Goal: Transaction & Acquisition: Book appointment/travel/reservation

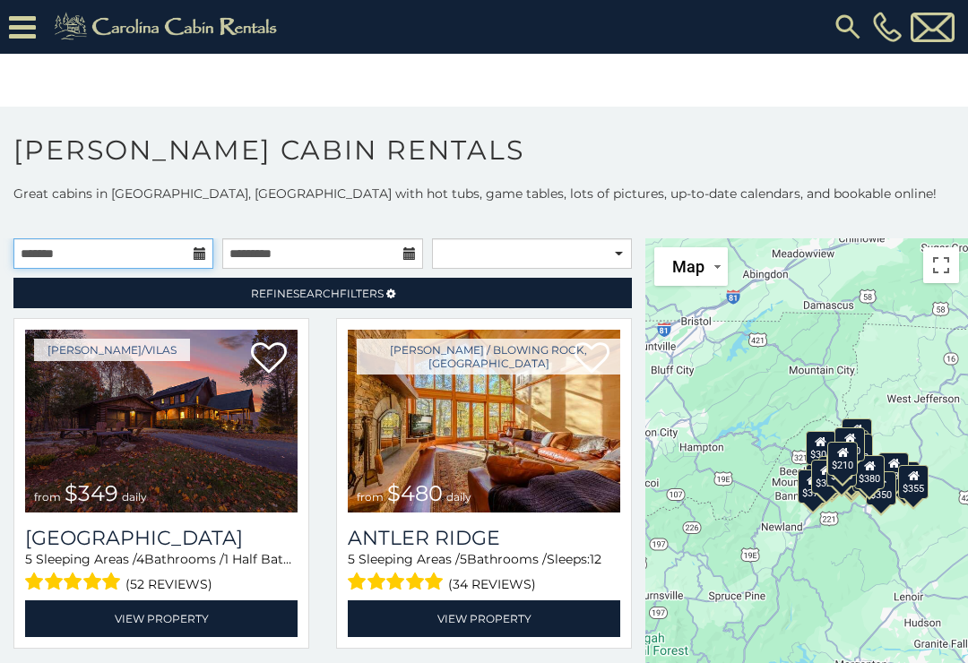
click at [202, 264] on input "text" at bounding box center [113, 253] width 200 height 30
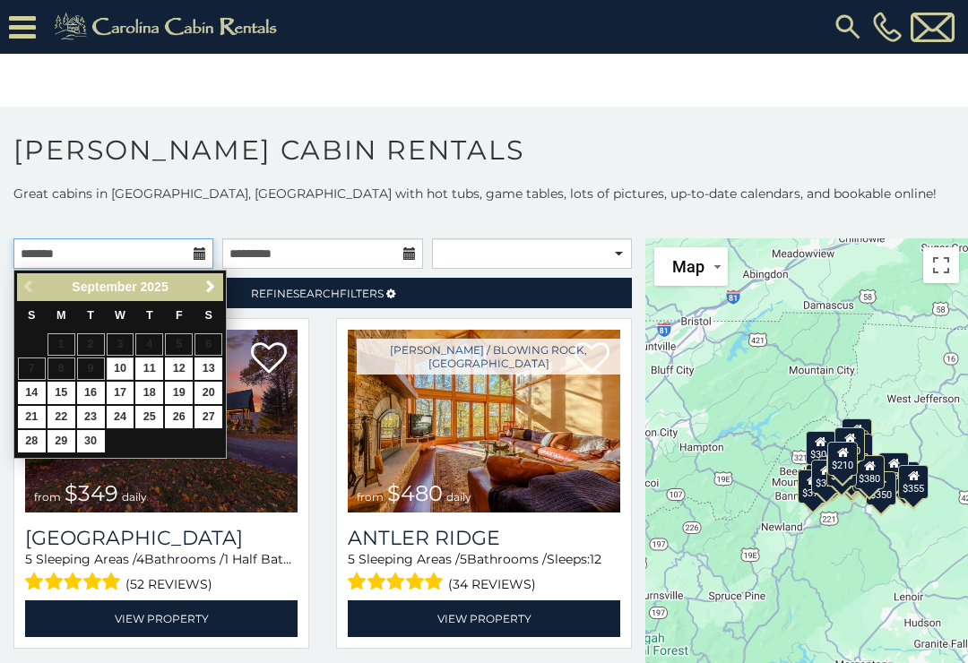
click at [163, 252] on input "text" at bounding box center [113, 253] width 200 height 30
click at [86, 258] on input "text" at bounding box center [113, 253] width 200 height 30
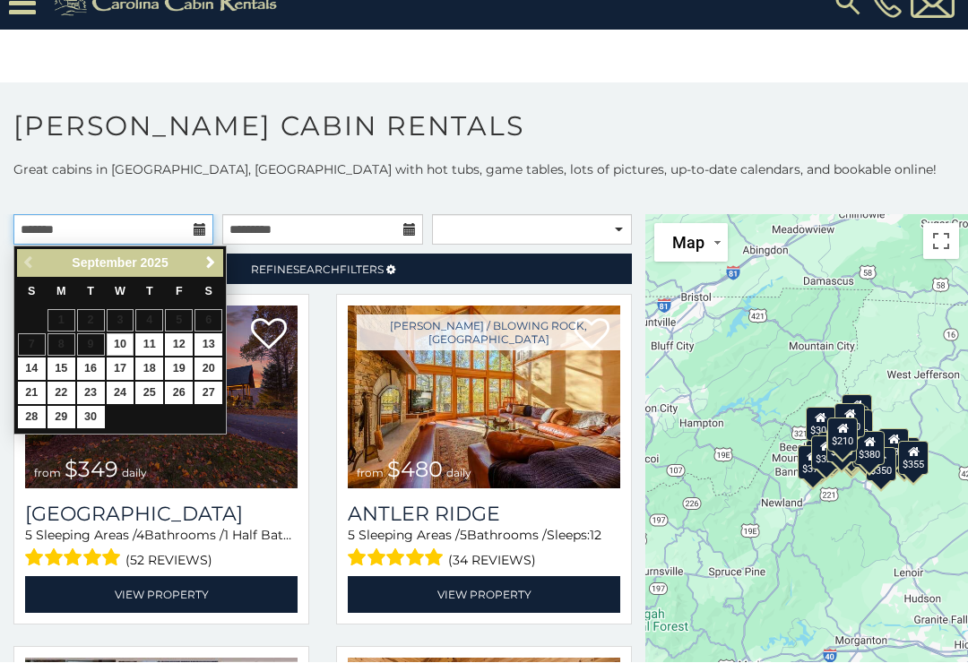
scroll to position [25, 0]
click at [146, 409] on table "S M T W T F S 1 2 3 4 5 6 7 8 9 10 11 12 13 14 15 16 17 18 19 20 21 22 23 24 25…" at bounding box center [120, 354] width 206 height 153
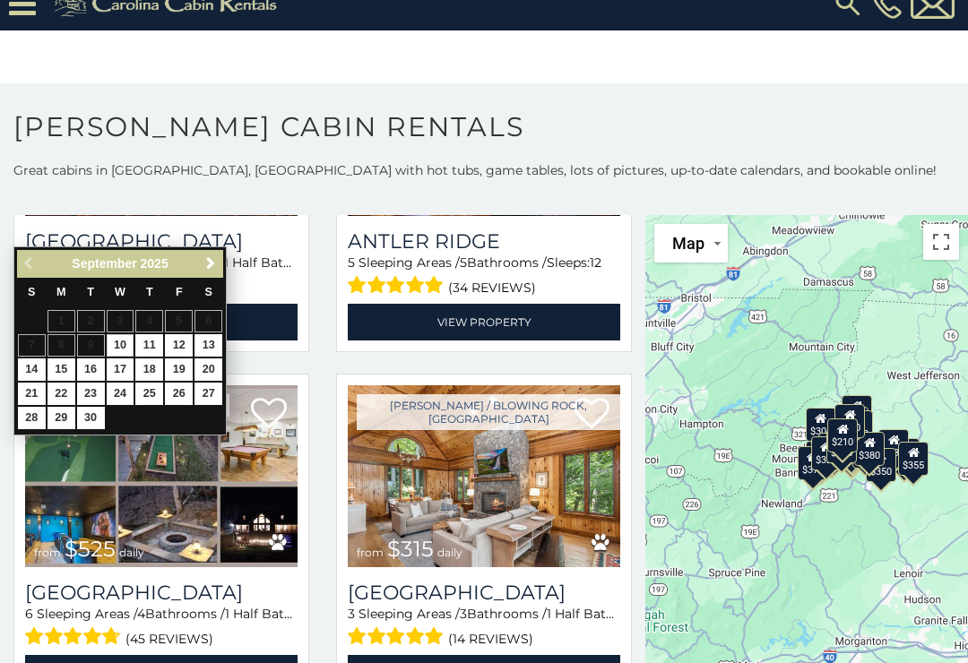
scroll to position [275, 0]
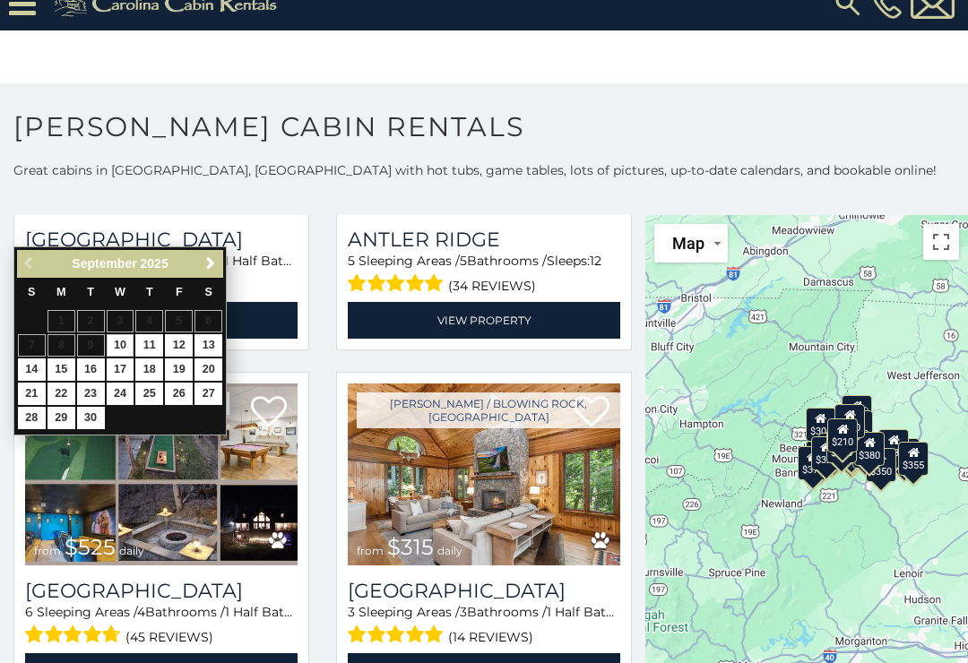
click at [58, 186] on div "**********" at bounding box center [484, 440] width 968 height 559
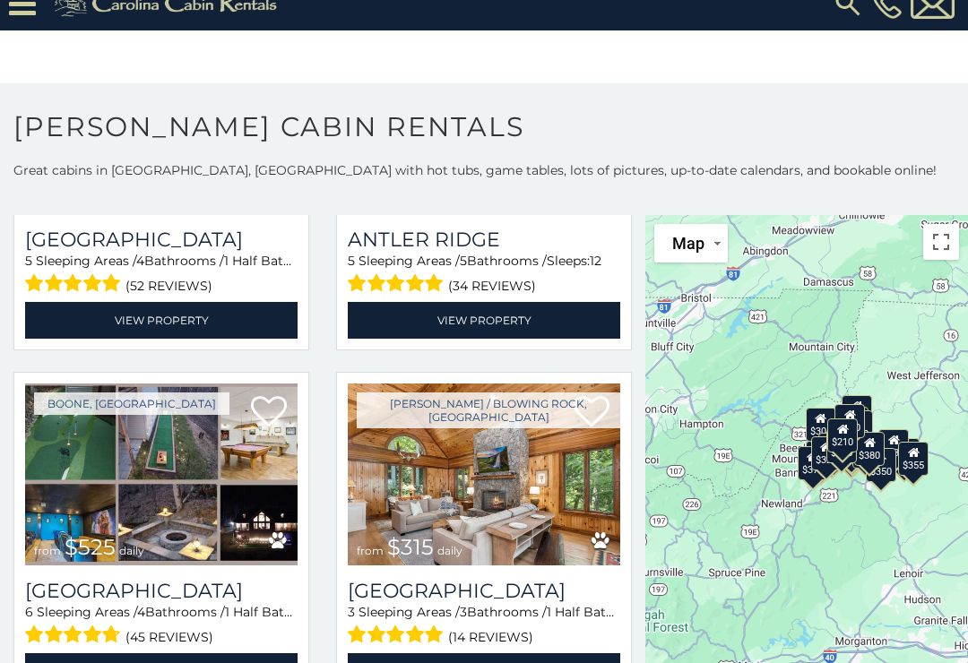
click at [45, 195] on p at bounding box center [484, 197] width 968 height 18
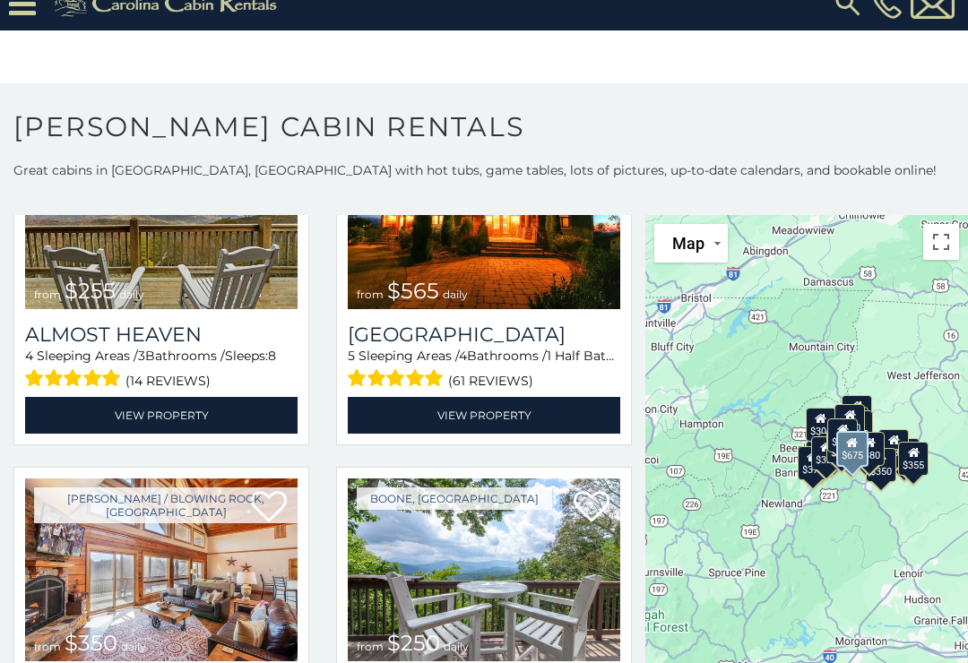
scroll to position [2999, 0]
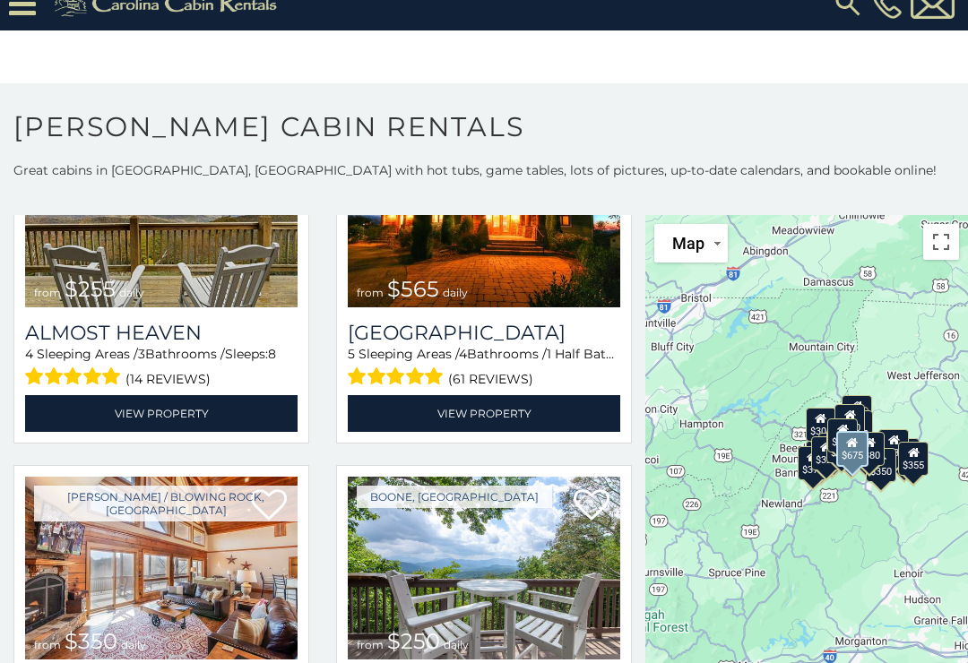
click at [141, 420] on link "View Property" at bounding box center [161, 413] width 273 height 37
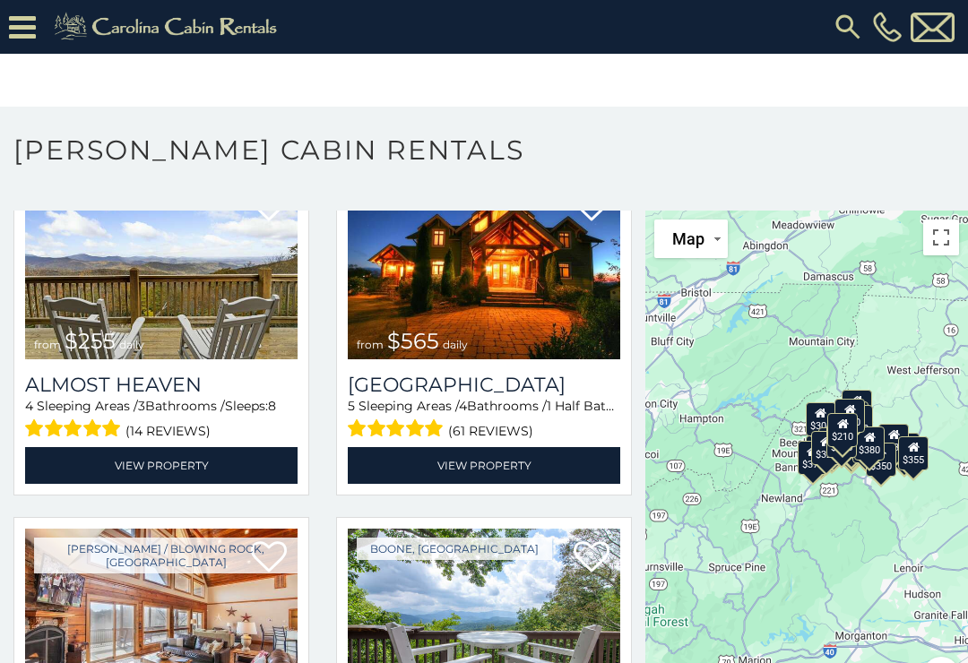
scroll to position [2943, 0]
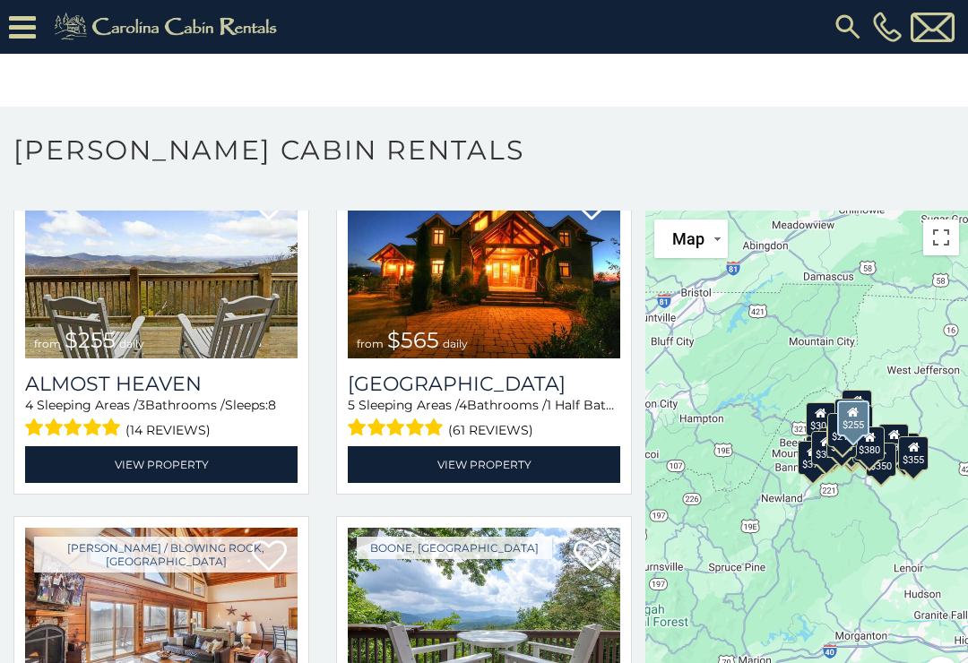
click at [148, 310] on img at bounding box center [161, 268] width 273 height 183
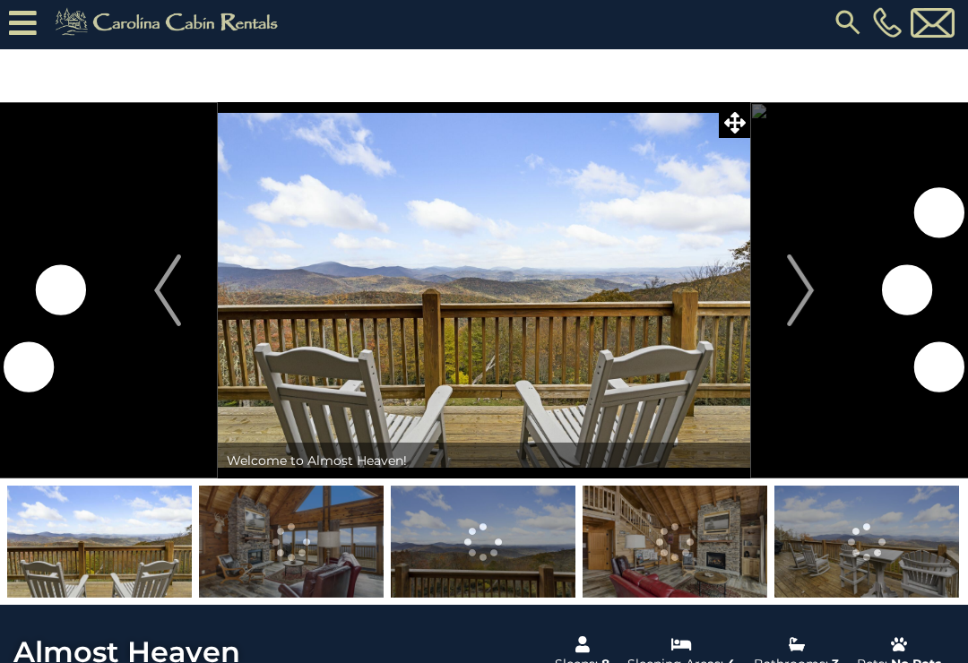
scroll to position [9, 0]
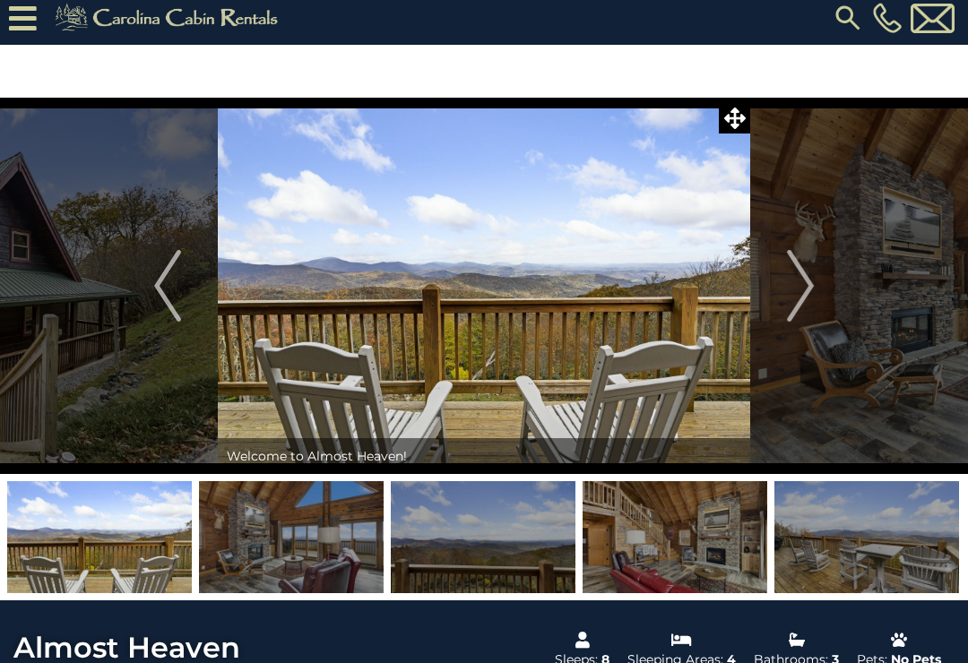
click at [808, 288] on img "Next" at bounding box center [800, 286] width 27 height 72
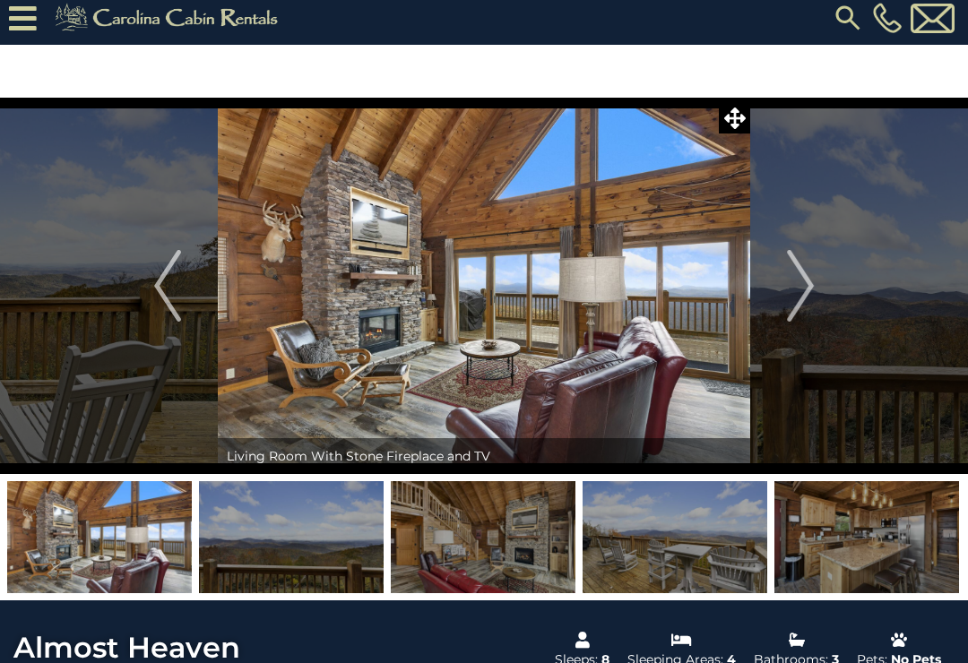
click at [809, 287] on img "Next" at bounding box center [800, 286] width 27 height 72
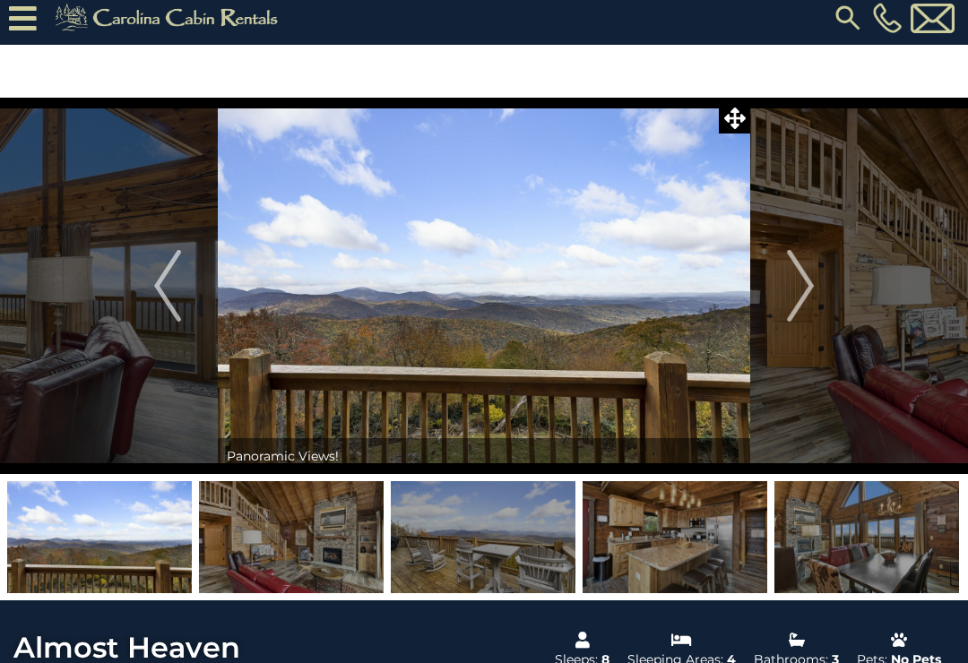
click at [802, 280] on img "Next" at bounding box center [800, 286] width 27 height 72
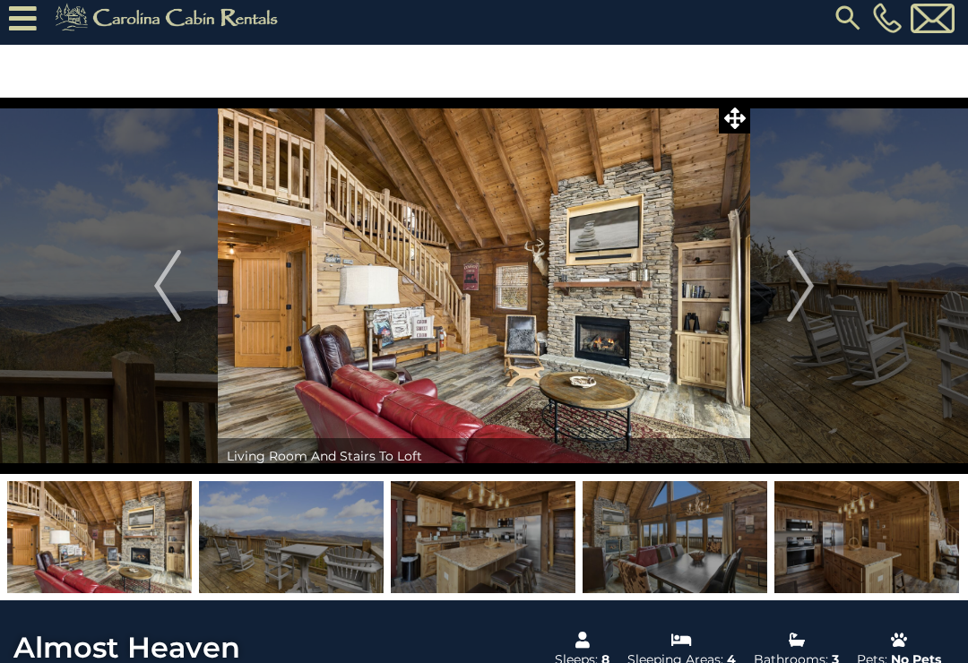
click at [813, 285] on img "Next" at bounding box center [800, 286] width 27 height 72
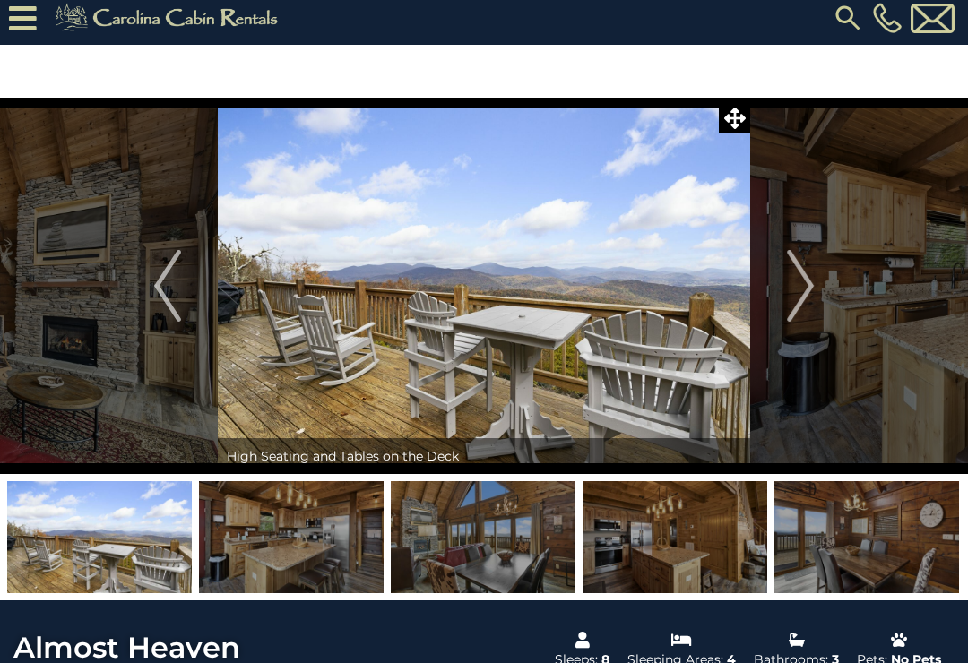
click at [814, 283] on img "Next" at bounding box center [800, 286] width 27 height 72
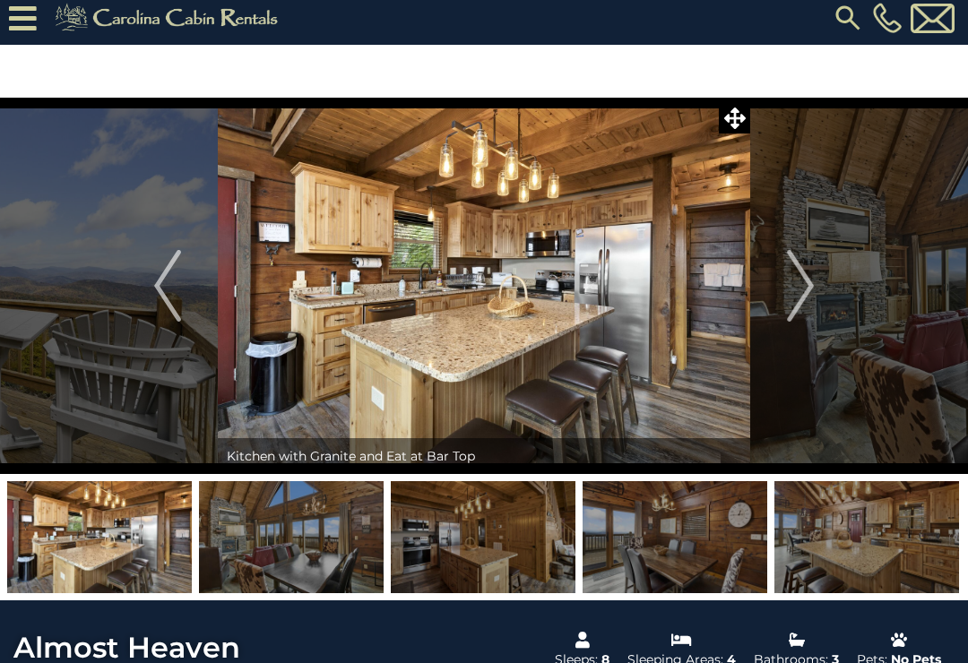
click at [817, 278] on button "Next" at bounding box center [800, 286] width 100 height 377
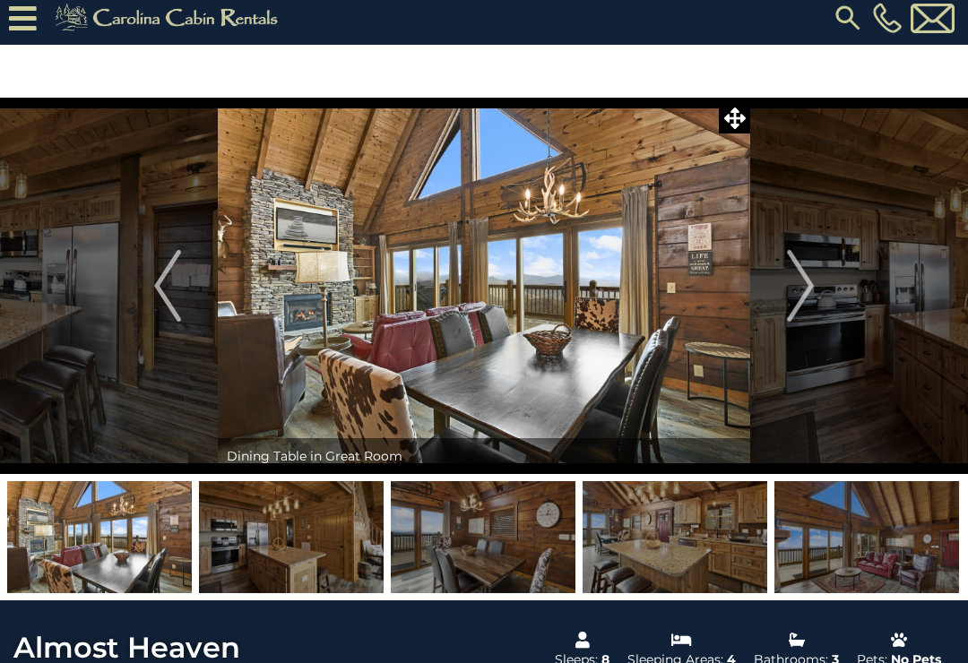
click at [814, 277] on img "Next" at bounding box center [800, 286] width 27 height 72
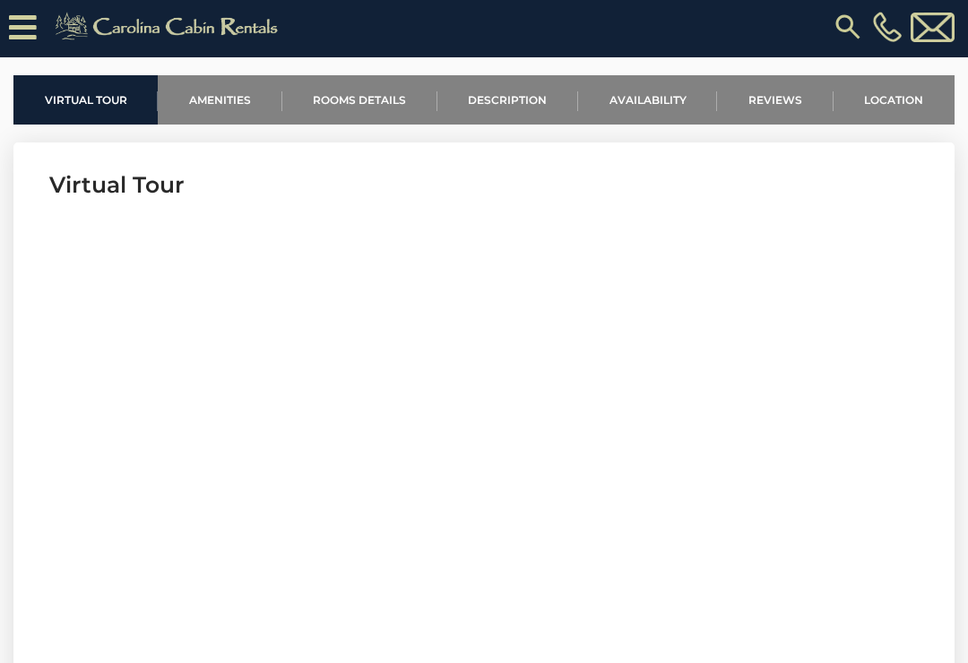
scroll to position [545, 0]
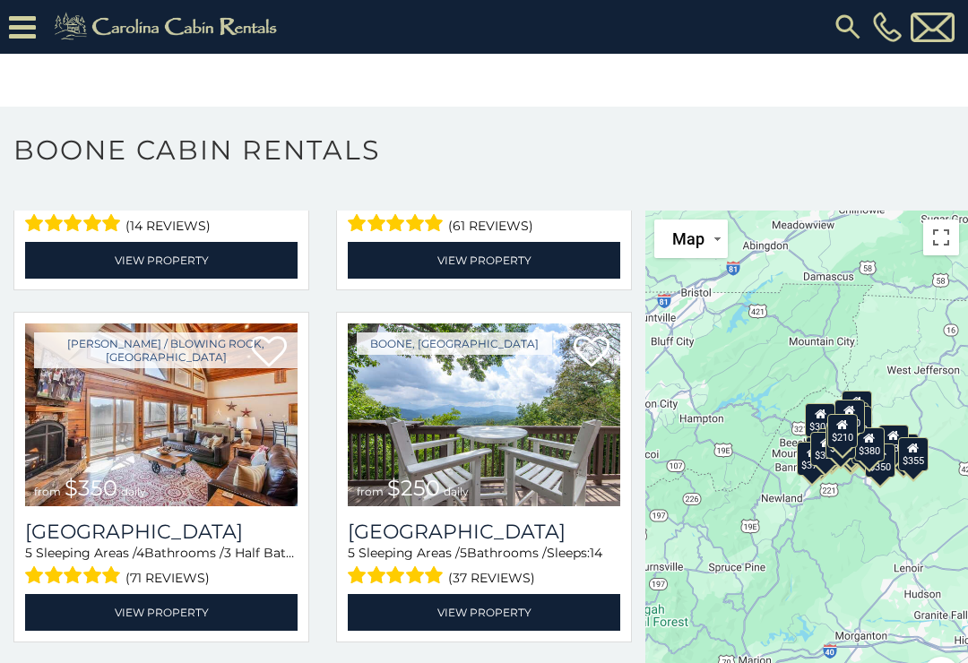
scroll to position [3185, 0]
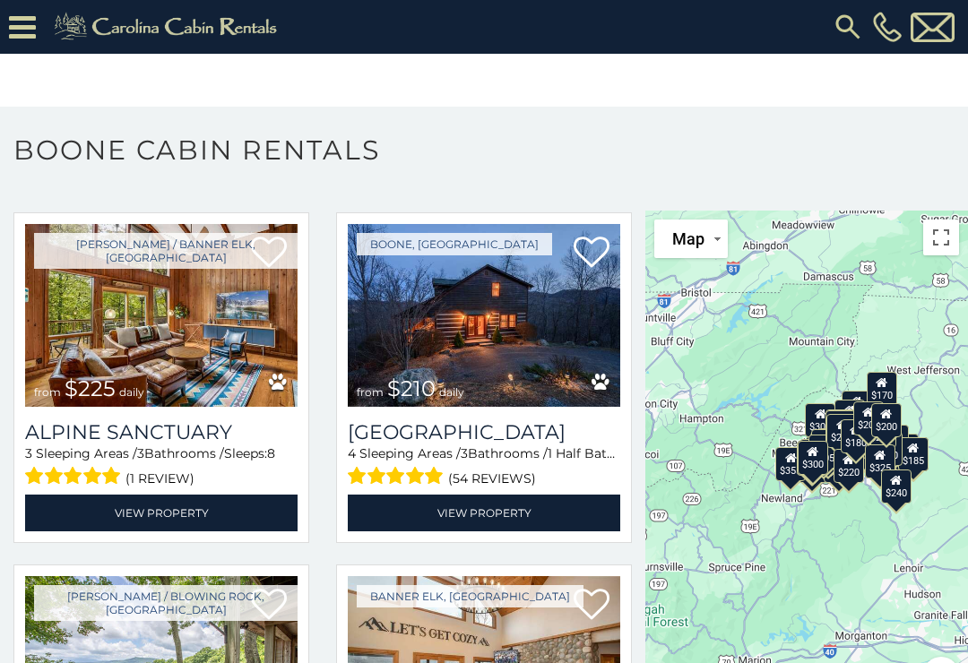
scroll to position [5009, 0]
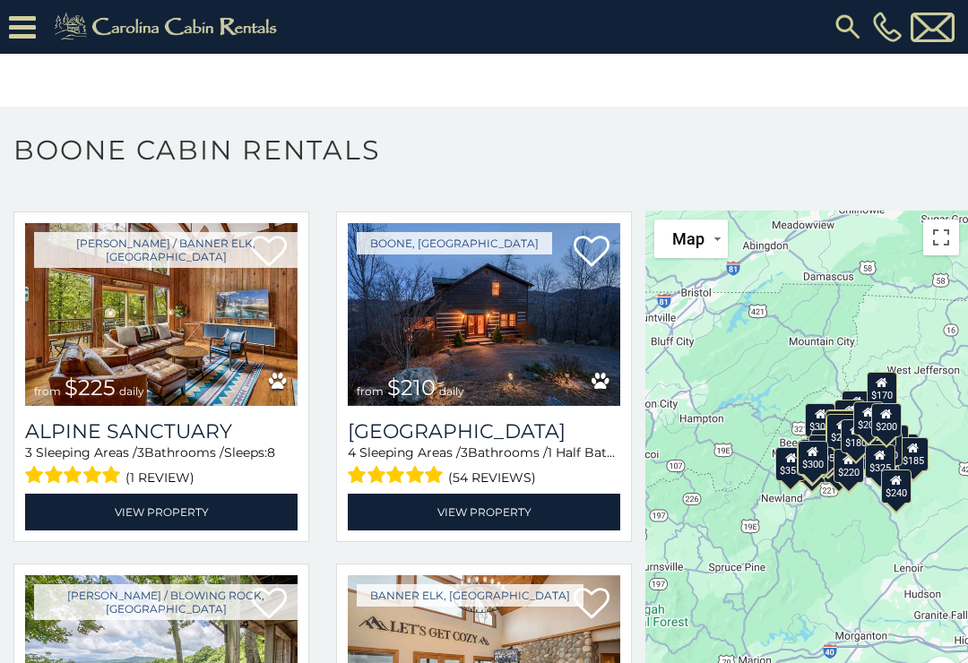
click at [475, 356] on img at bounding box center [484, 314] width 273 height 183
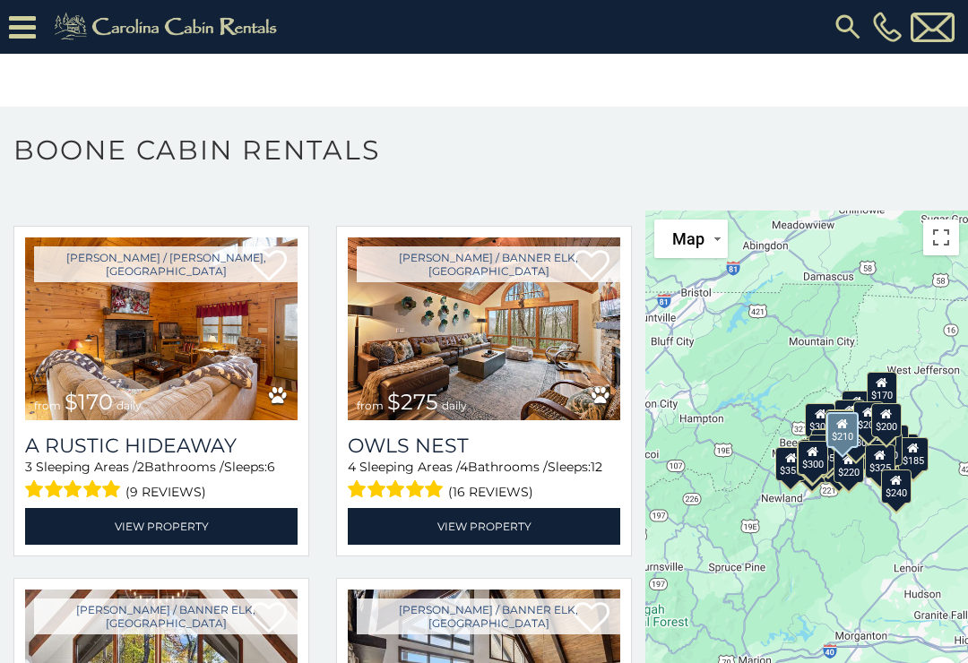
scroll to position [7106, 0]
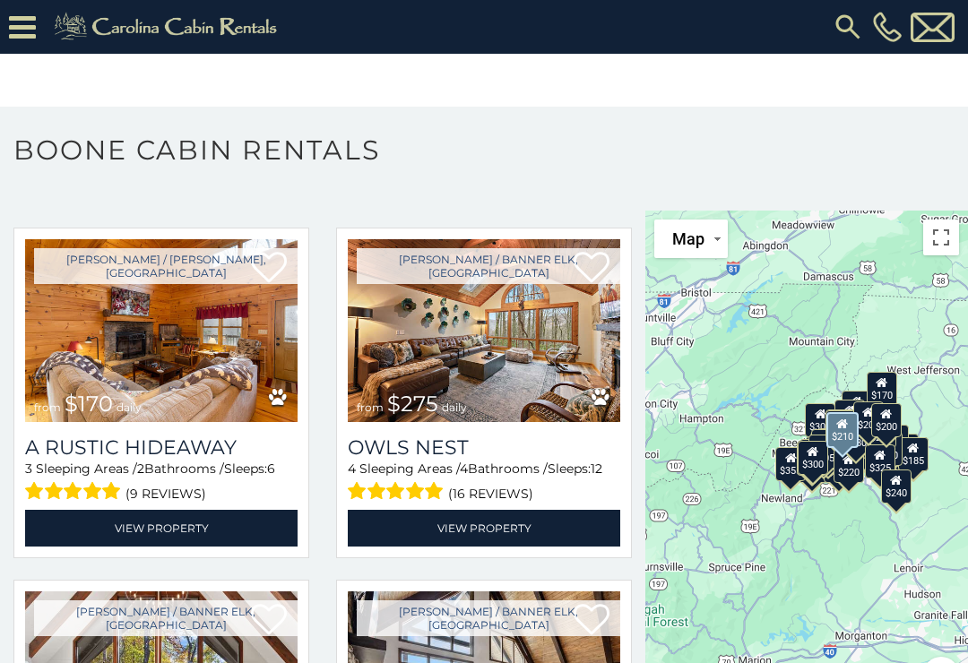
click at [169, 351] on img at bounding box center [161, 330] width 273 height 183
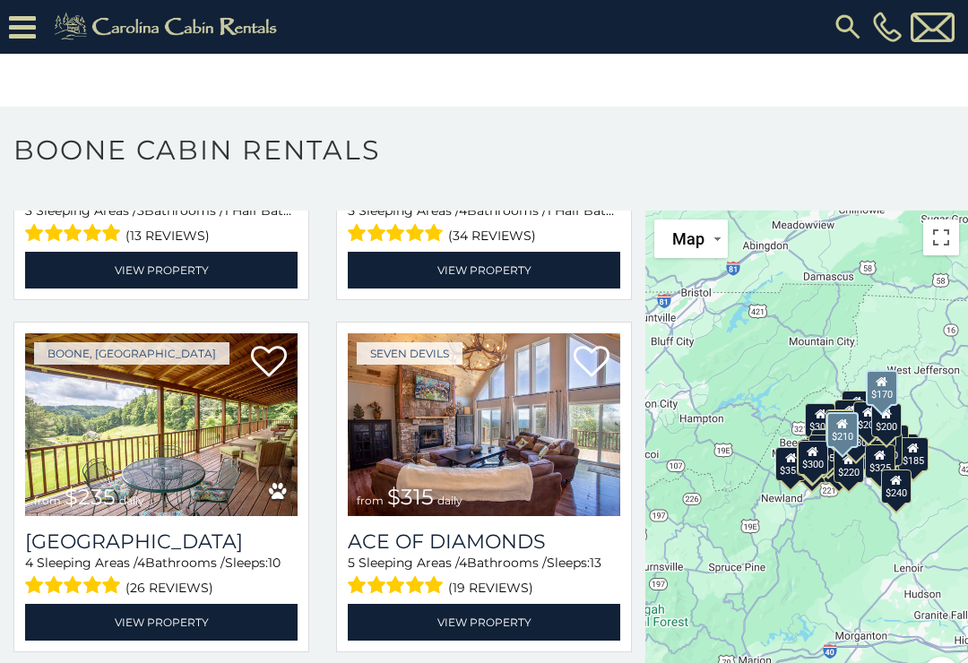
scroll to position [9128, 0]
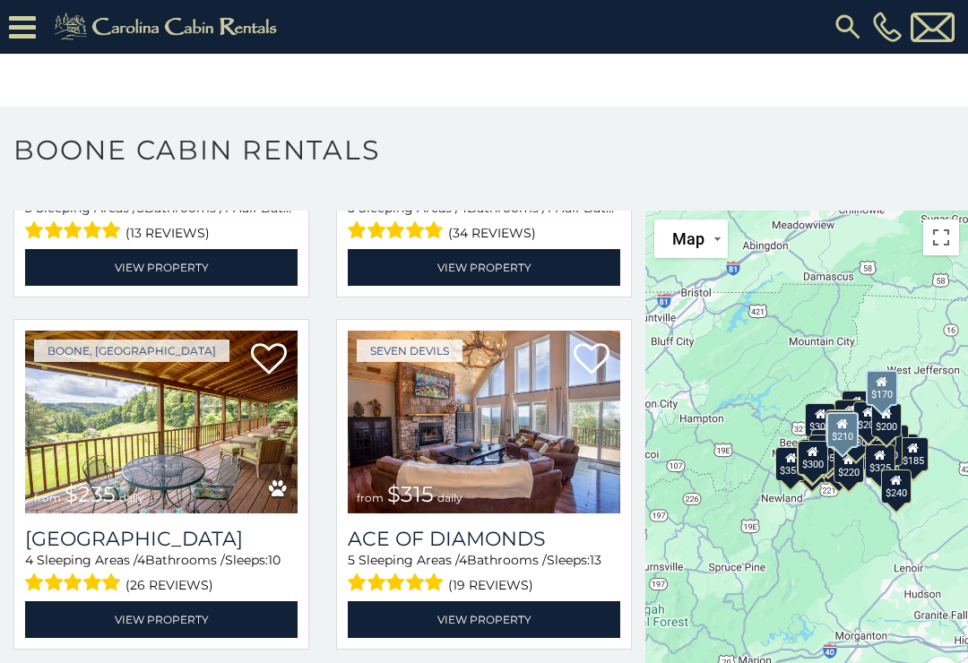
click at [143, 438] on img at bounding box center [161, 422] width 273 height 183
click at [103, 454] on img at bounding box center [161, 422] width 273 height 183
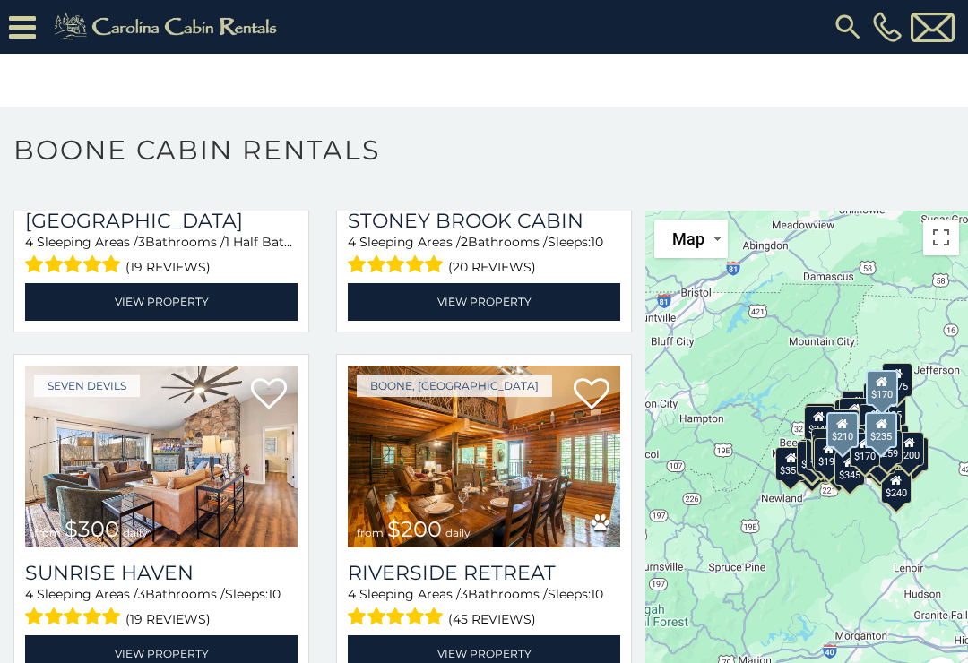
scroll to position [10148, 0]
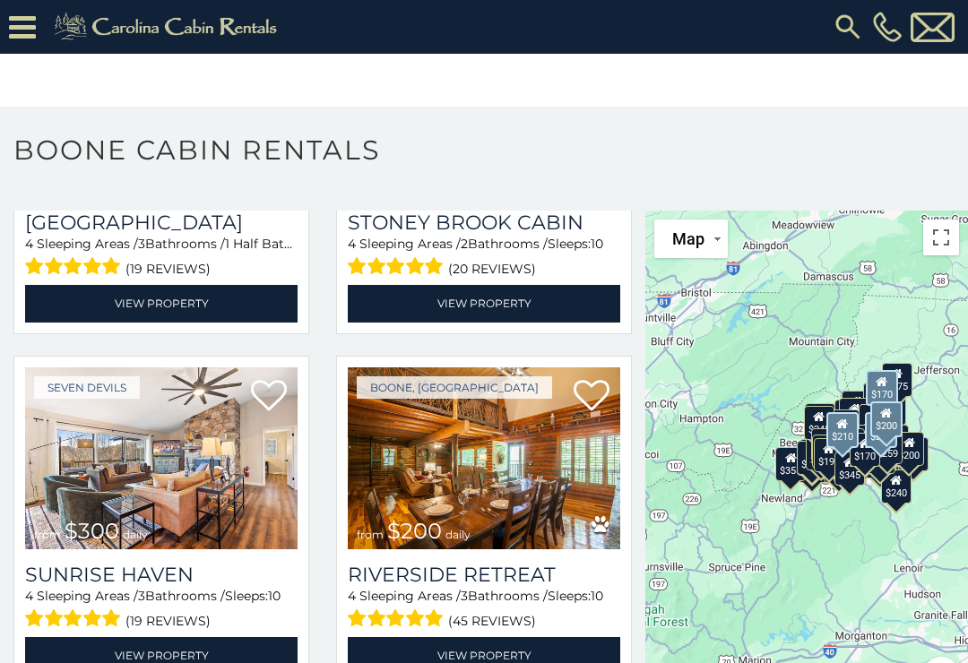
click at [470, 484] on img at bounding box center [484, 459] width 273 height 183
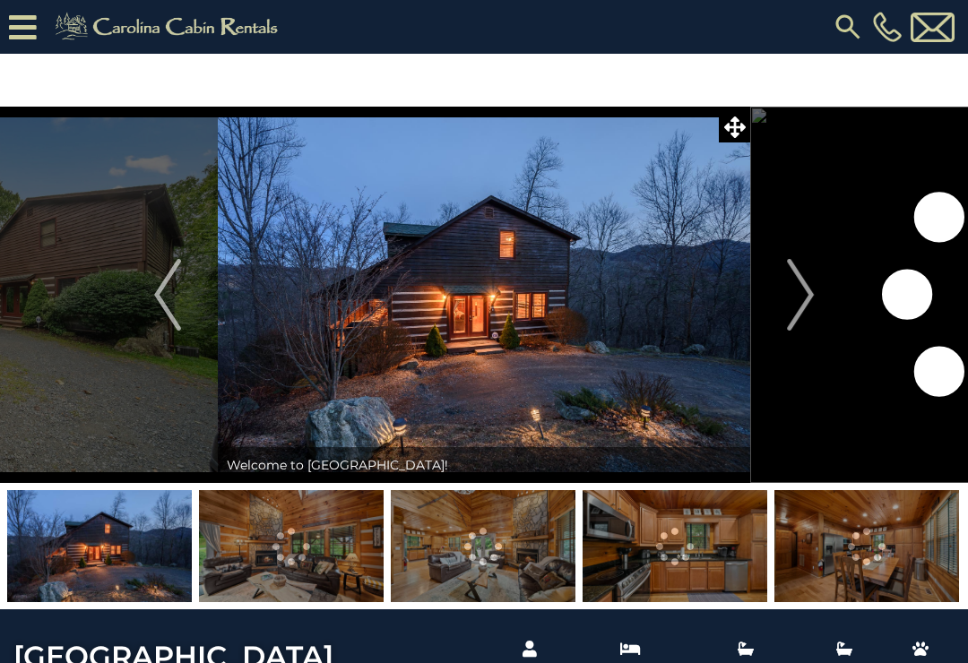
click at [802, 285] on img "Next" at bounding box center [800, 295] width 27 height 72
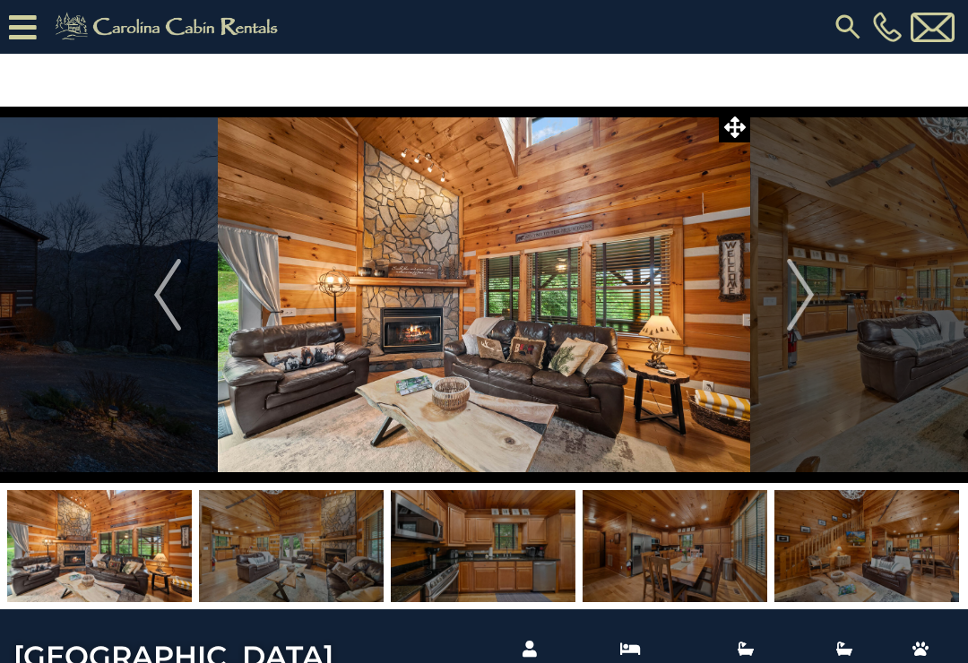
click at [804, 295] on img "Next" at bounding box center [800, 295] width 27 height 72
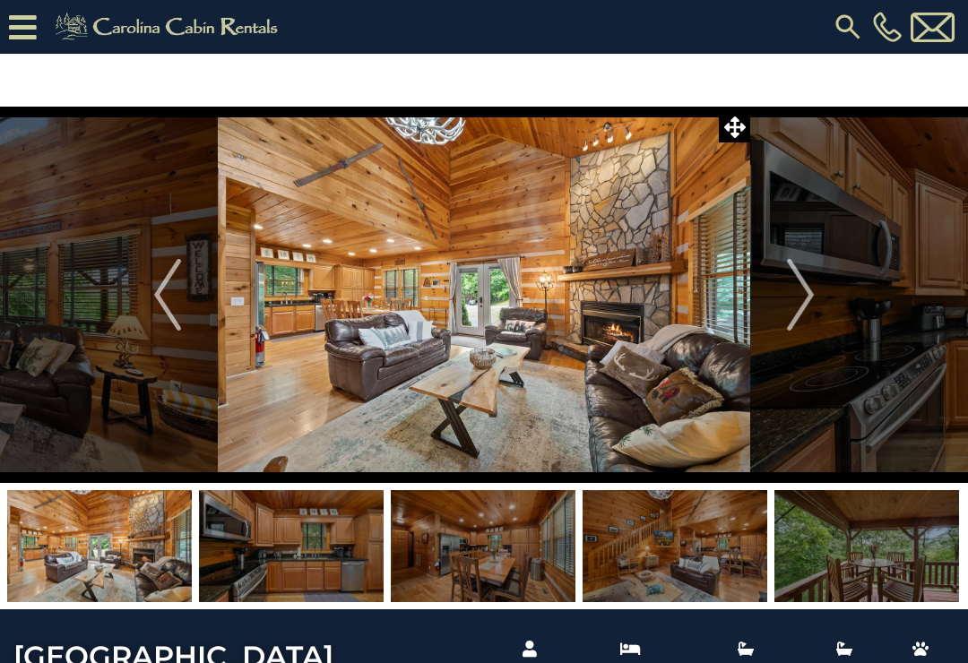
click at [816, 290] on button "Next" at bounding box center [800, 295] width 100 height 377
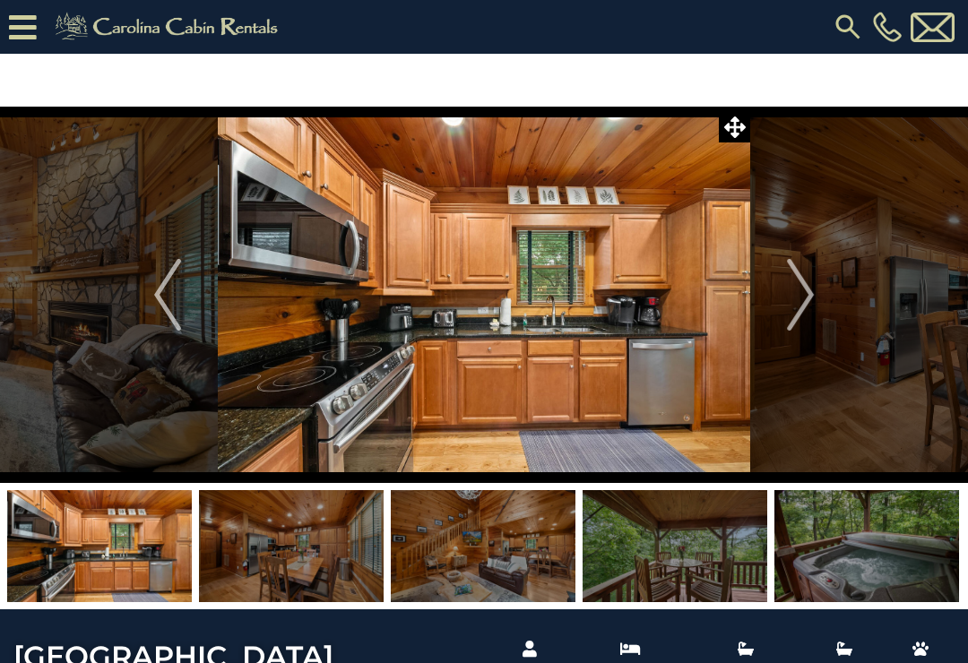
click at [813, 294] on img "Next" at bounding box center [800, 295] width 27 height 72
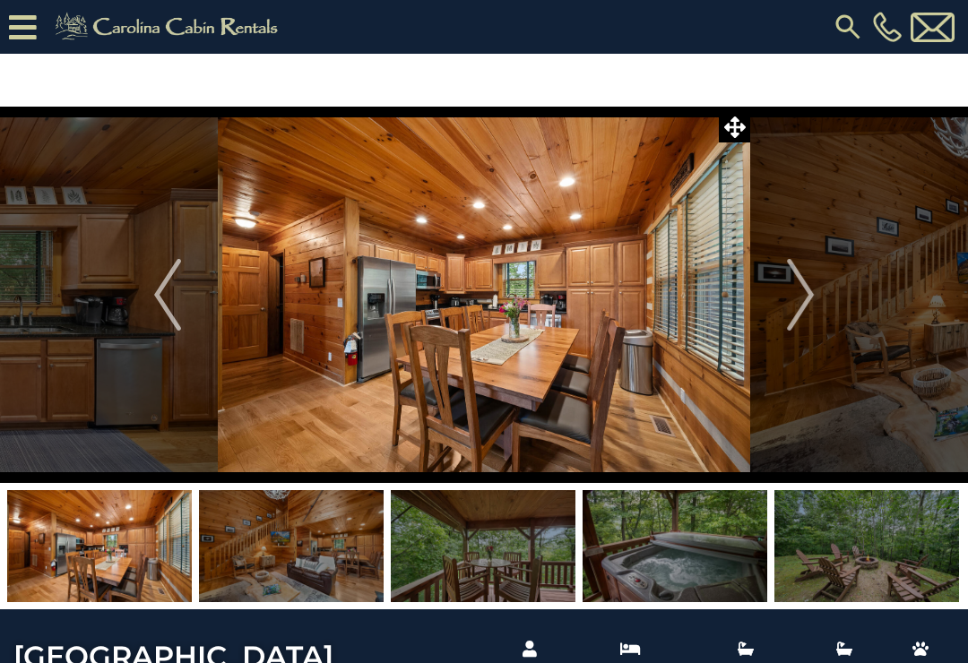
click at [810, 291] on img "Next" at bounding box center [800, 295] width 27 height 72
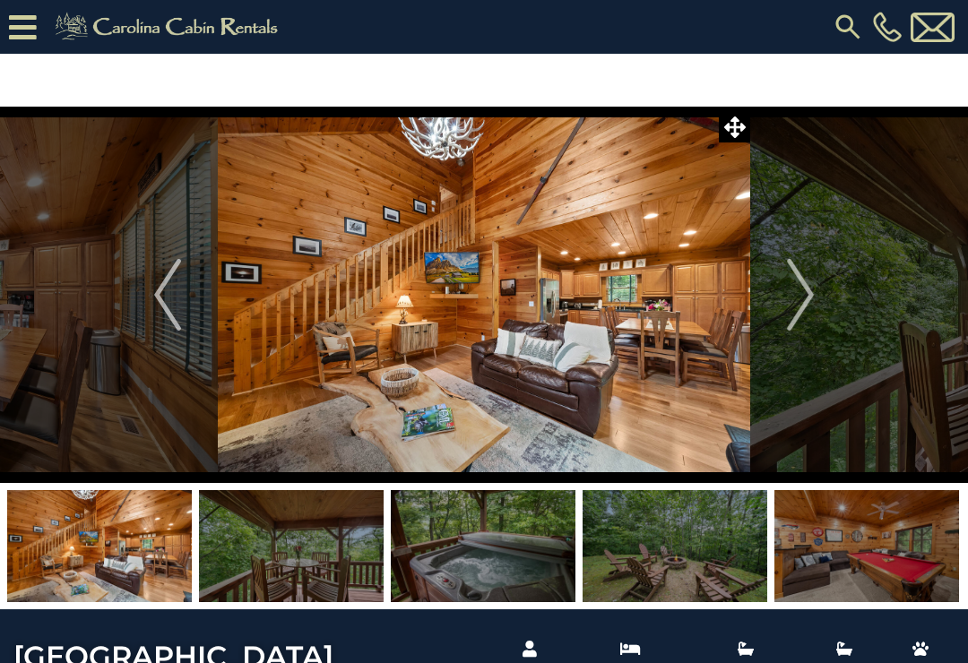
click at [814, 290] on img "Next" at bounding box center [800, 295] width 27 height 72
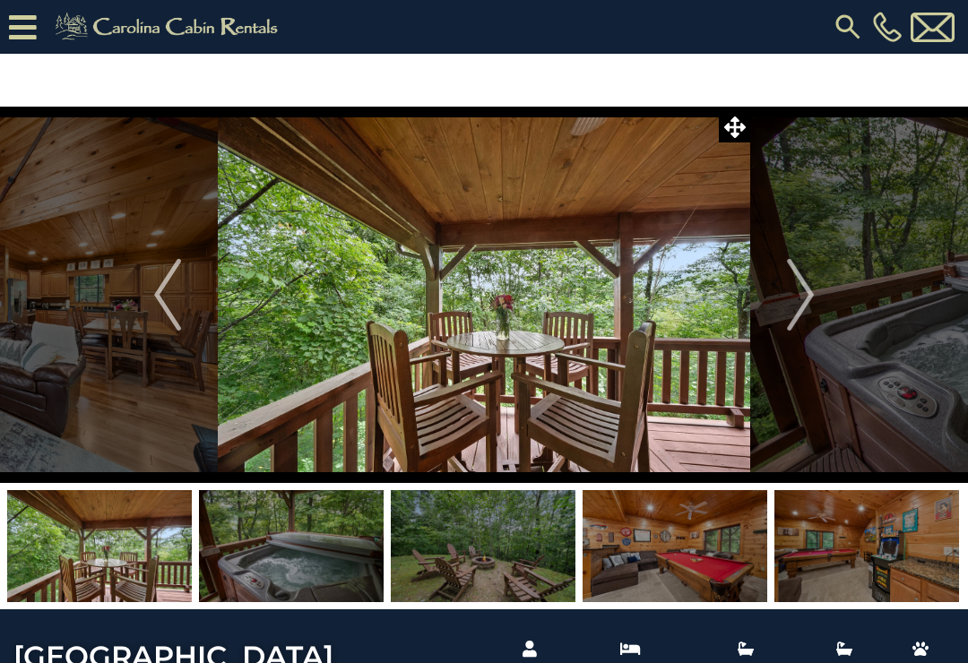
click at [819, 283] on button "Next" at bounding box center [800, 295] width 100 height 377
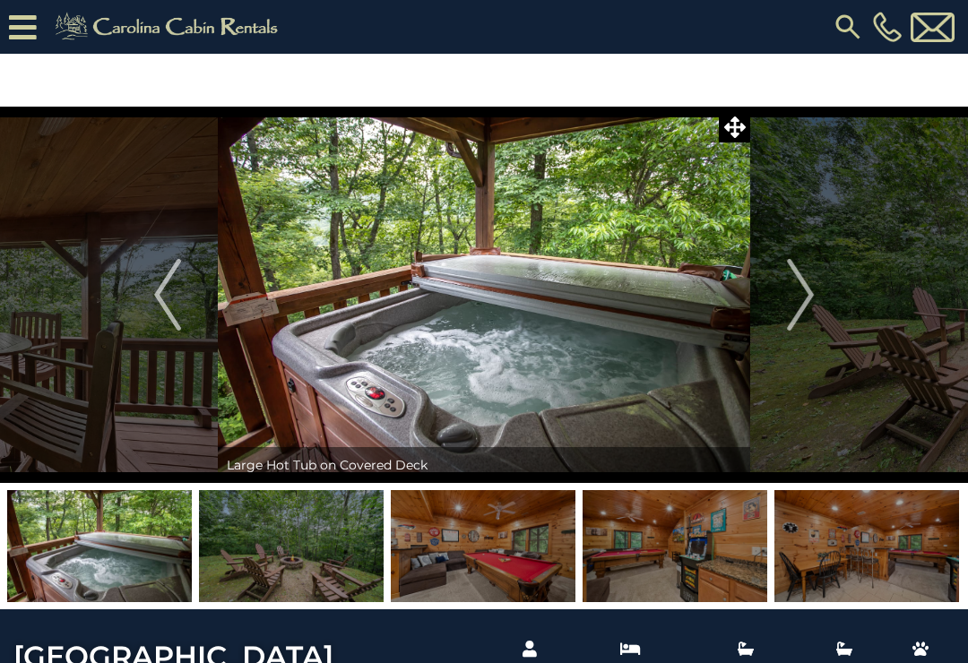
click at [814, 285] on img "Next" at bounding box center [800, 295] width 27 height 72
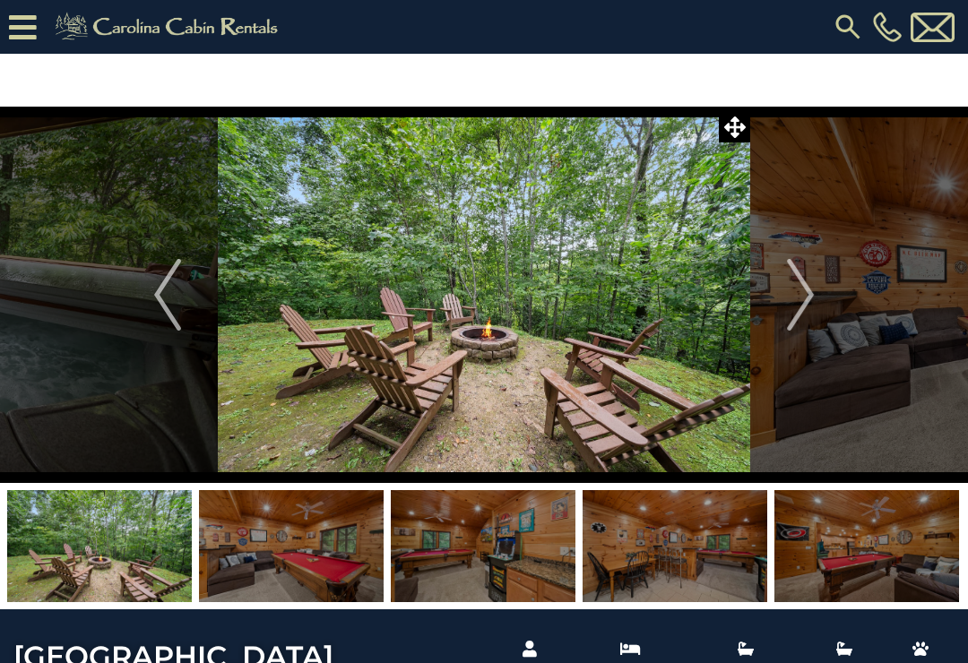
click at [807, 304] on img "Next" at bounding box center [800, 295] width 27 height 72
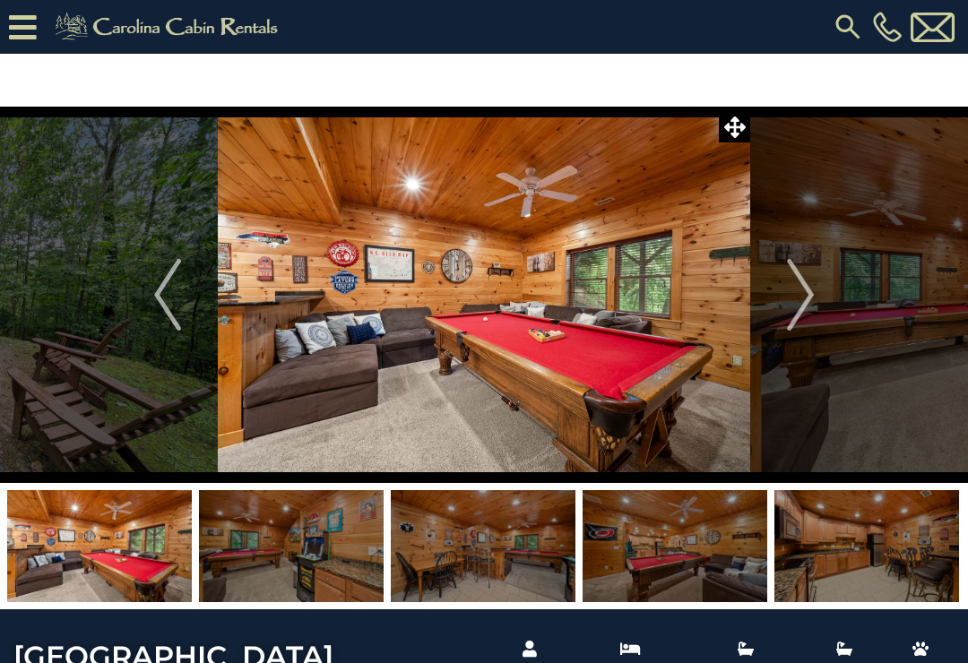
click at [803, 304] on img "Next" at bounding box center [800, 295] width 27 height 72
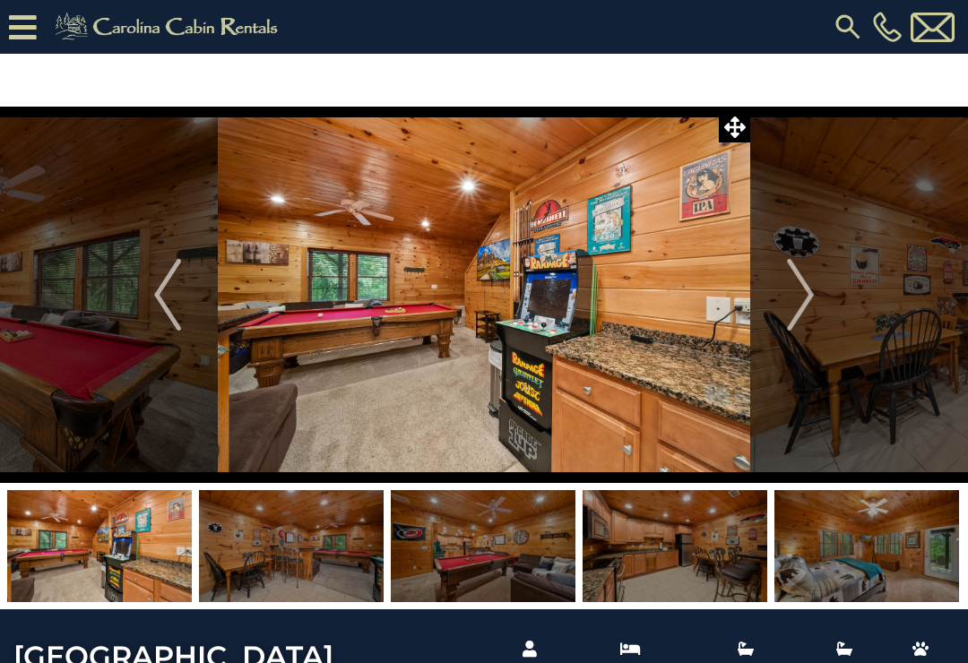
click at [810, 304] on img "Next" at bounding box center [800, 295] width 27 height 72
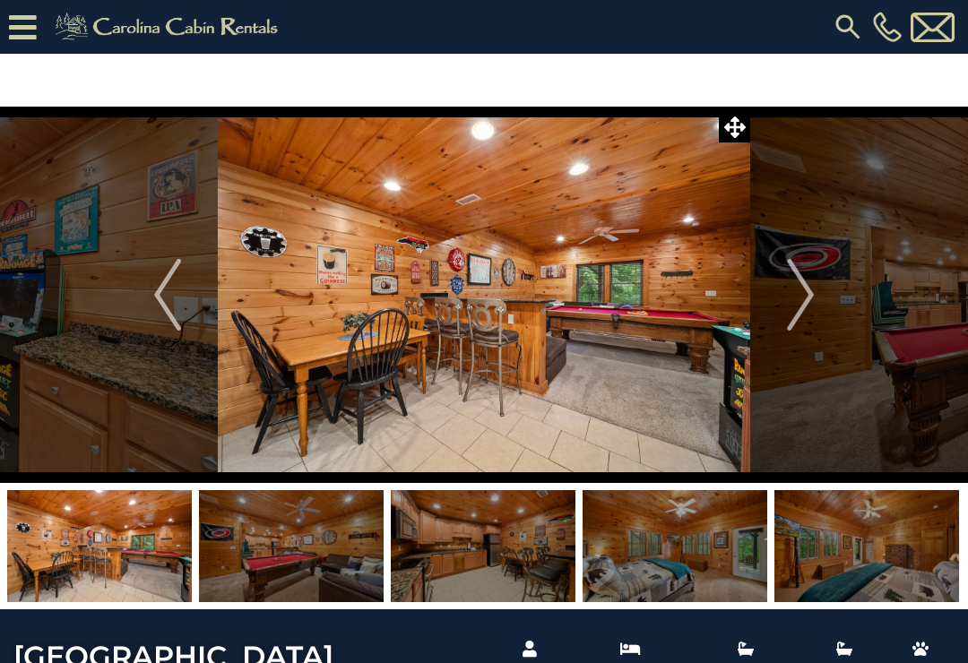
click at [810, 309] on img "Next" at bounding box center [800, 295] width 27 height 72
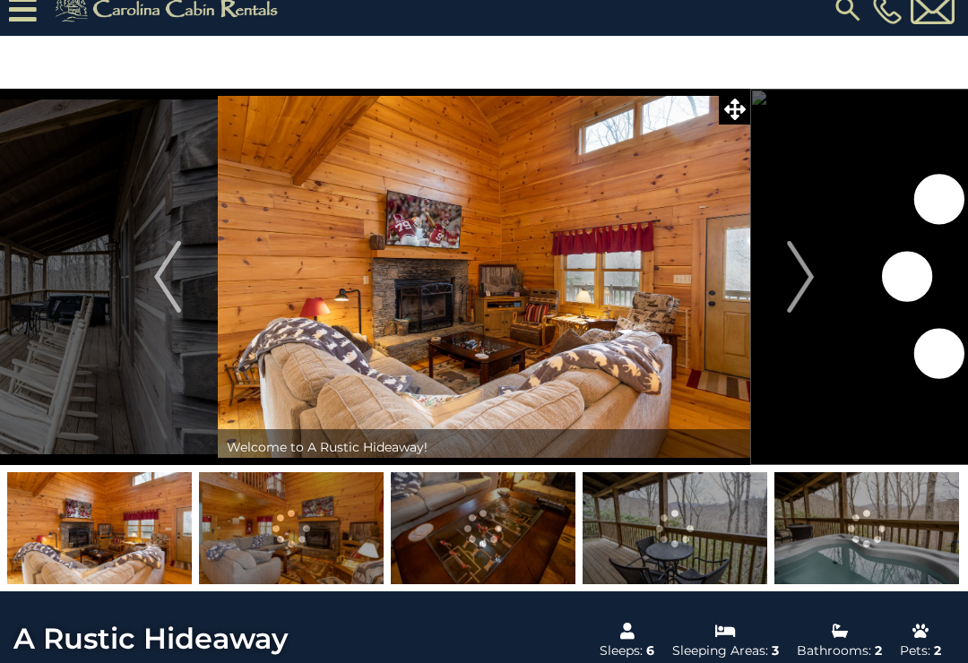
scroll to position [18, 0]
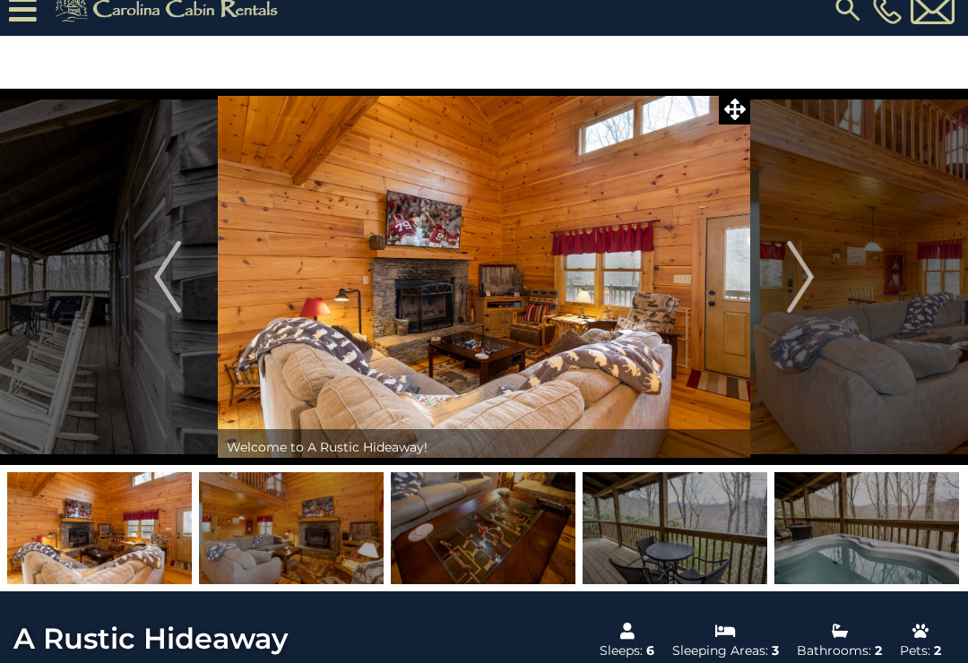
click at [690, 543] on img at bounding box center [675, 528] width 185 height 112
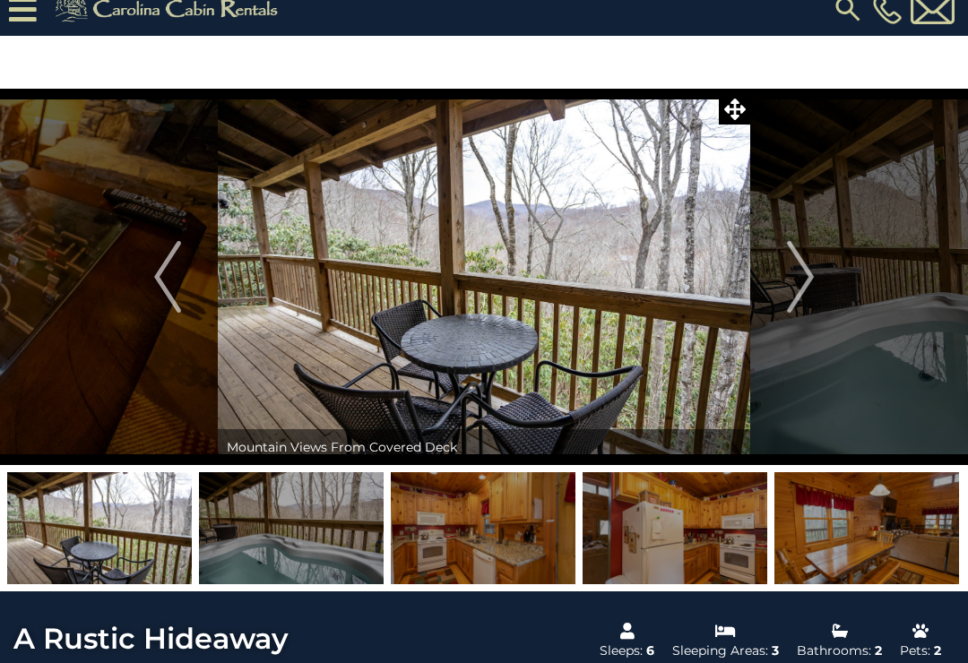
click at [802, 292] on img "Next" at bounding box center [800, 277] width 27 height 72
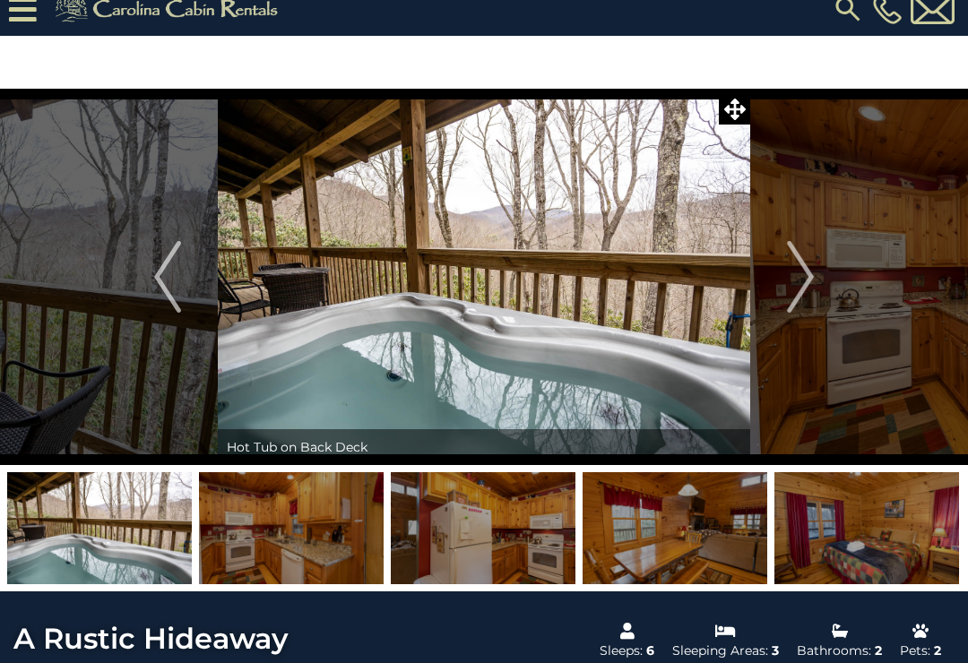
click at [833, 254] on button "Next" at bounding box center [800, 277] width 100 height 377
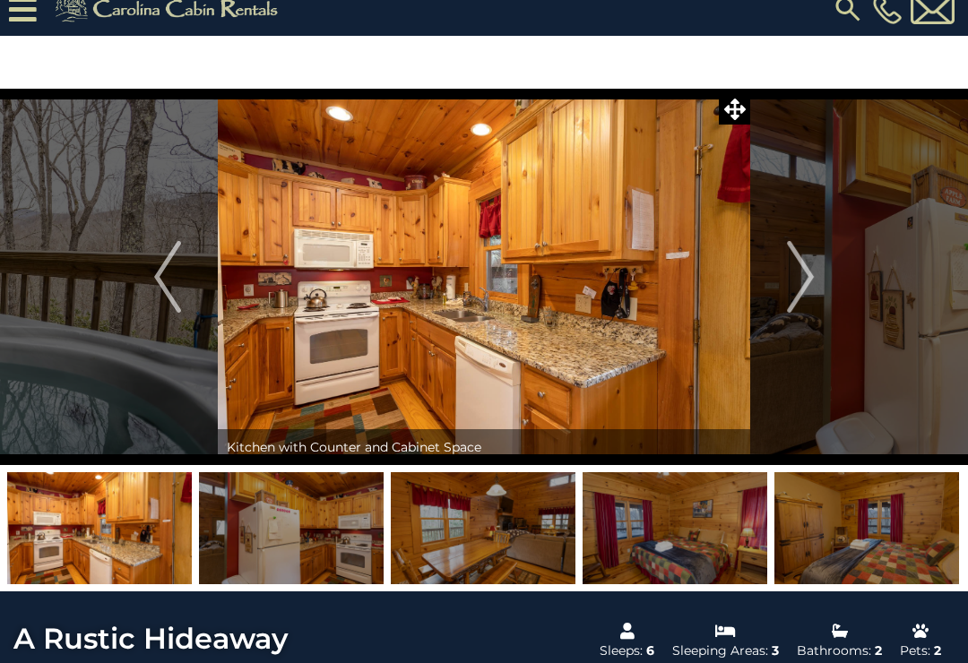
click at [157, 282] on img "Previous" at bounding box center [167, 277] width 27 height 72
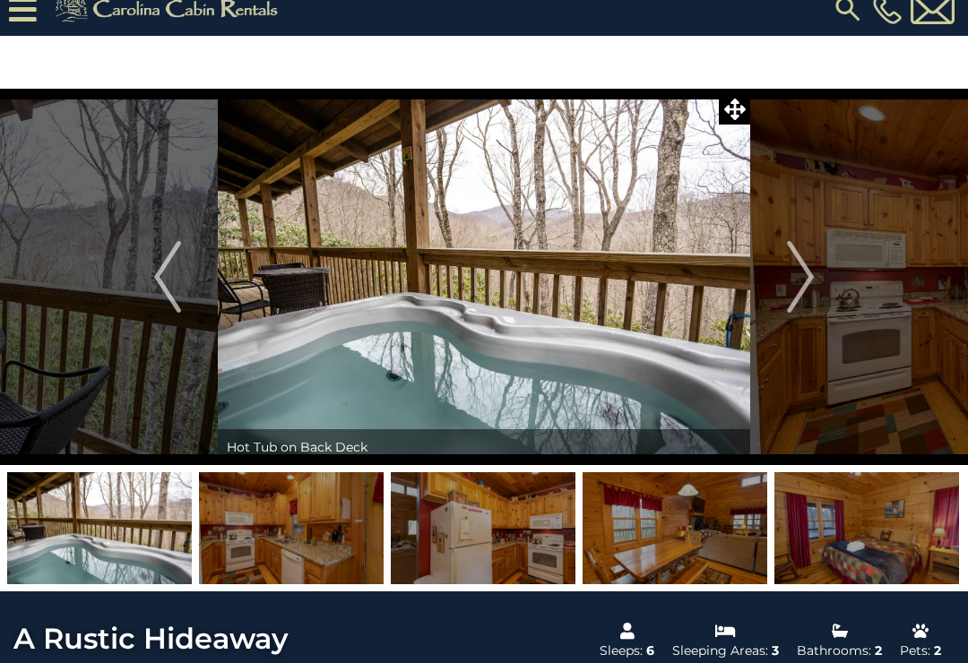
click at [812, 280] on img "Next" at bounding box center [800, 277] width 27 height 72
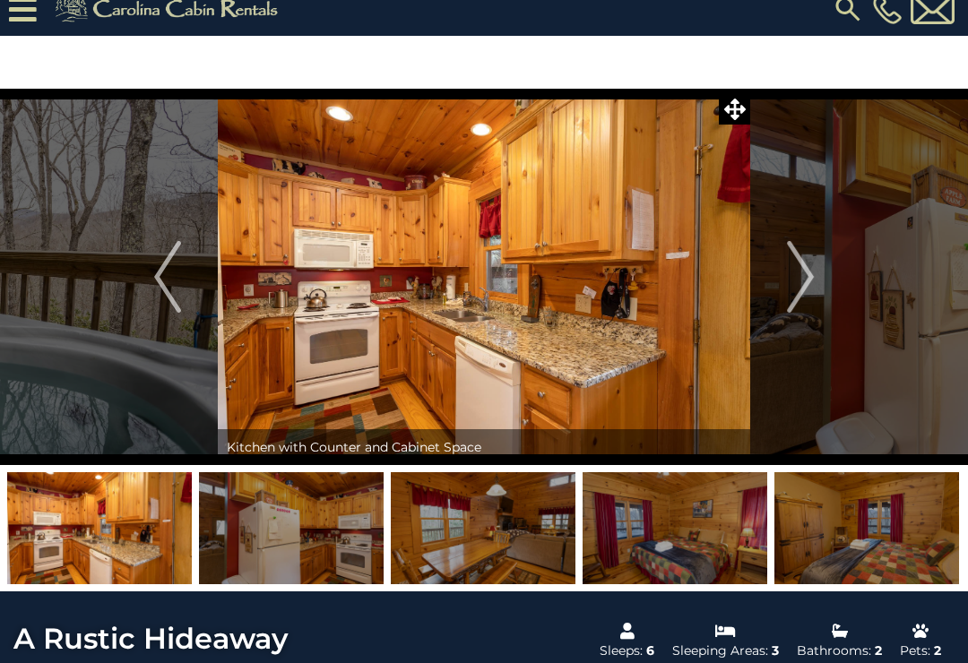
click at [806, 303] on img "Next" at bounding box center [800, 277] width 27 height 72
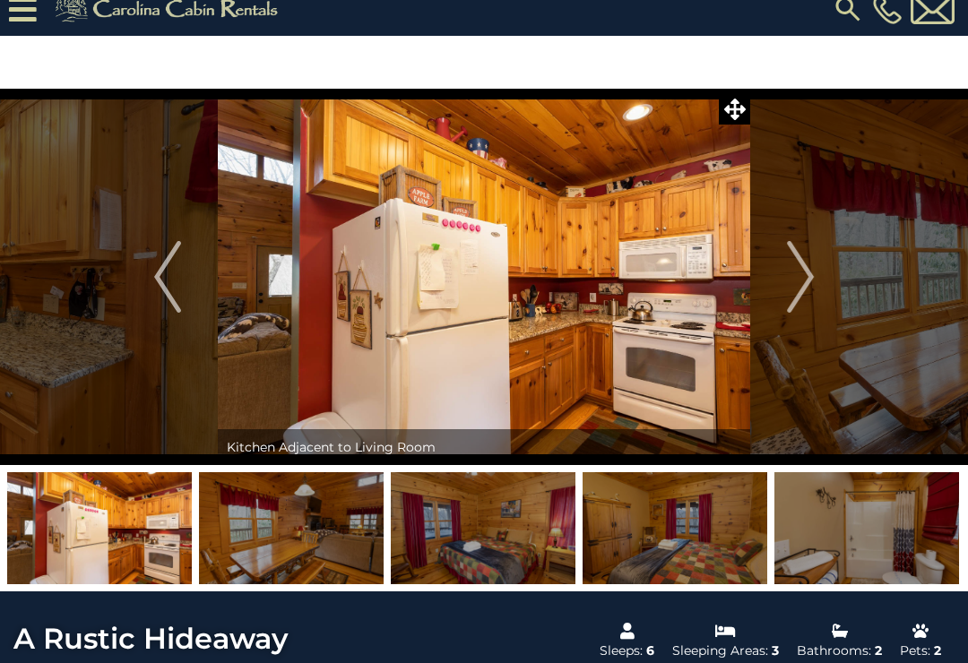
click at [819, 304] on button "Next" at bounding box center [800, 277] width 100 height 377
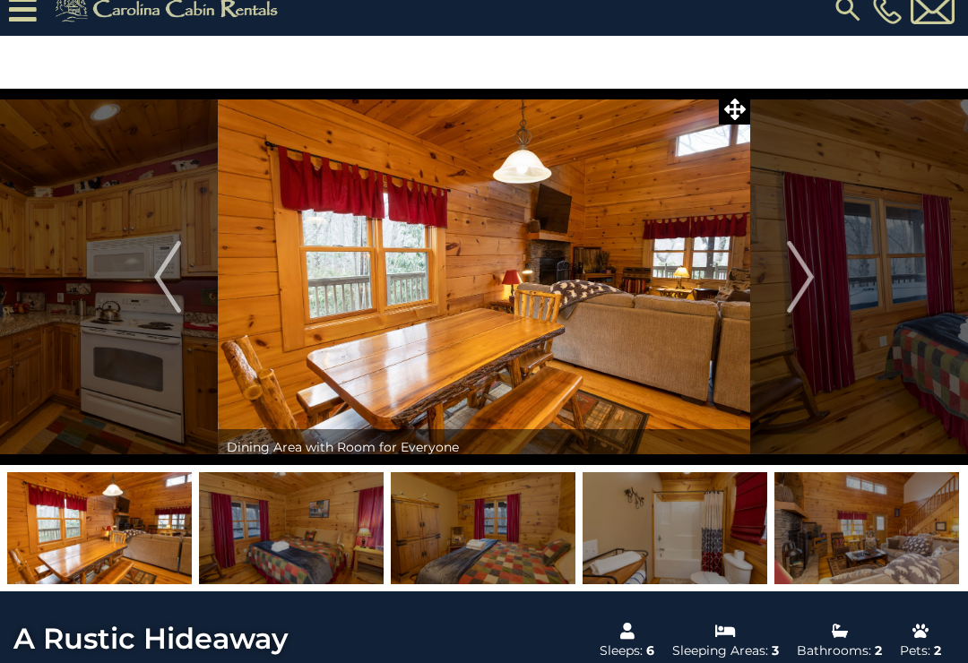
click at [810, 289] on img "Next" at bounding box center [800, 277] width 27 height 72
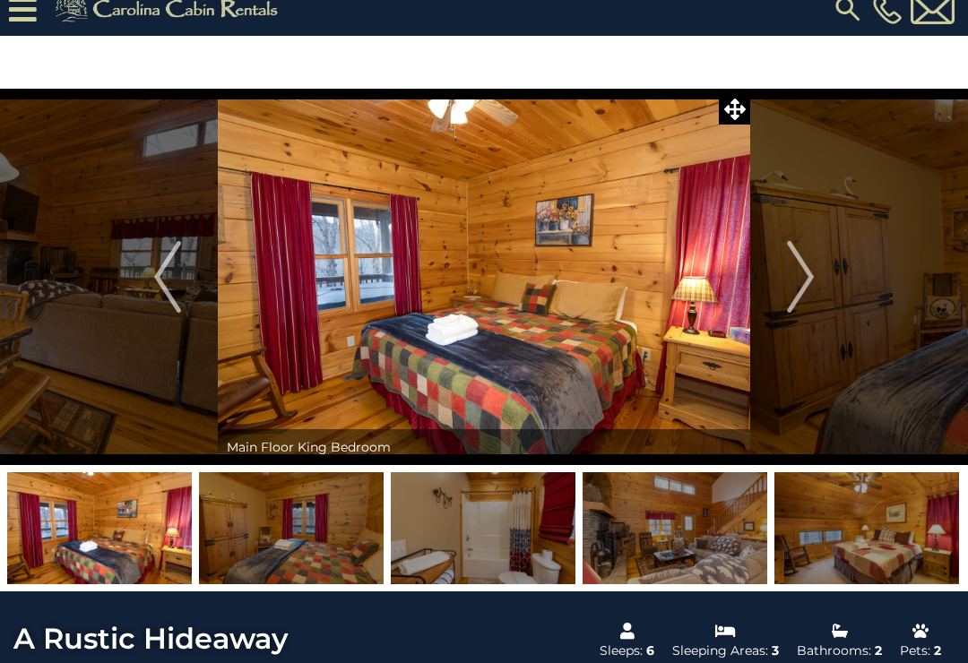
click at [822, 289] on button "Next" at bounding box center [800, 277] width 100 height 377
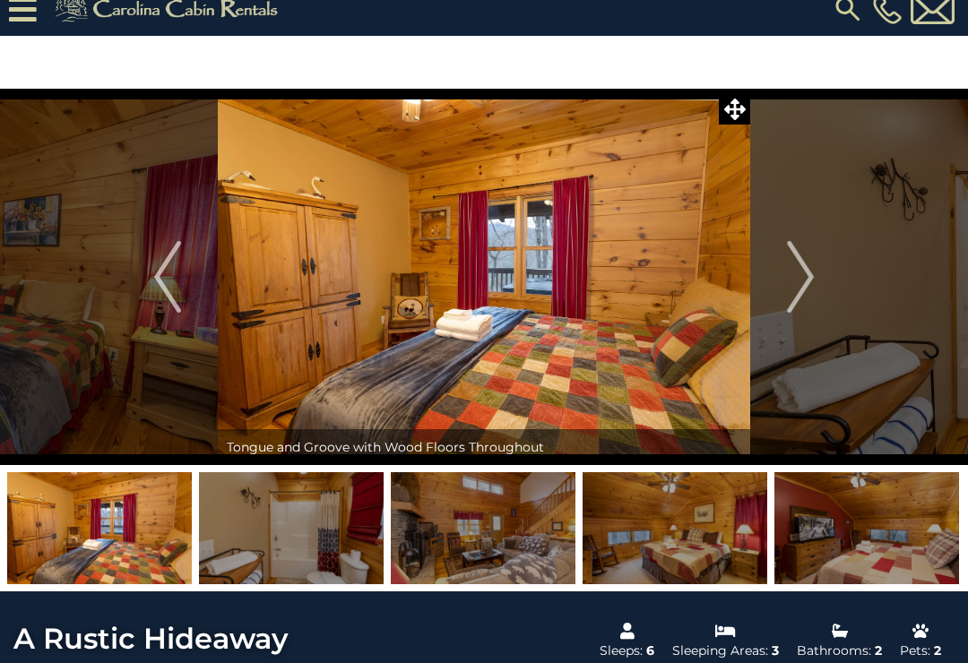
click at [824, 278] on button "Next" at bounding box center [800, 277] width 100 height 377
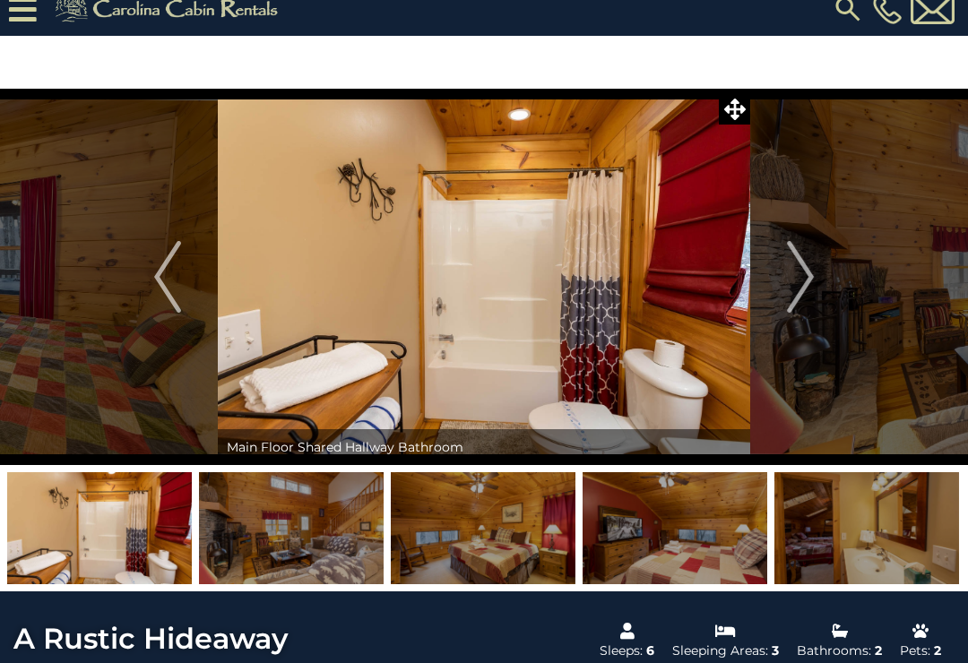
click at [803, 273] on img "Next" at bounding box center [800, 277] width 27 height 72
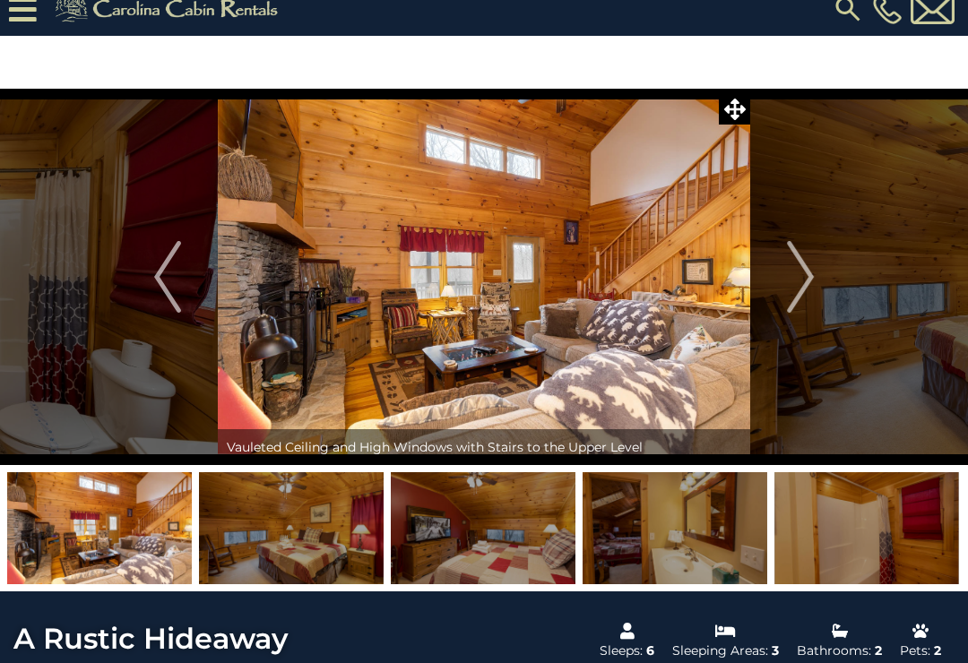
click at [809, 288] on img "Next" at bounding box center [800, 277] width 27 height 72
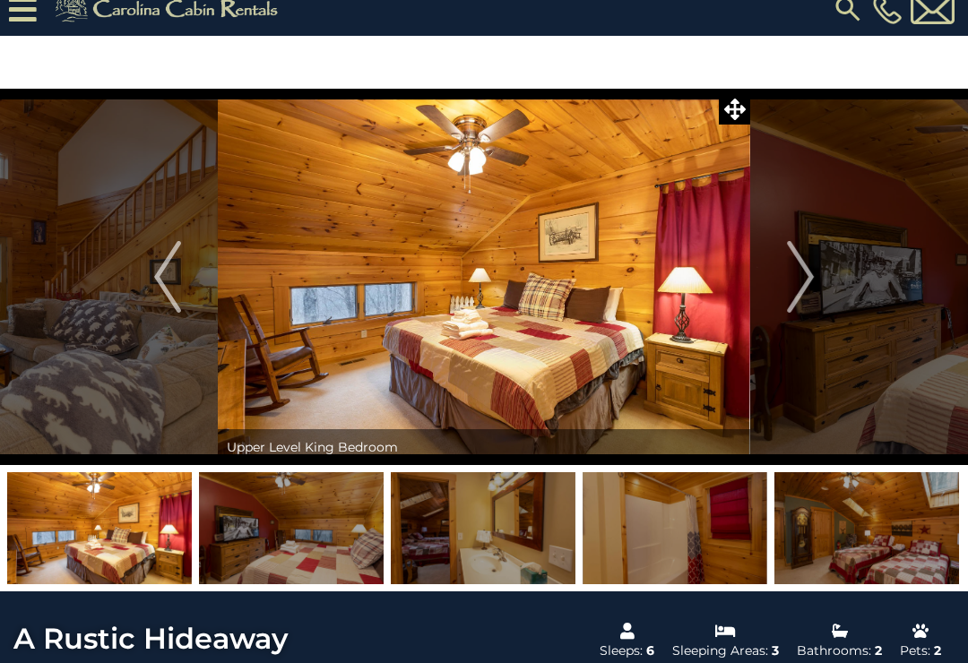
click at [822, 281] on button "Next" at bounding box center [800, 277] width 100 height 377
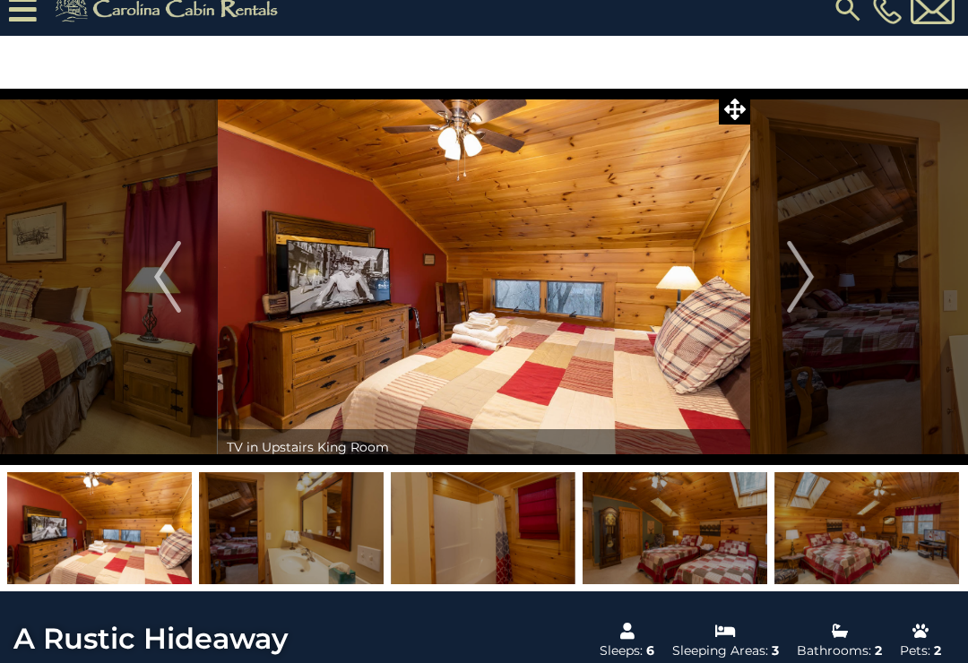
click at [812, 281] on img "Next" at bounding box center [800, 277] width 27 height 72
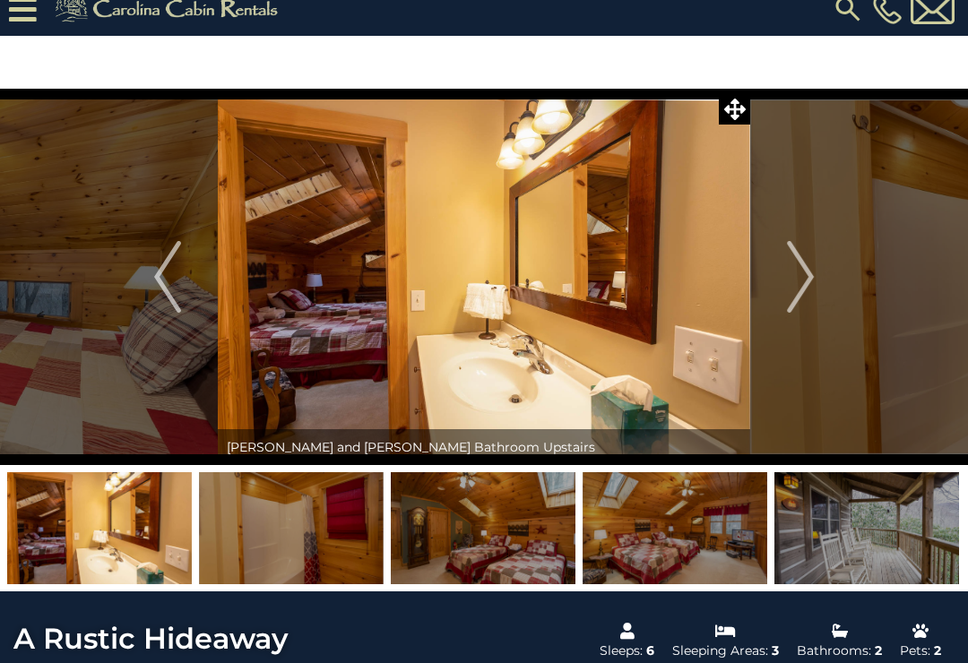
click at [814, 292] on img "Next" at bounding box center [800, 277] width 27 height 72
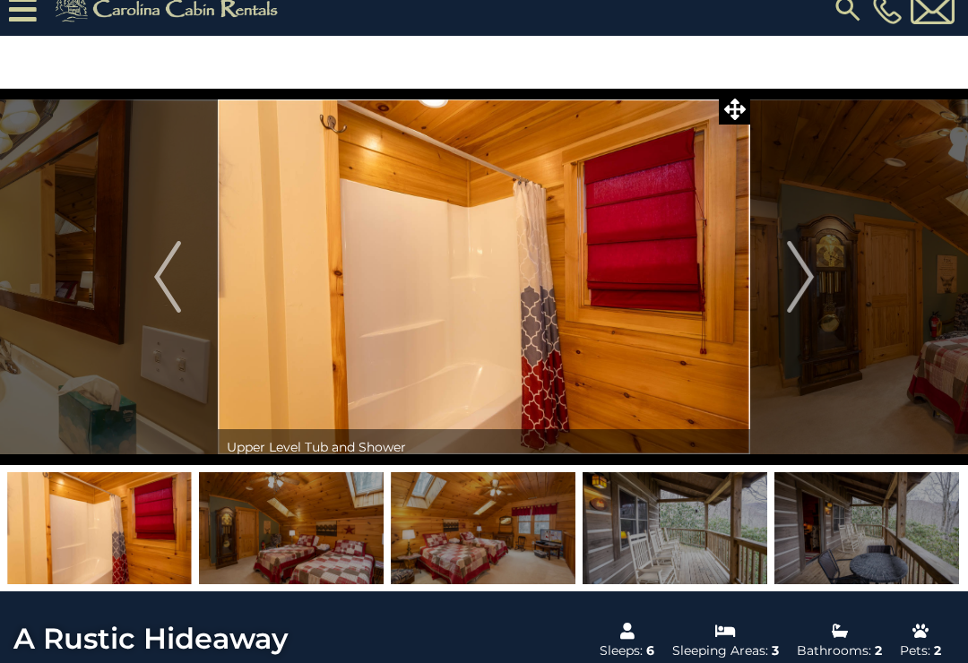
click at [817, 300] on button "Next" at bounding box center [800, 277] width 100 height 377
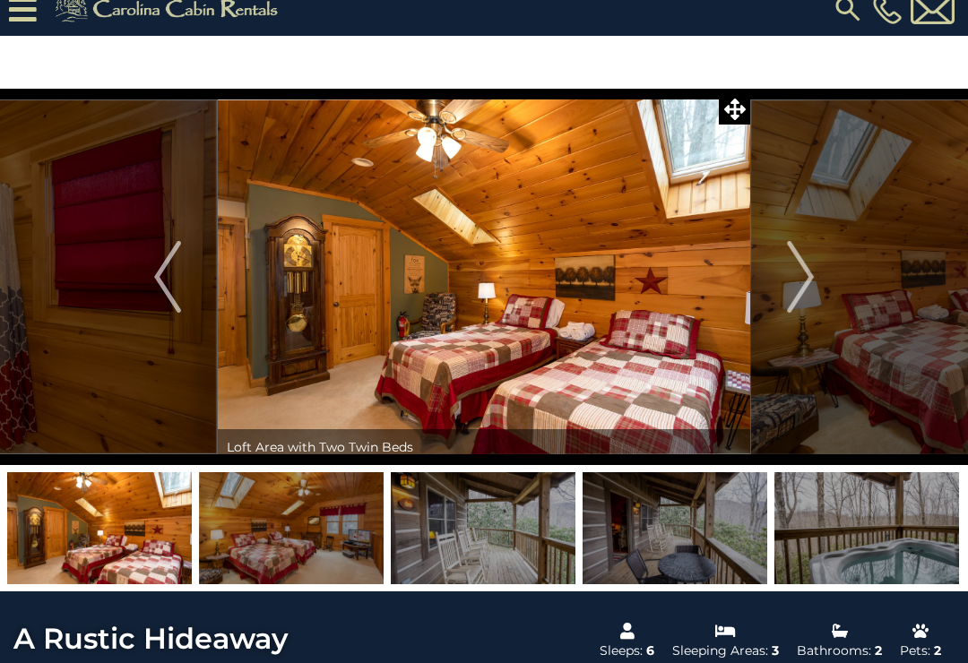
click at [816, 295] on button "Next" at bounding box center [800, 277] width 100 height 377
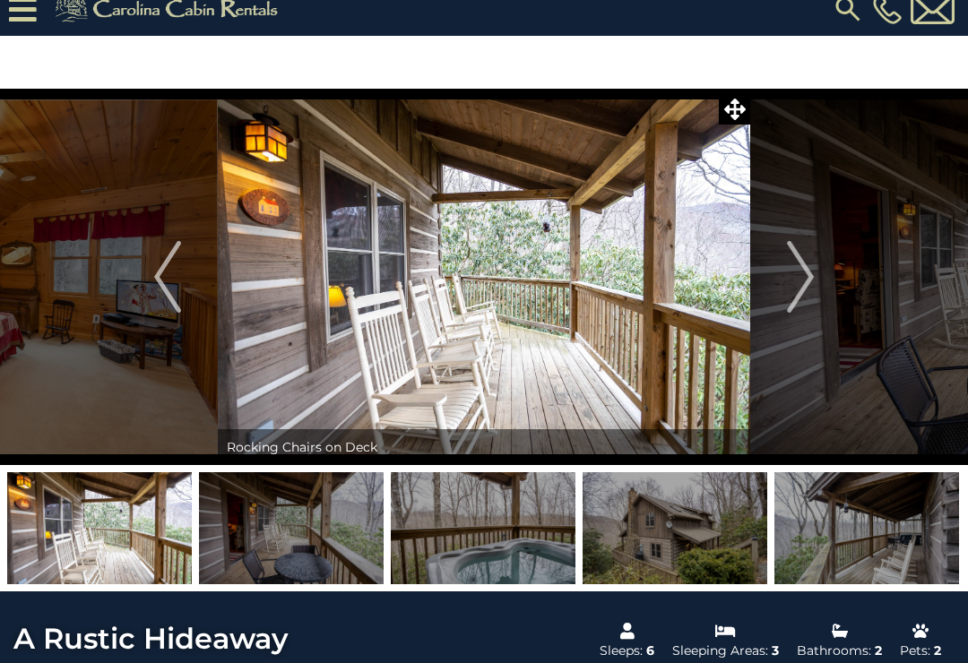
click at [827, 279] on button "Next" at bounding box center [800, 277] width 100 height 377
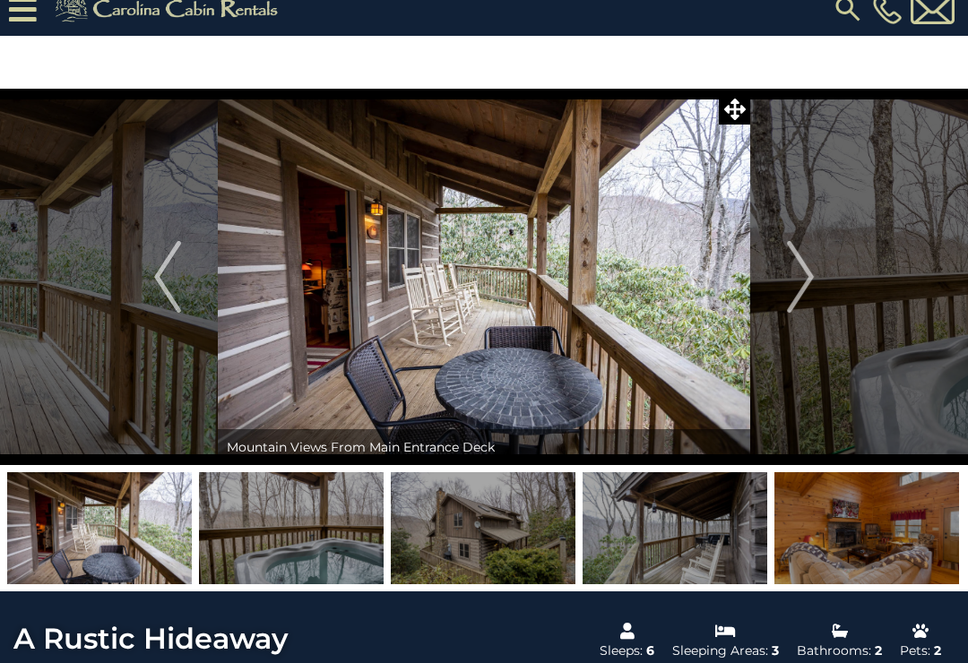
click at [809, 267] on img "Next" at bounding box center [800, 277] width 27 height 72
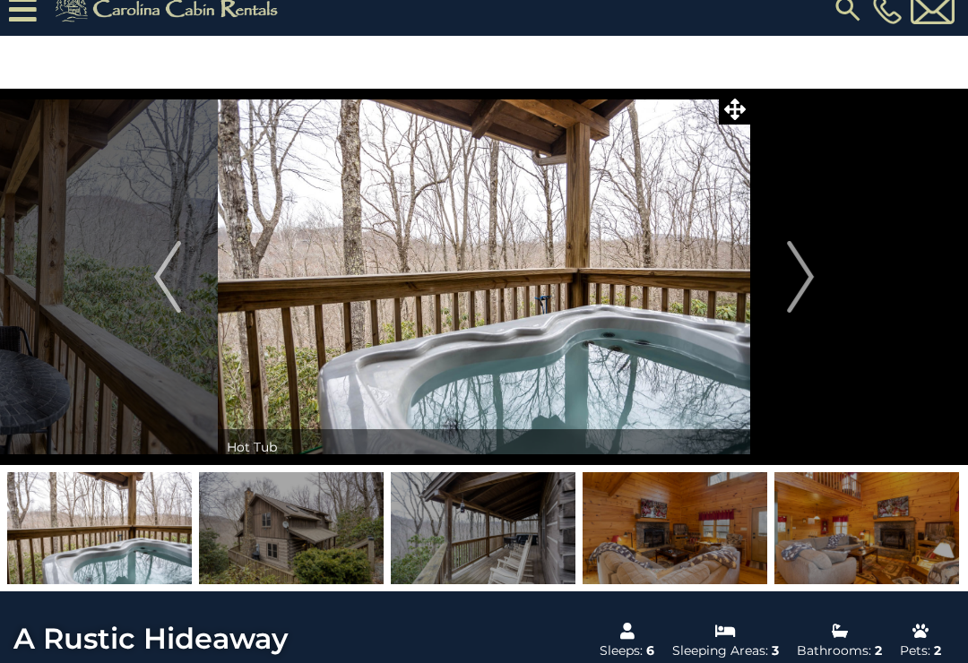
click at [808, 275] on img "Next" at bounding box center [800, 277] width 27 height 72
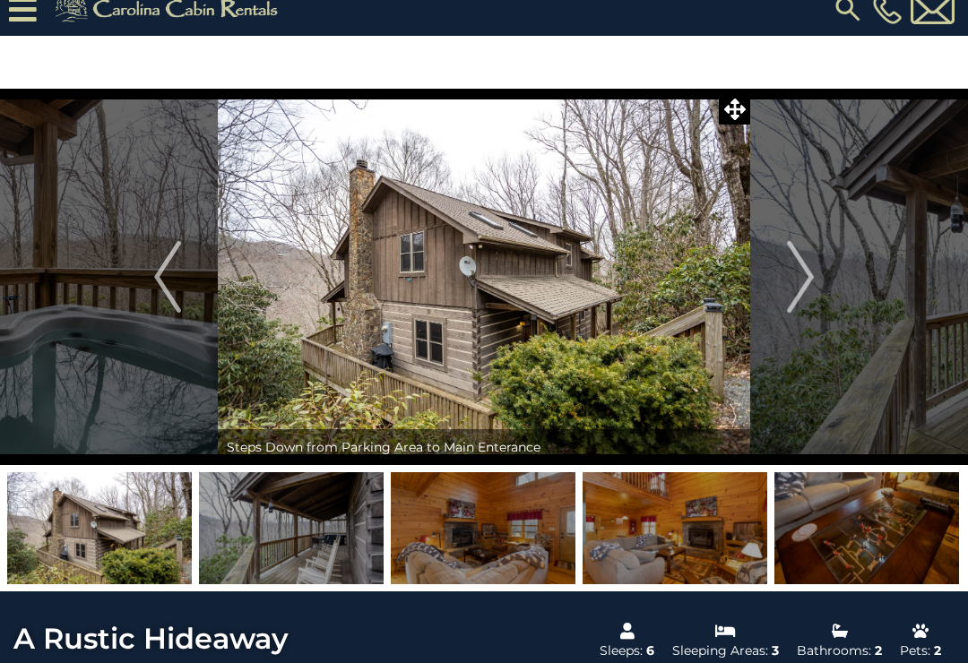
click at [445, 527] on img at bounding box center [483, 528] width 185 height 112
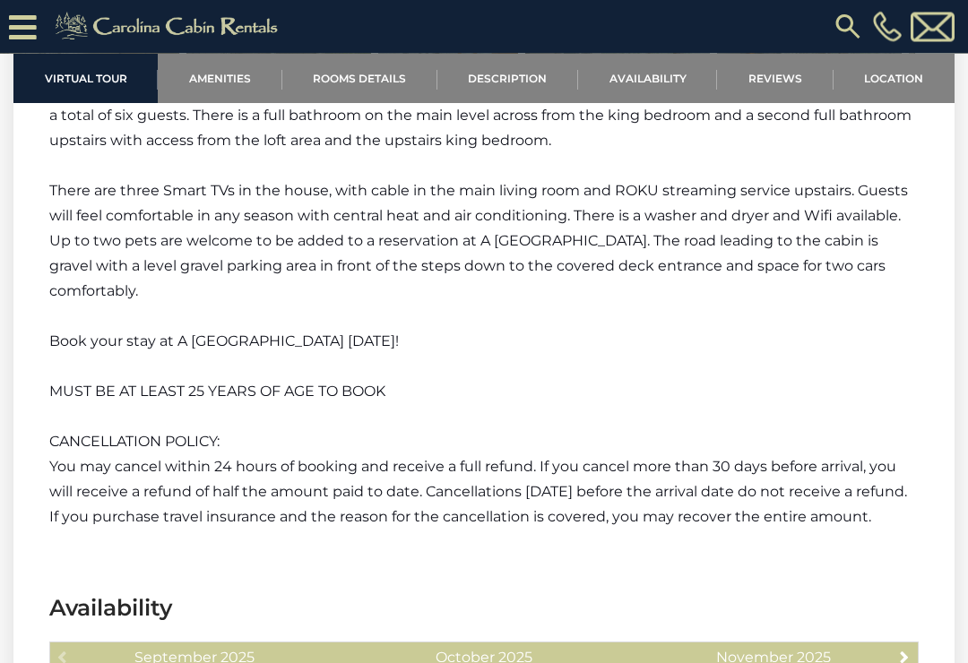
scroll to position [2490, 0]
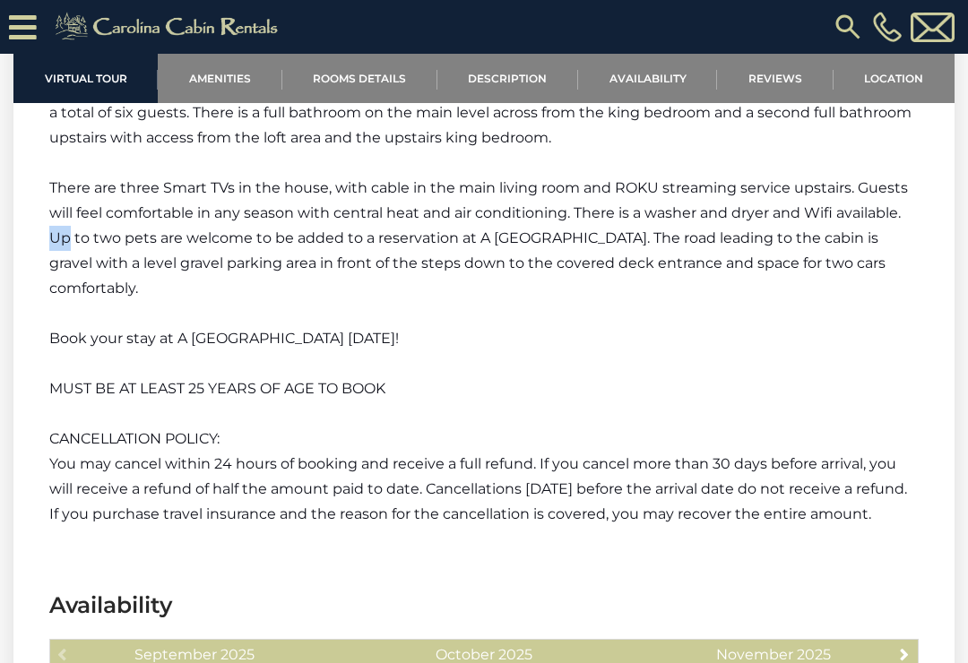
click at [30, 242] on section "A Rustic Hideaway Description Welcome to A Rustic Hideaway! A Rustic Hideaway i…" at bounding box center [483, 93] width 941 height 940
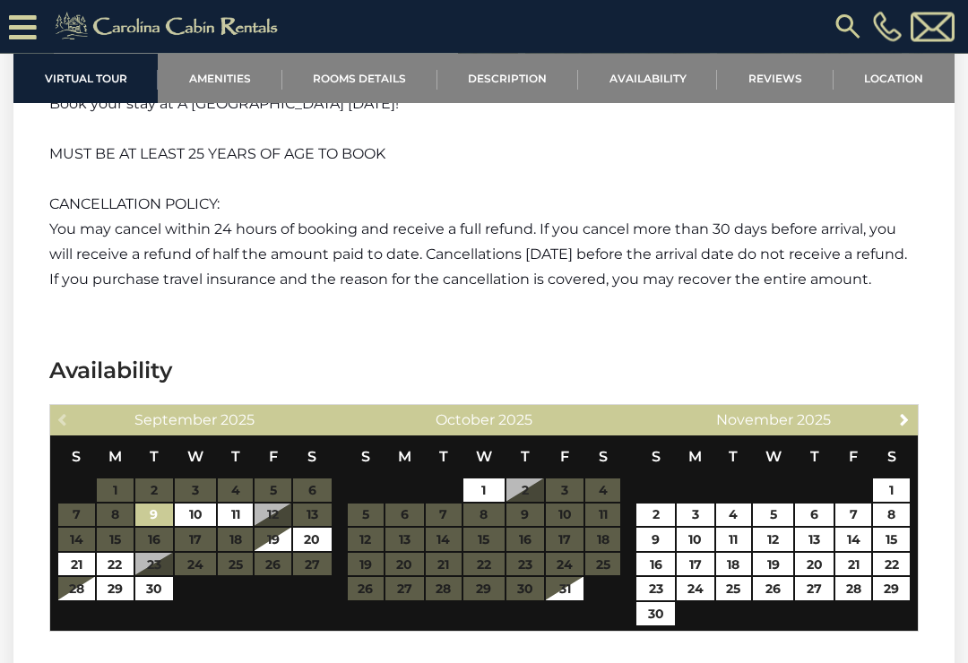
scroll to position [2725, 0]
click at [117, 601] on link "29" at bounding box center [115, 588] width 37 height 23
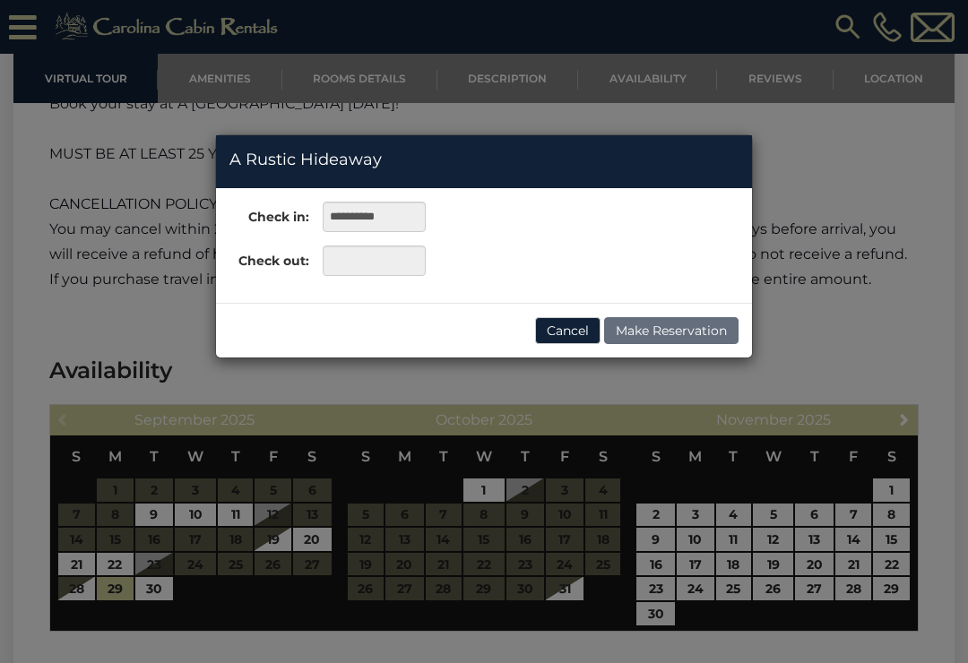
click at [492, 507] on div "**********" at bounding box center [484, 331] width 968 height 663
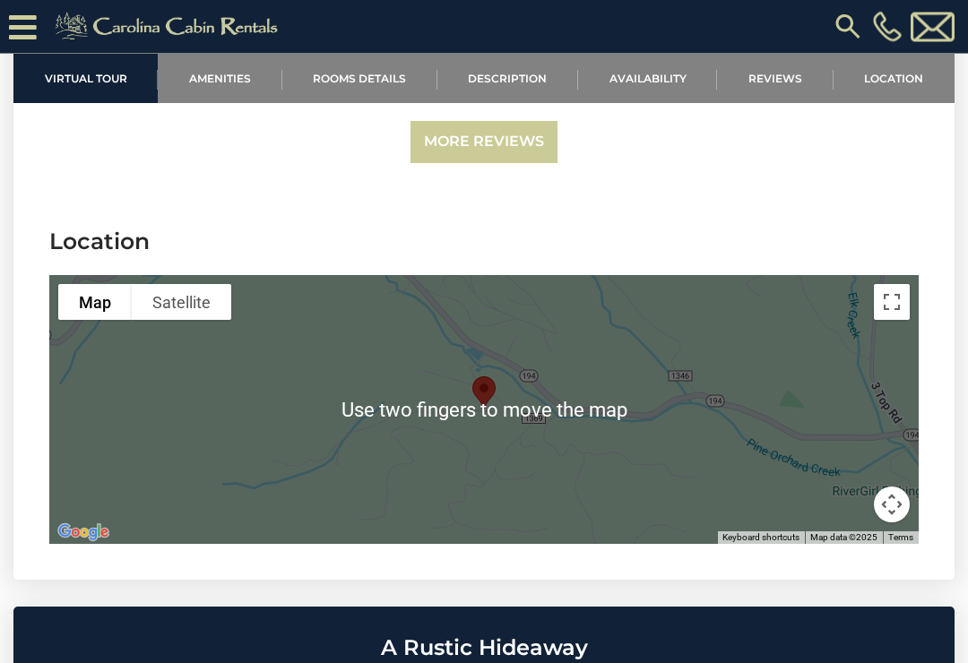
scroll to position [3781, 0]
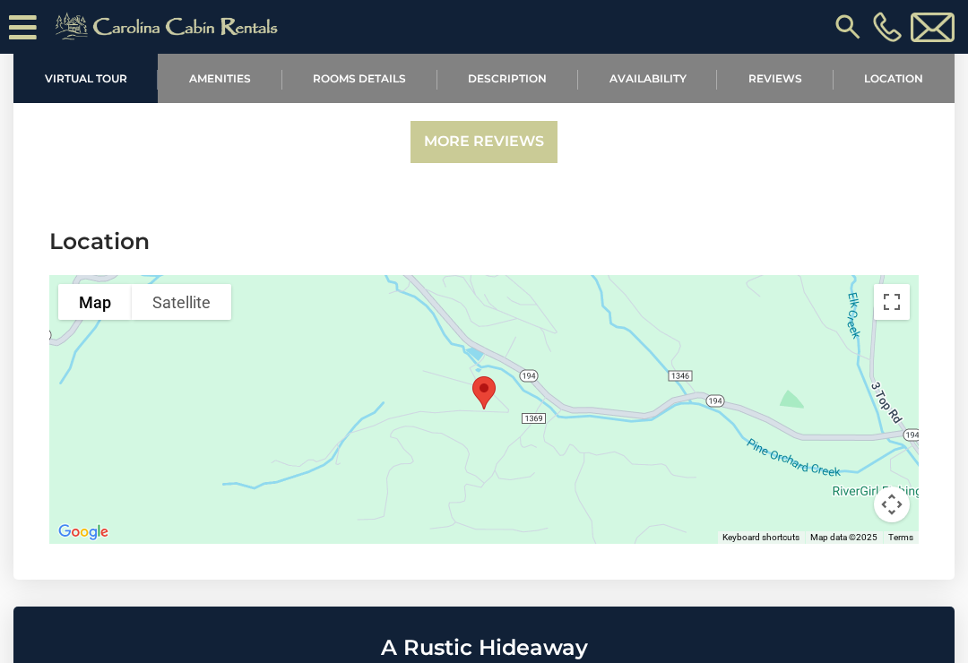
click at [191, 465] on div at bounding box center [484, 409] width 870 height 269
click at [172, 458] on div at bounding box center [484, 409] width 870 height 269
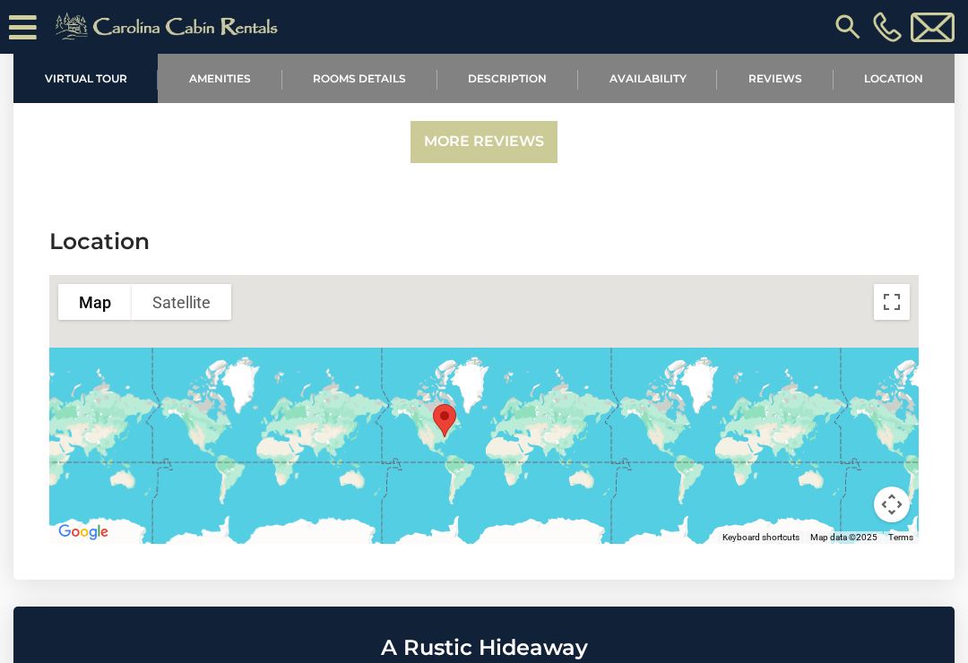
click at [455, 163] on link "More Reviews" at bounding box center [484, 142] width 147 height 42
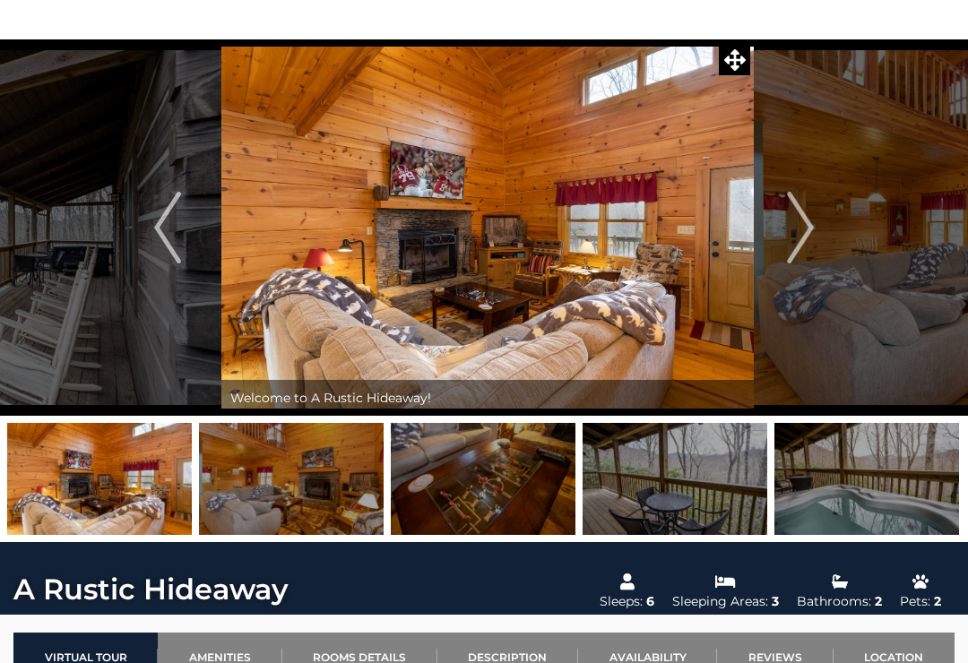
scroll to position [67, 0]
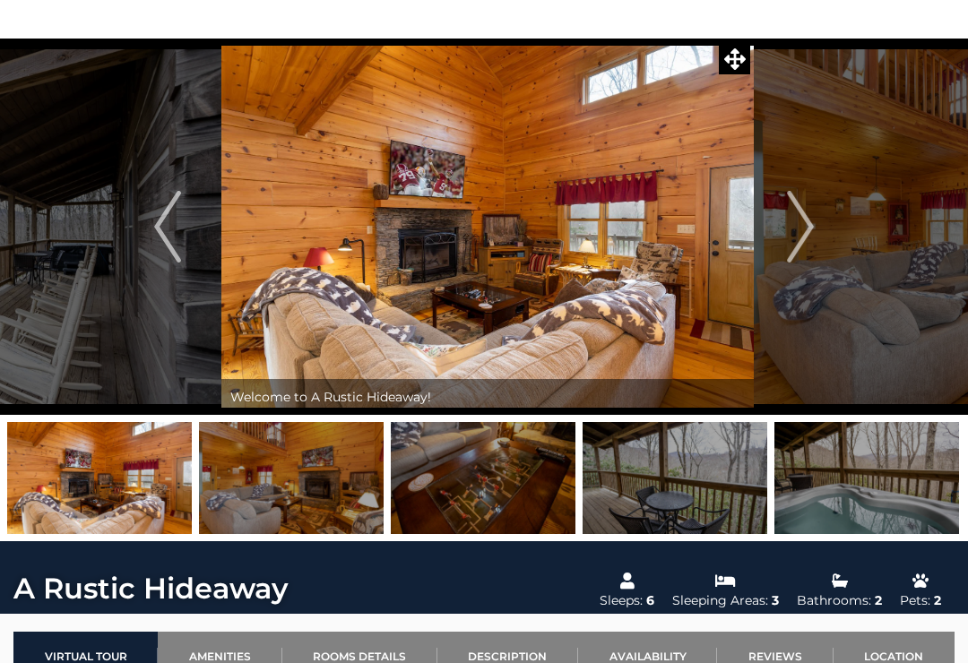
click at [664, 637] on link "Availability" at bounding box center [647, 656] width 139 height 49
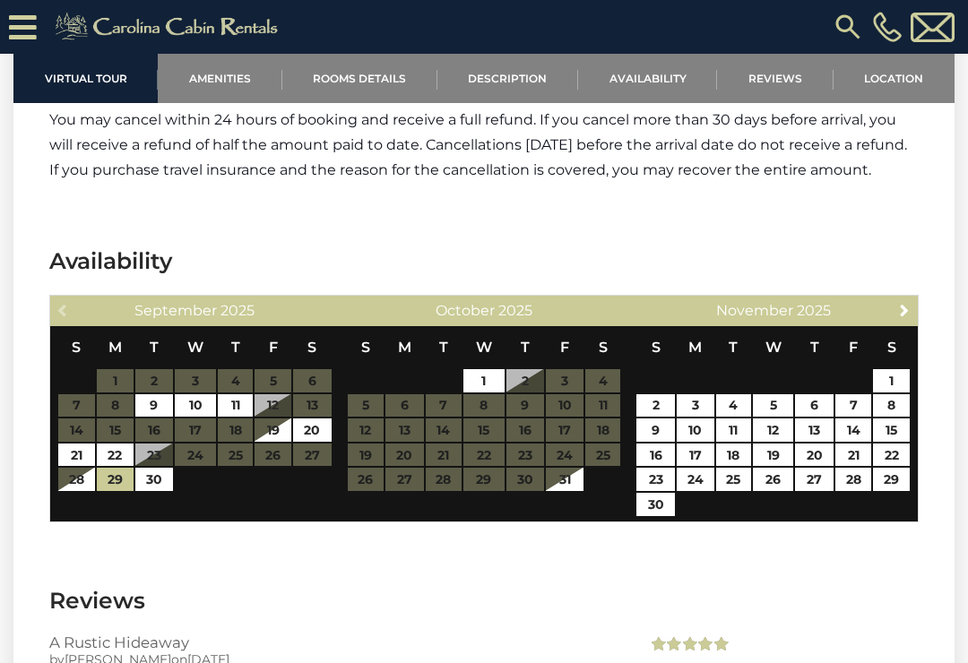
scroll to position [2997, 0]
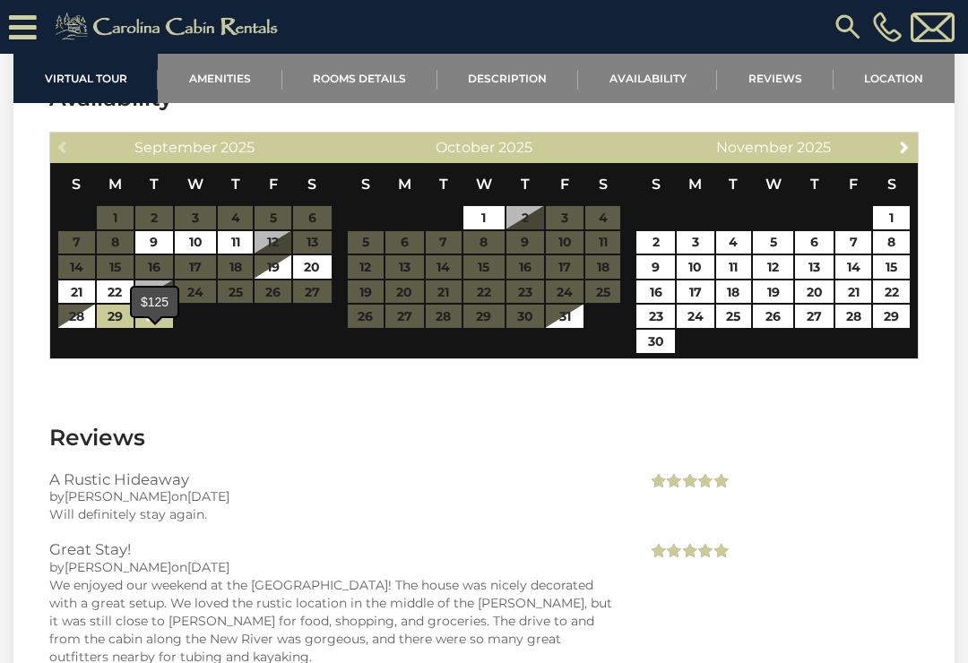
click at [158, 328] on link "30" at bounding box center [154, 316] width 39 height 23
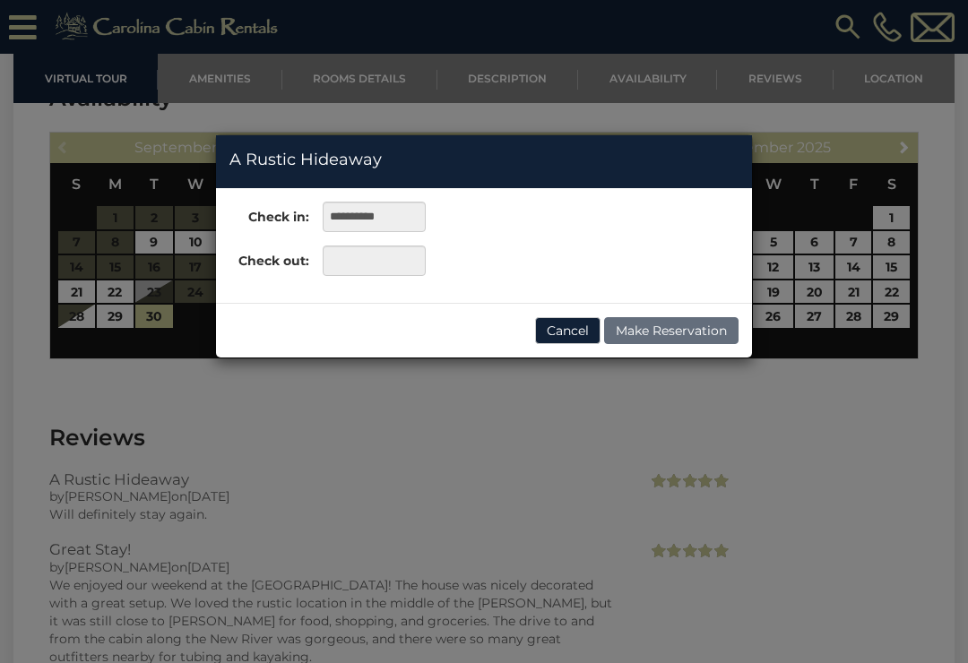
click at [114, 340] on div "**********" at bounding box center [484, 331] width 968 height 663
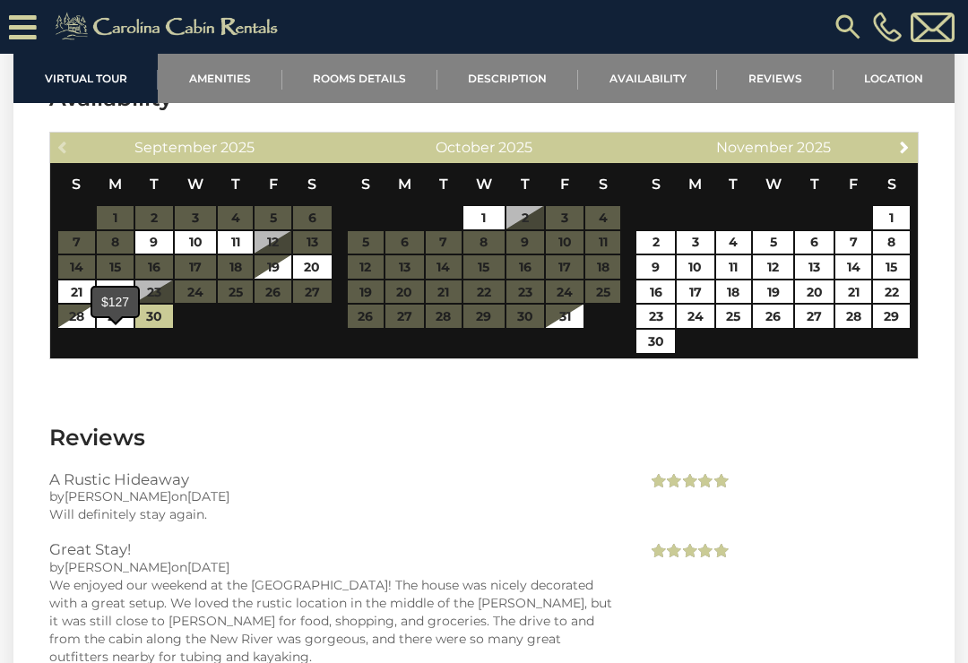
click at [109, 328] on link "29" at bounding box center [115, 316] width 37 height 23
type input "**********"
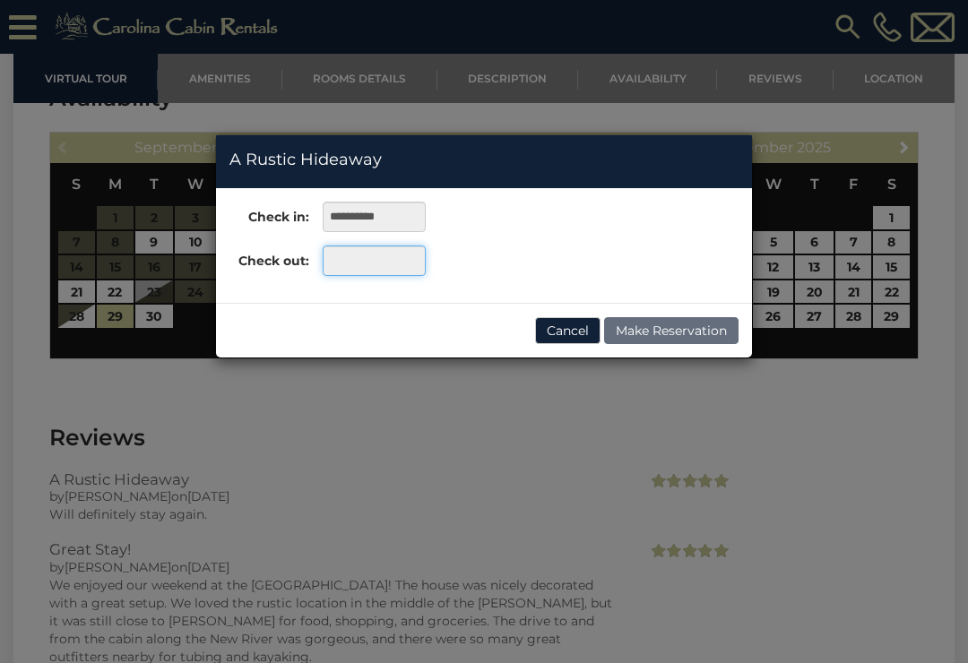
click at [370, 246] on input "text" at bounding box center [374, 261] width 103 height 30
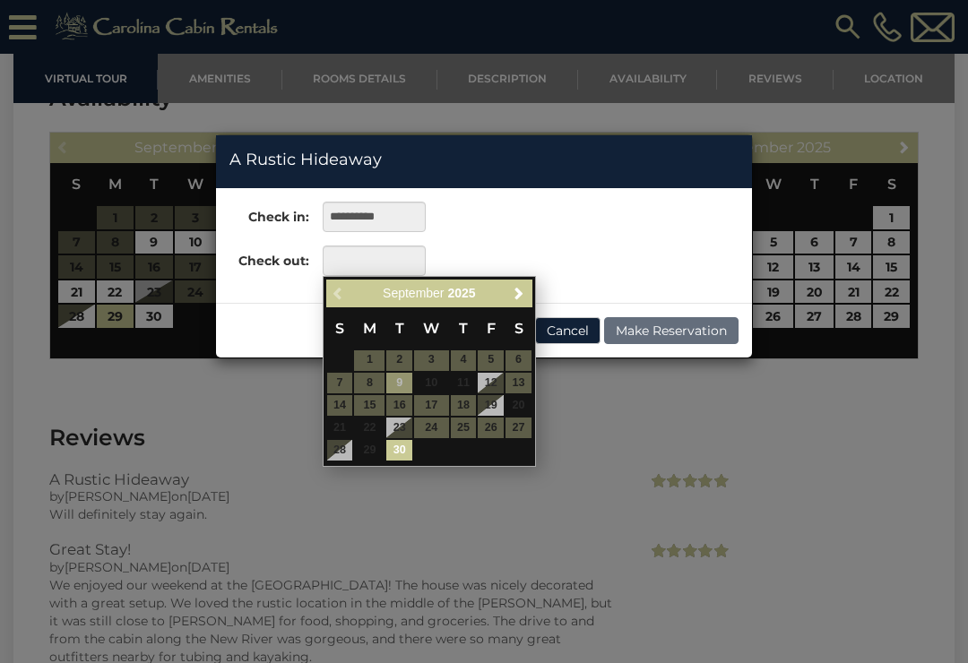
click at [520, 284] on link "Next" at bounding box center [519, 293] width 22 height 22
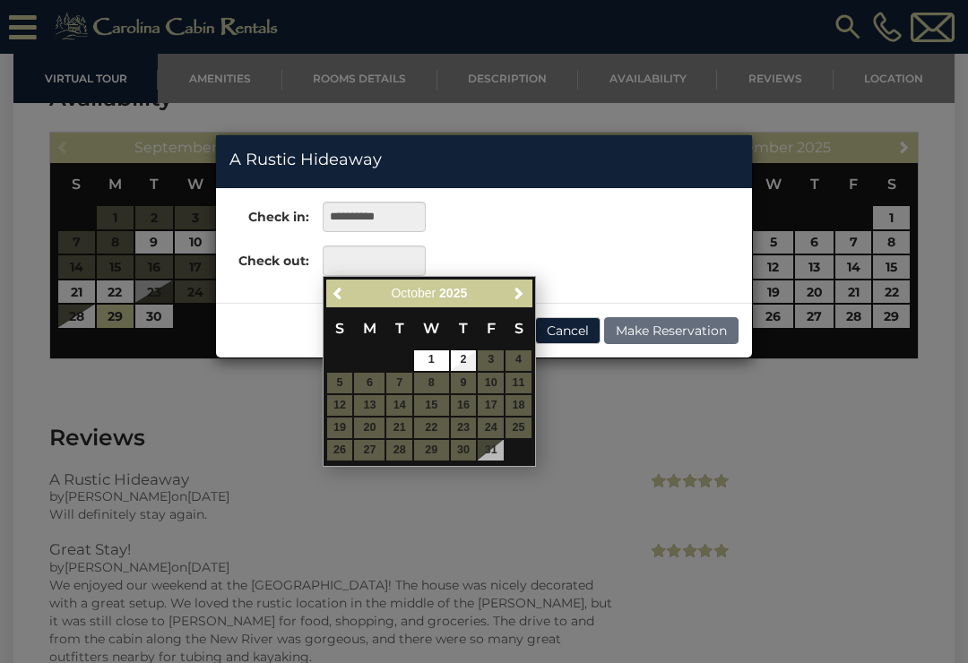
click at [467, 366] on link "2" at bounding box center [464, 361] width 26 height 21
type input "**********"
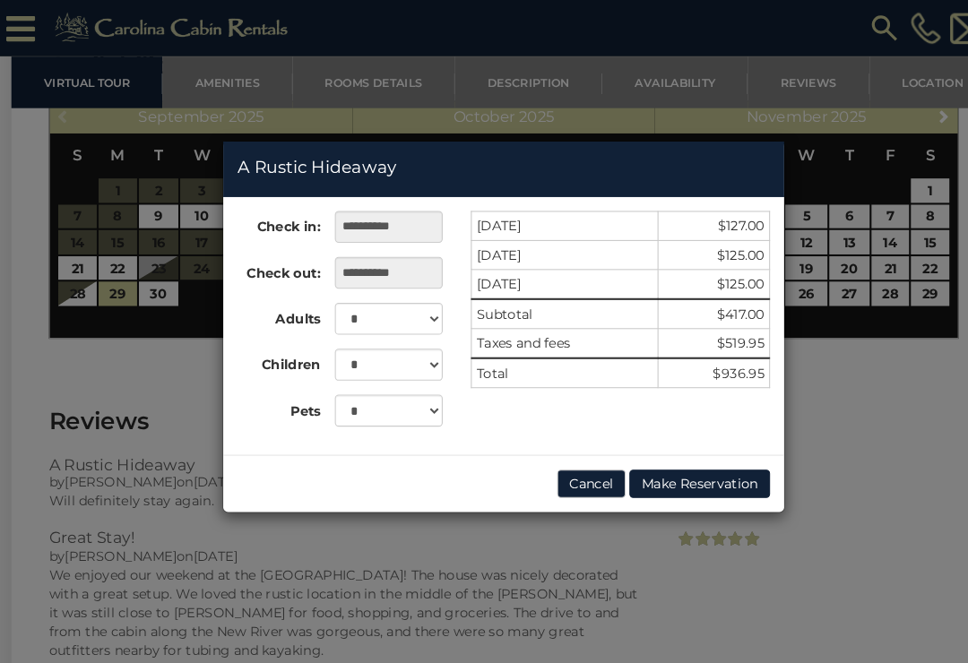
scroll to position [3033, 0]
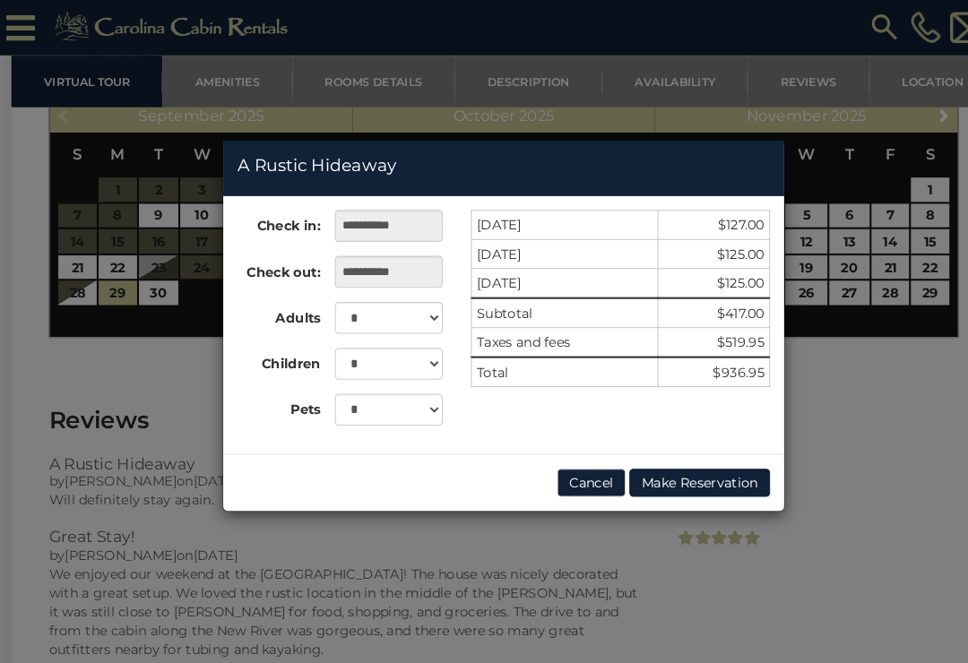
click at [71, 391] on div "**********" at bounding box center [484, 331] width 968 height 663
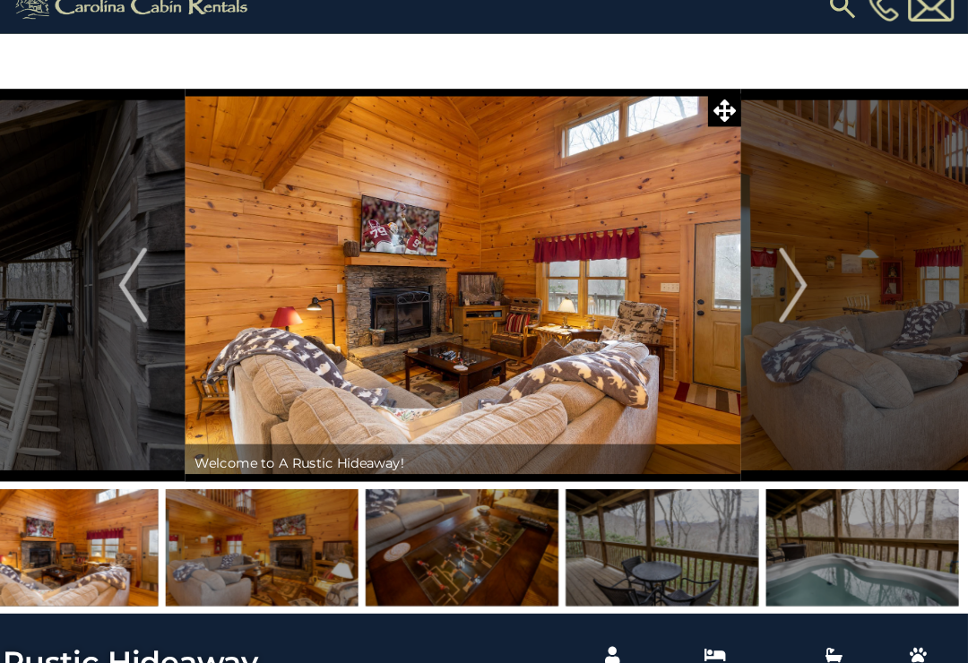
scroll to position [0, 0]
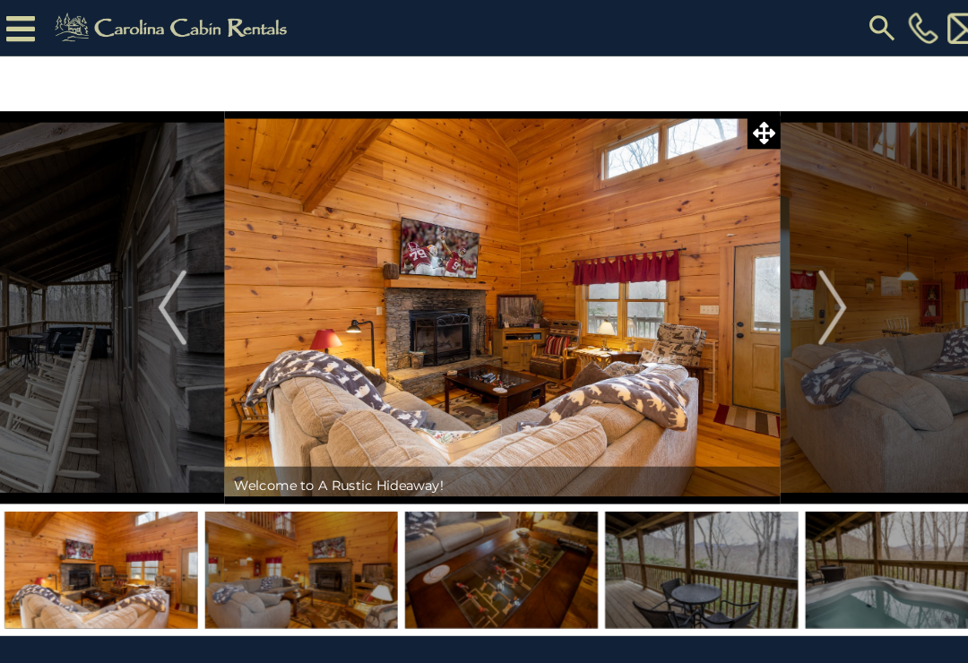
click at [883, 23] on img at bounding box center [887, 27] width 29 height 30
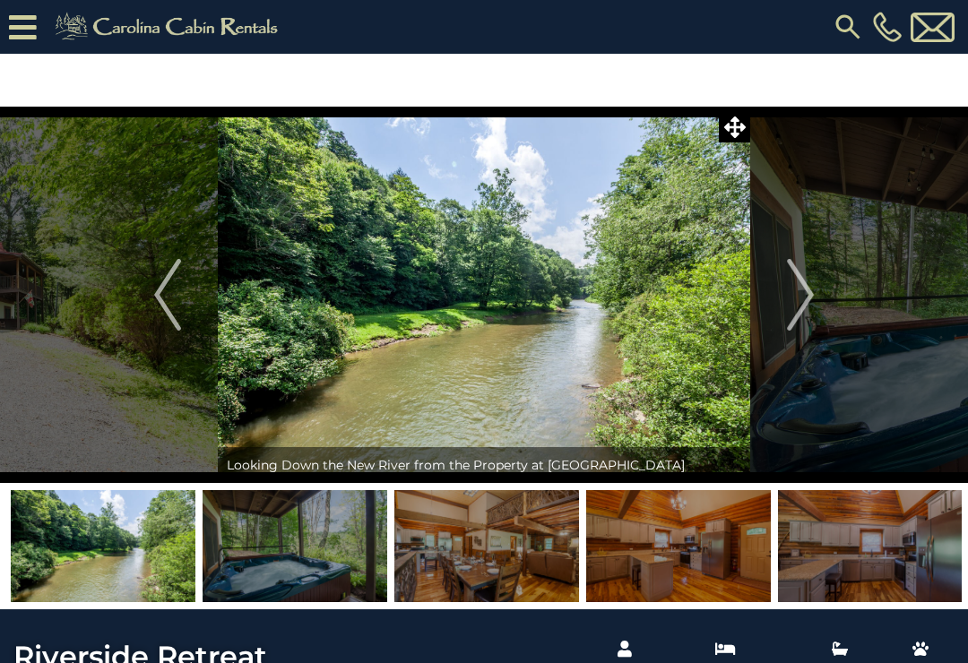
click at [281, 542] on img at bounding box center [295, 546] width 185 height 112
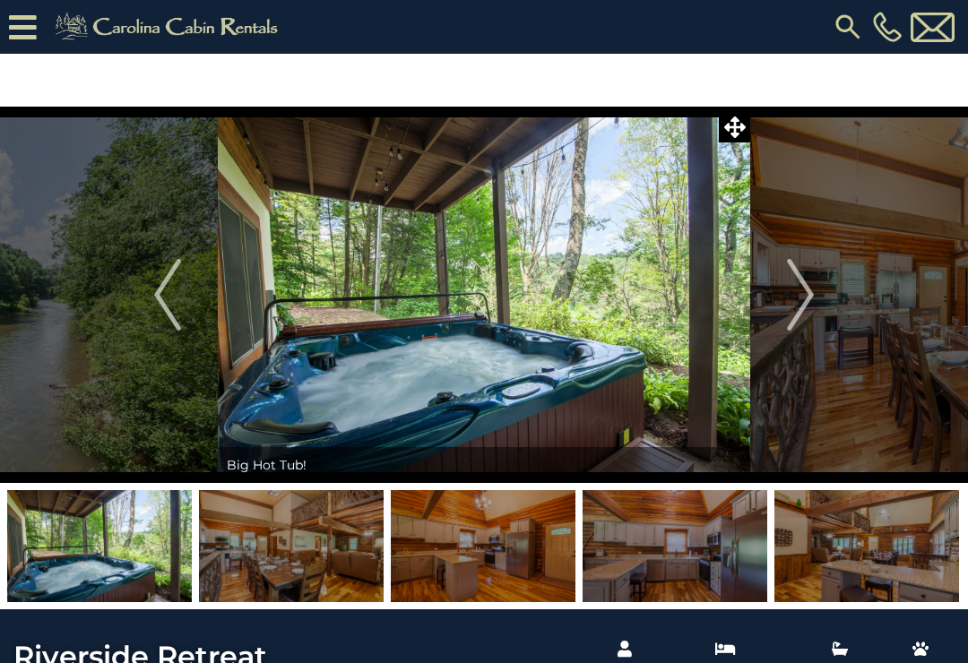
click at [794, 282] on img "Next" at bounding box center [800, 295] width 27 height 72
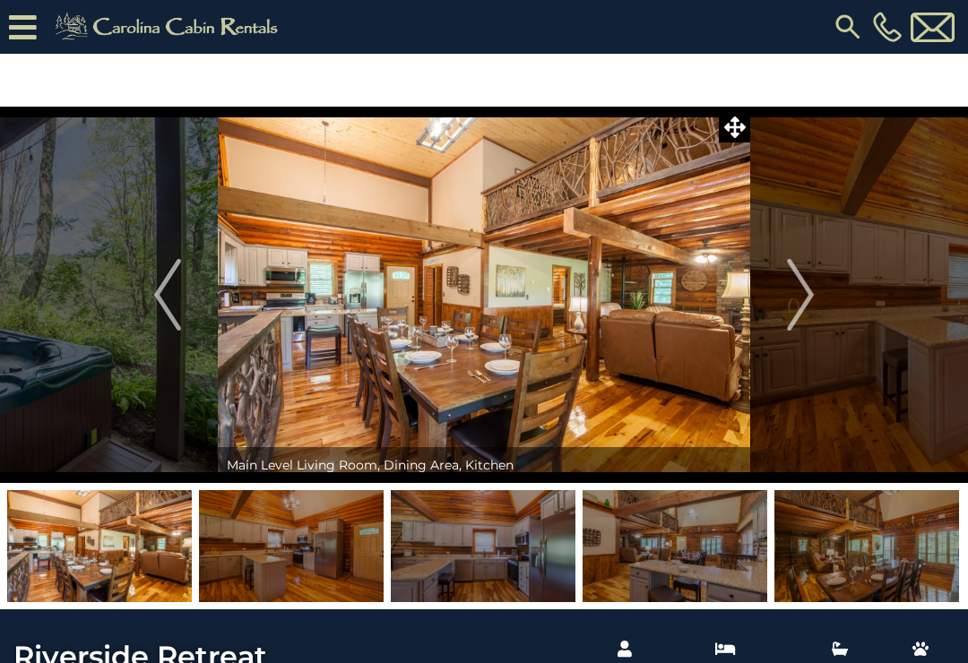
click at [805, 290] on img "Next" at bounding box center [800, 295] width 27 height 72
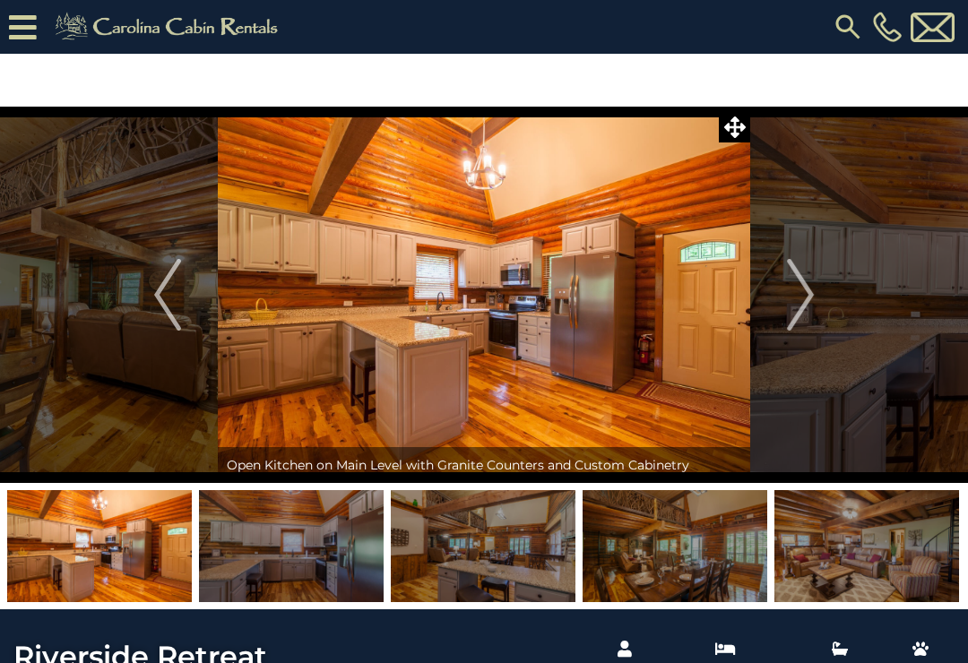
click at [790, 289] on img "Next" at bounding box center [800, 295] width 27 height 72
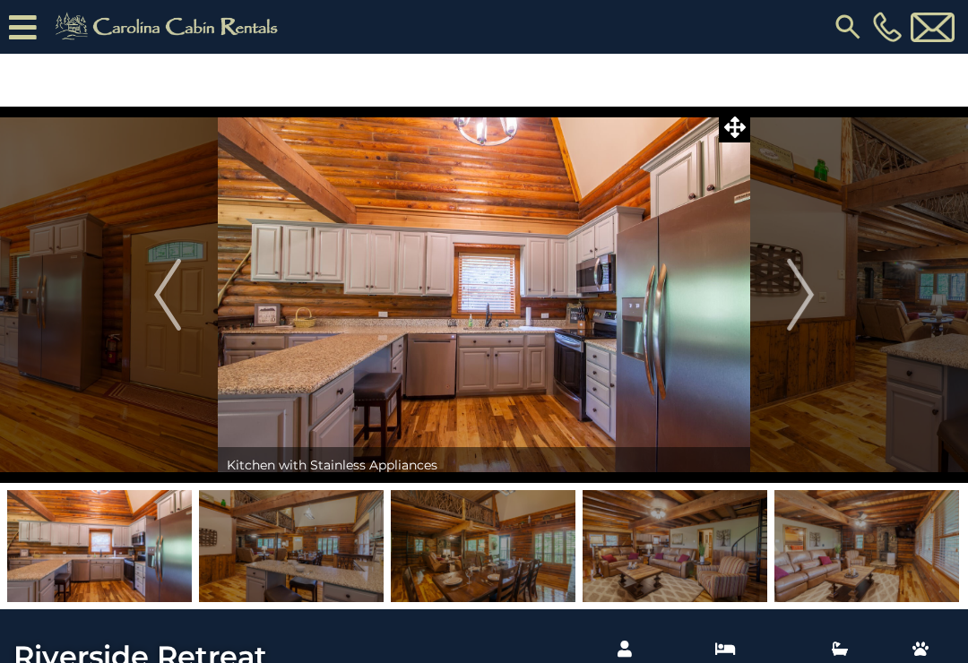
click at [785, 298] on button "Next" at bounding box center [800, 295] width 100 height 377
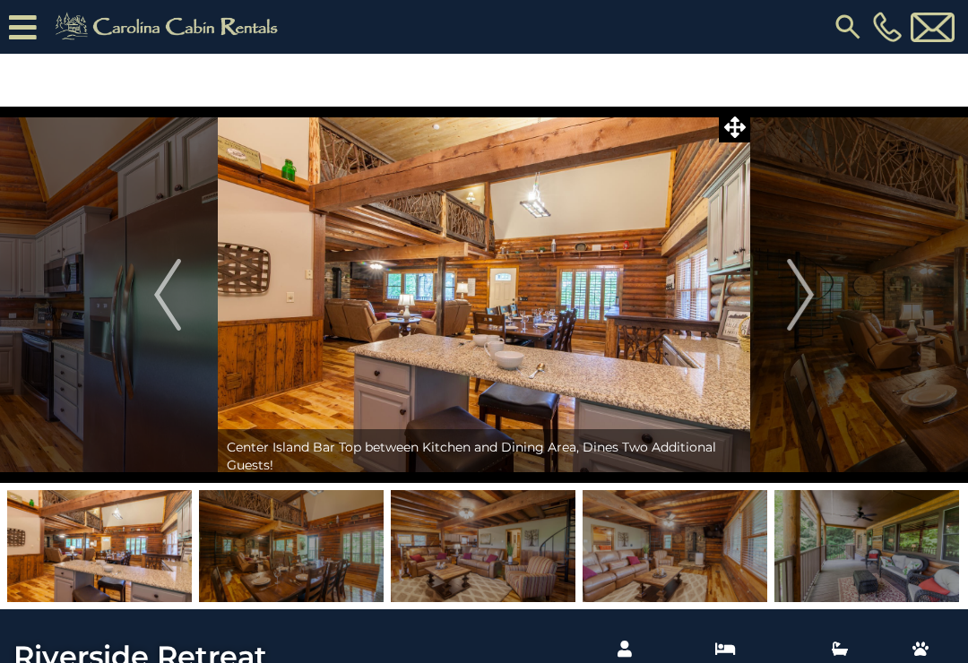
click at [802, 290] on img "Next" at bounding box center [800, 295] width 27 height 72
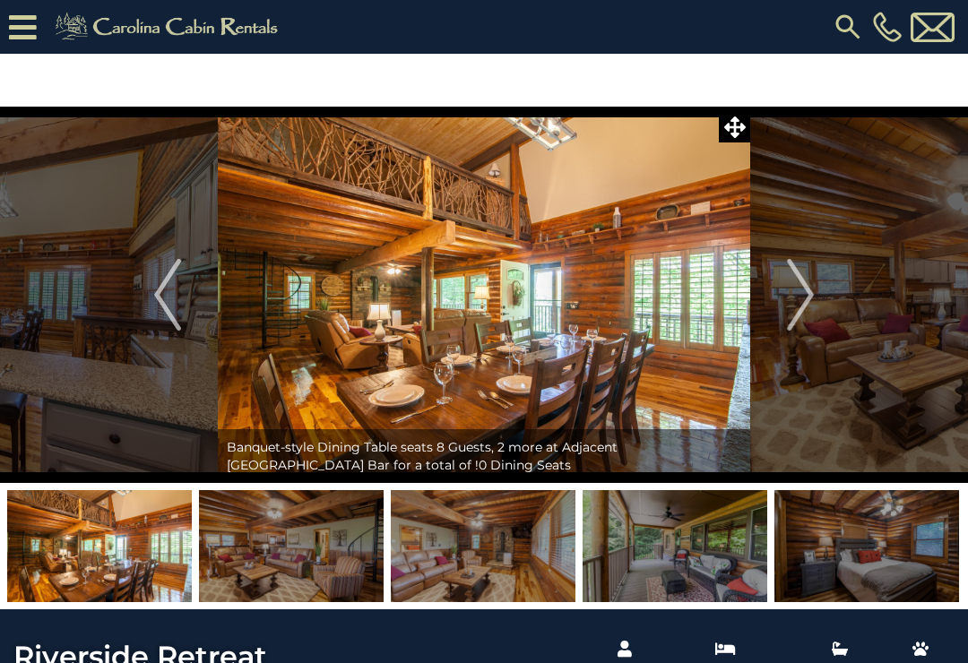
click at [803, 290] on img "Next" at bounding box center [800, 295] width 27 height 72
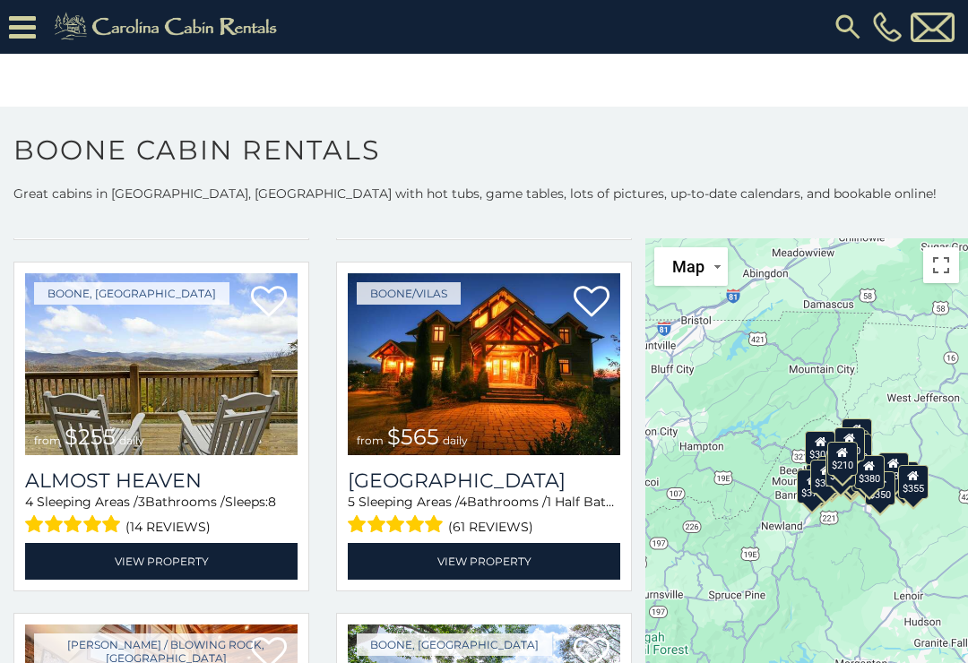
scroll to position [2879, 0]
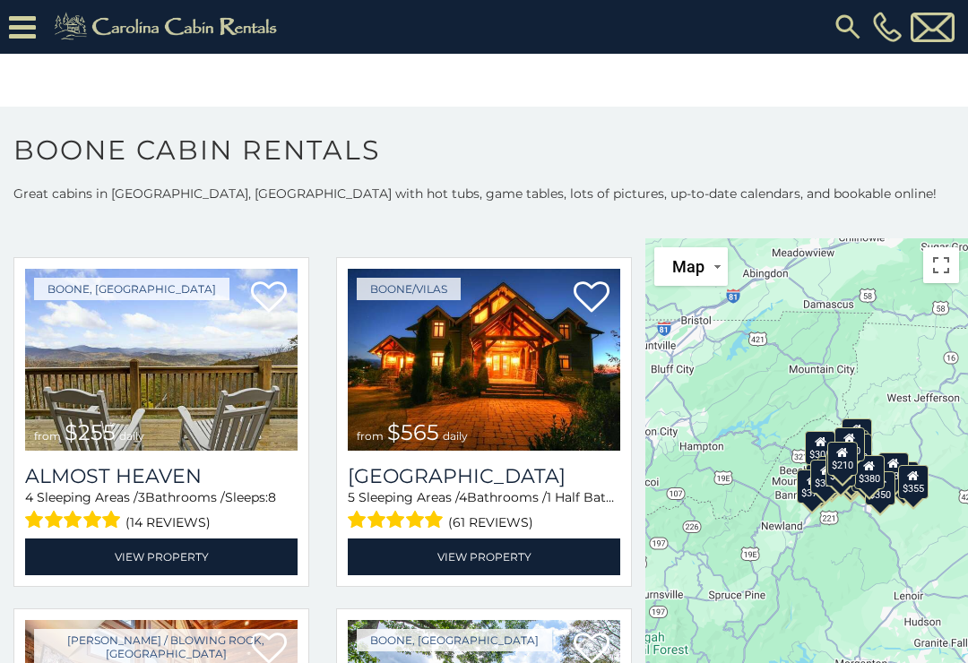
click at [131, 412] on img at bounding box center [161, 360] width 273 height 183
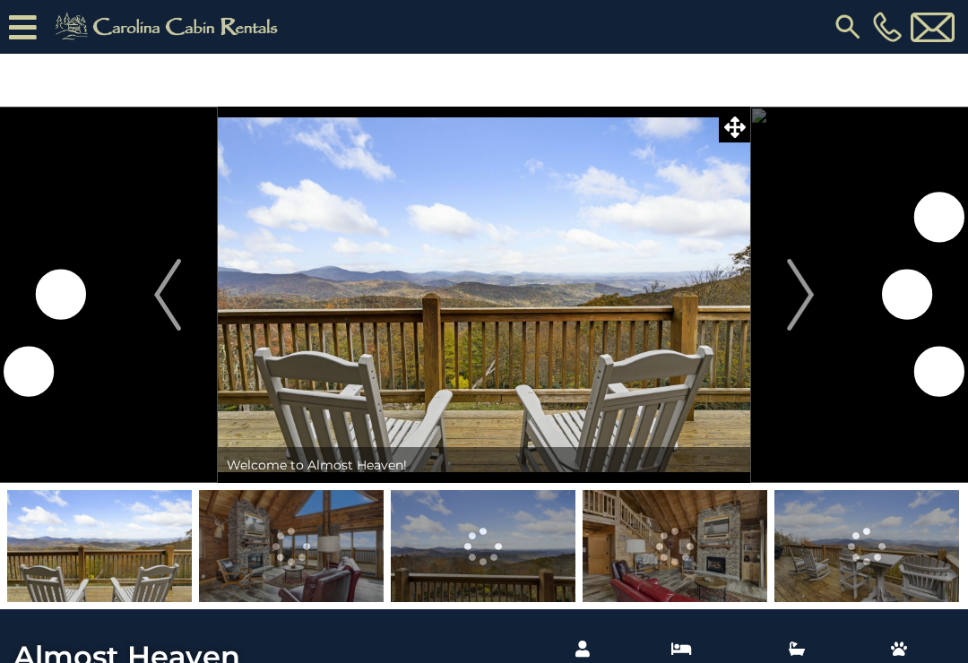
click at [264, 546] on img at bounding box center [291, 546] width 185 height 112
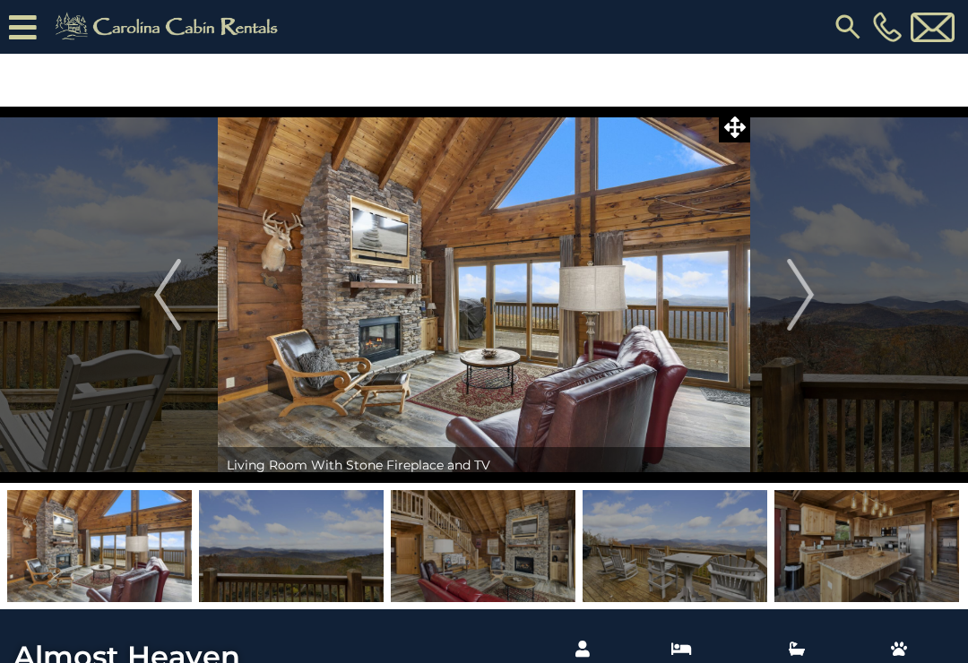
click at [819, 319] on button "Next" at bounding box center [800, 295] width 100 height 377
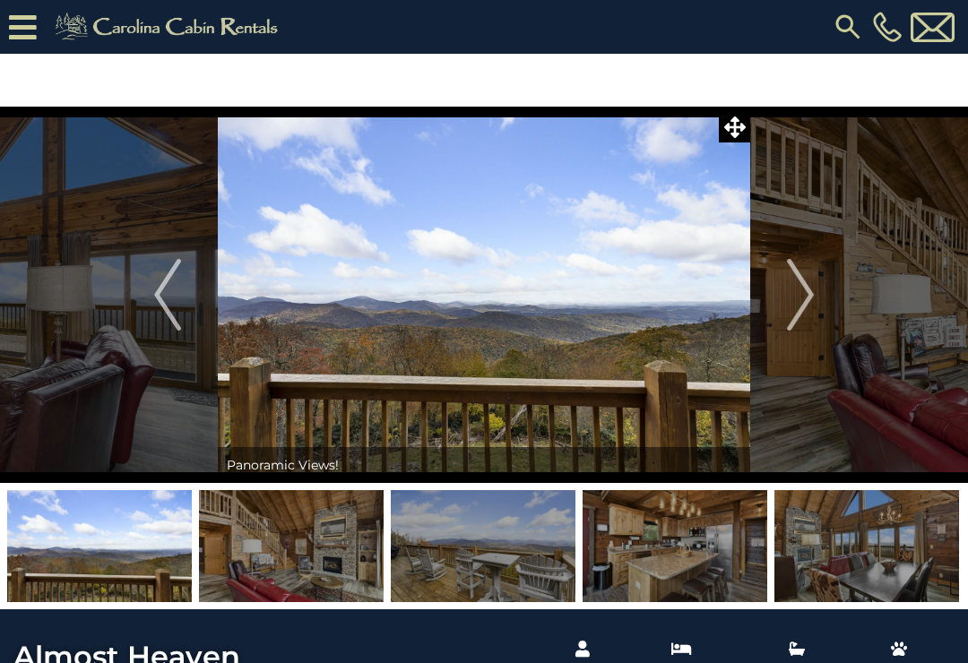
click at [812, 308] on img "Next" at bounding box center [800, 295] width 27 height 72
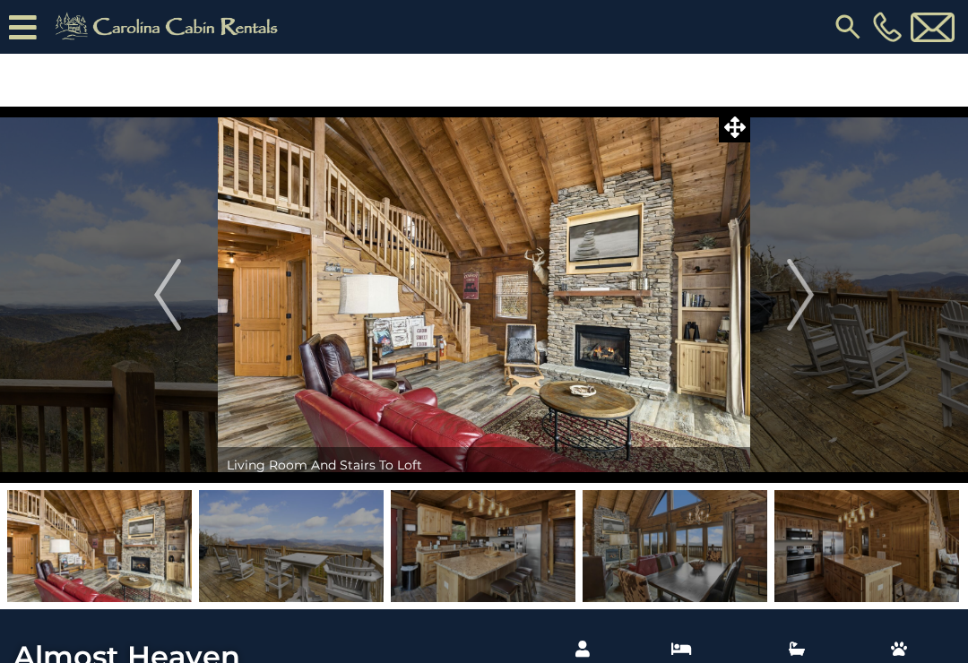
click at [803, 300] on img "Next" at bounding box center [800, 295] width 27 height 72
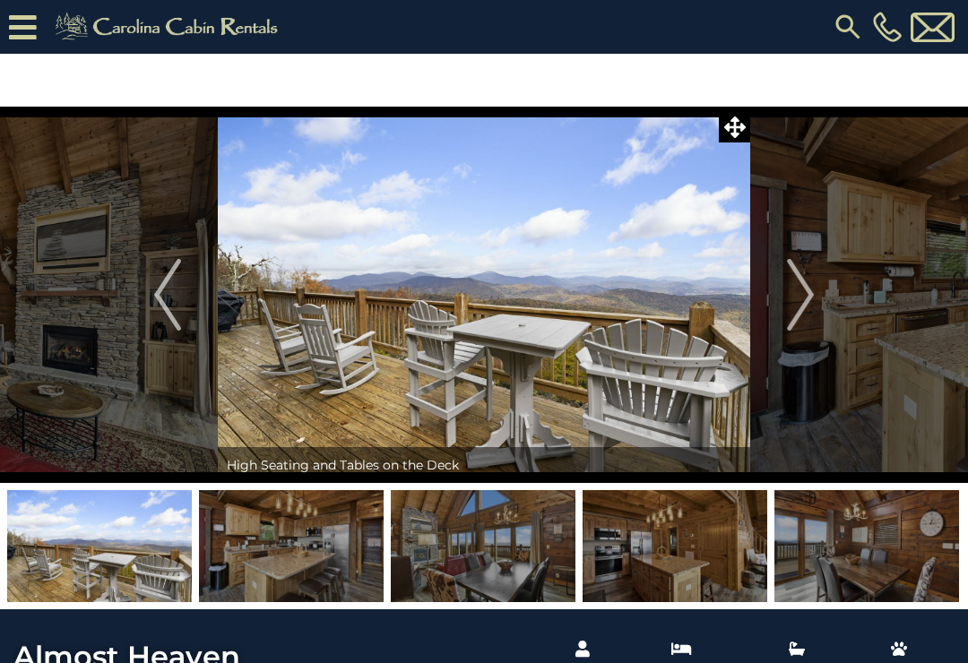
click at [802, 302] on img "Next" at bounding box center [800, 295] width 27 height 72
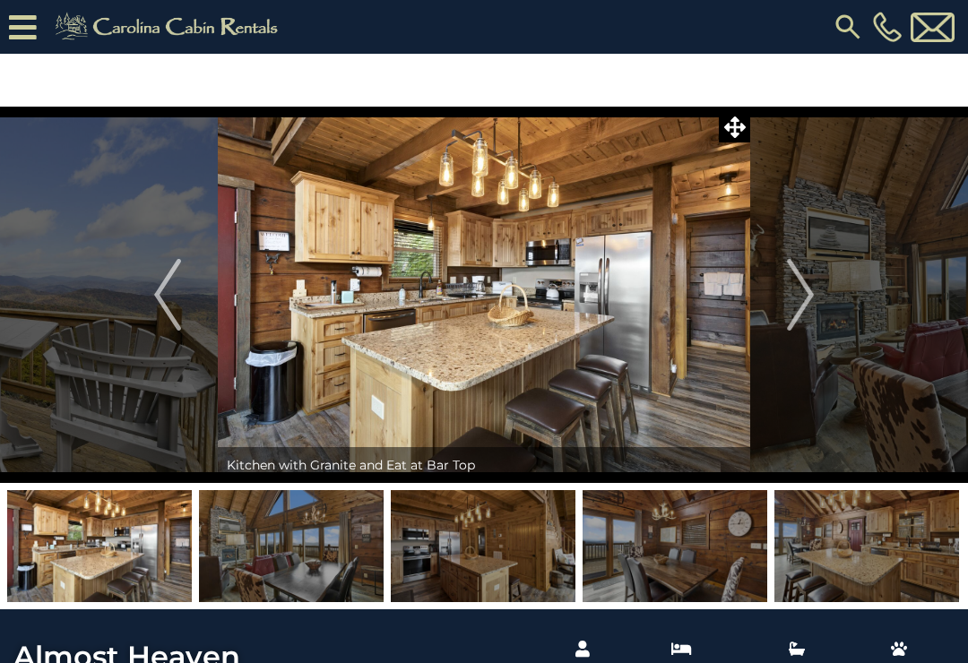
click at [801, 306] on img "Next" at bounding box center [800, 295] width 27 height 72
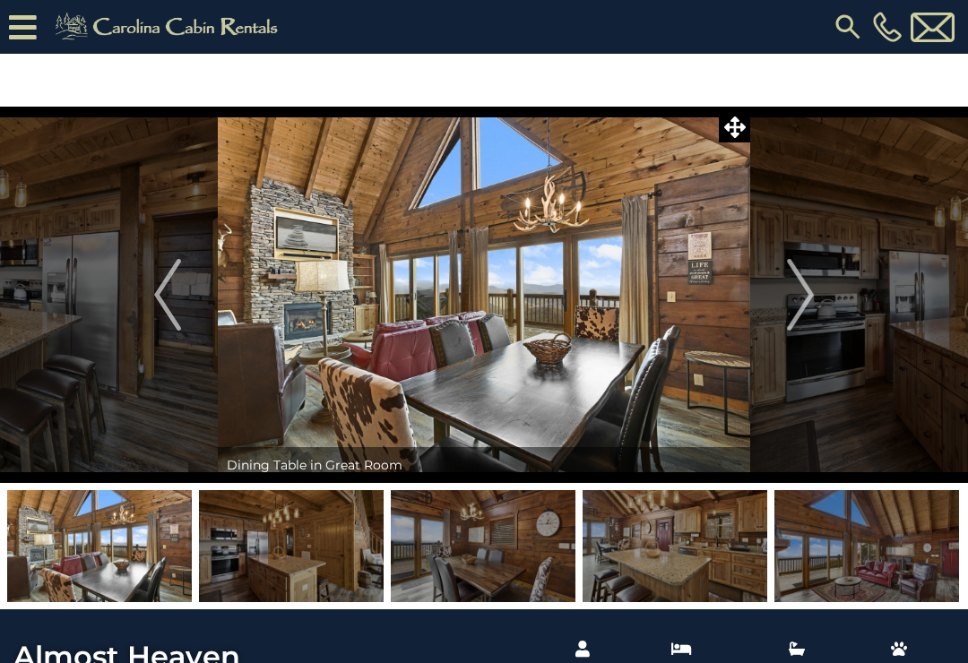
click at [817, 318] on button "Next" at bounding box center [800, 295] width 100 height 377
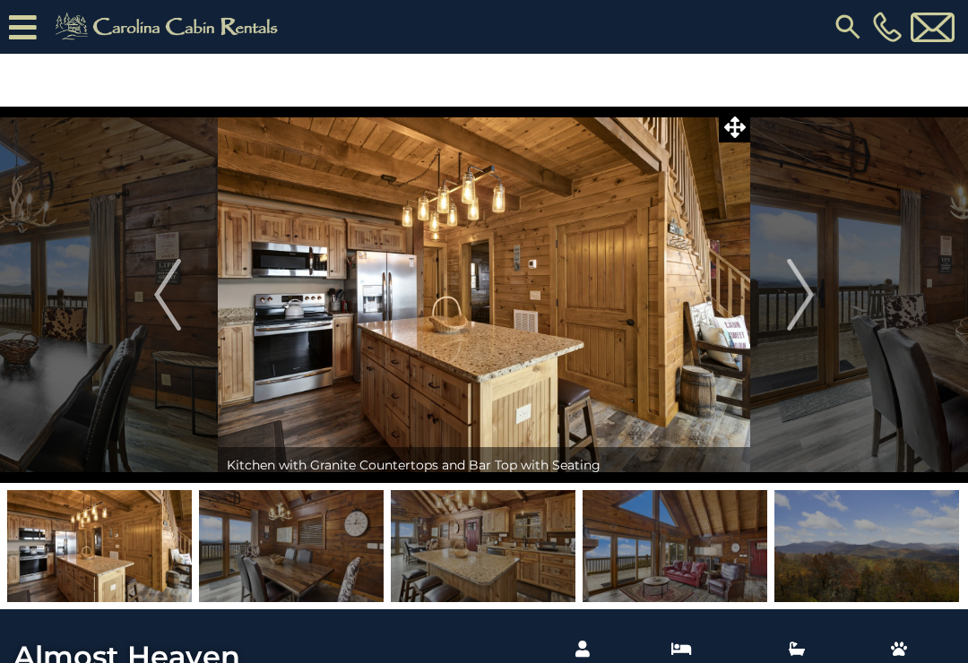
click at [799, 301] on img "Next" at bounding box center [800, 295] width 27 height 72
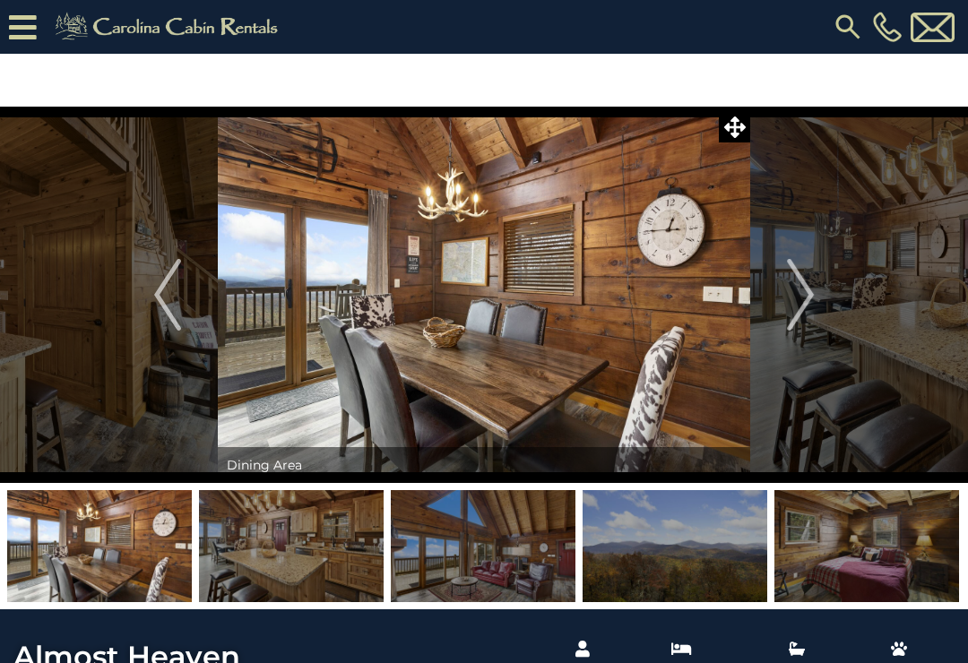
click at [821, 348] on button "Next" at bounding box center [800, 295] width 100 height 377
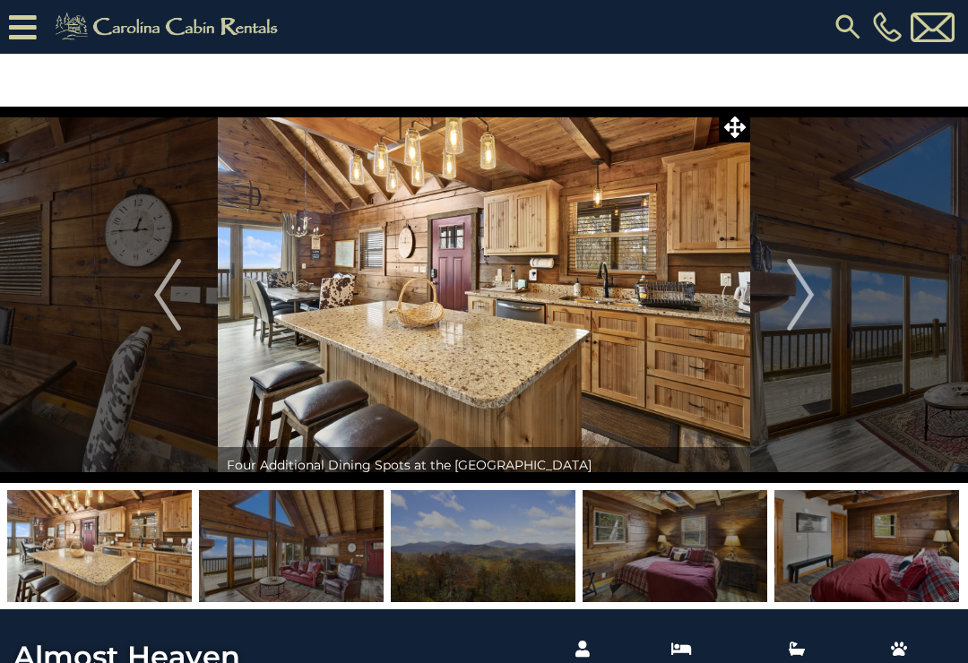
click at [810, 318] on img "Next" at bounding box center [800, 295] width 27 height 72
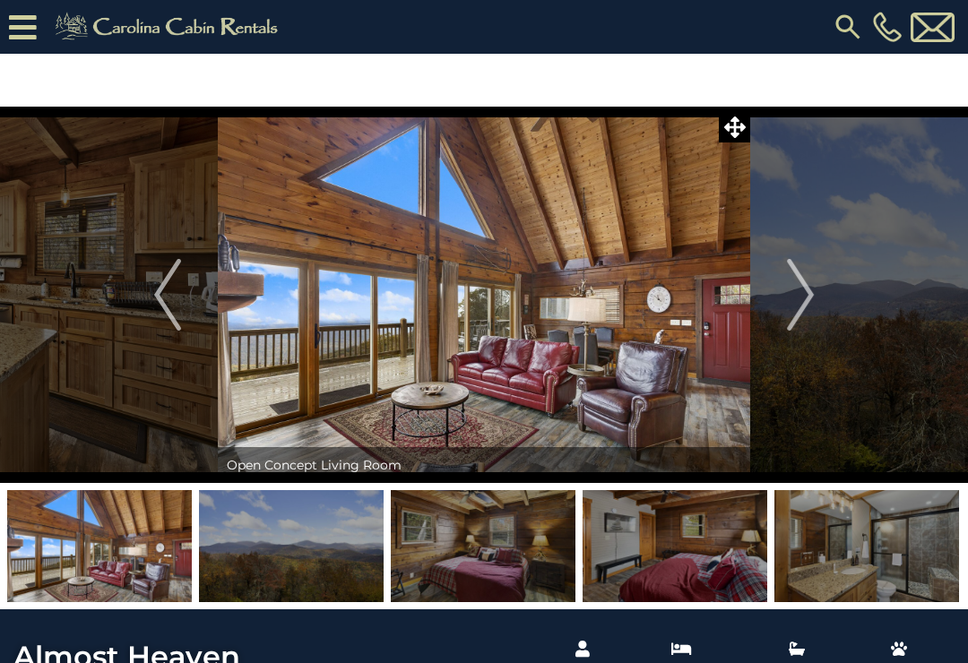
click at [813, 304] on img "Next" at bounding box center [800, 295] width 27 height 72
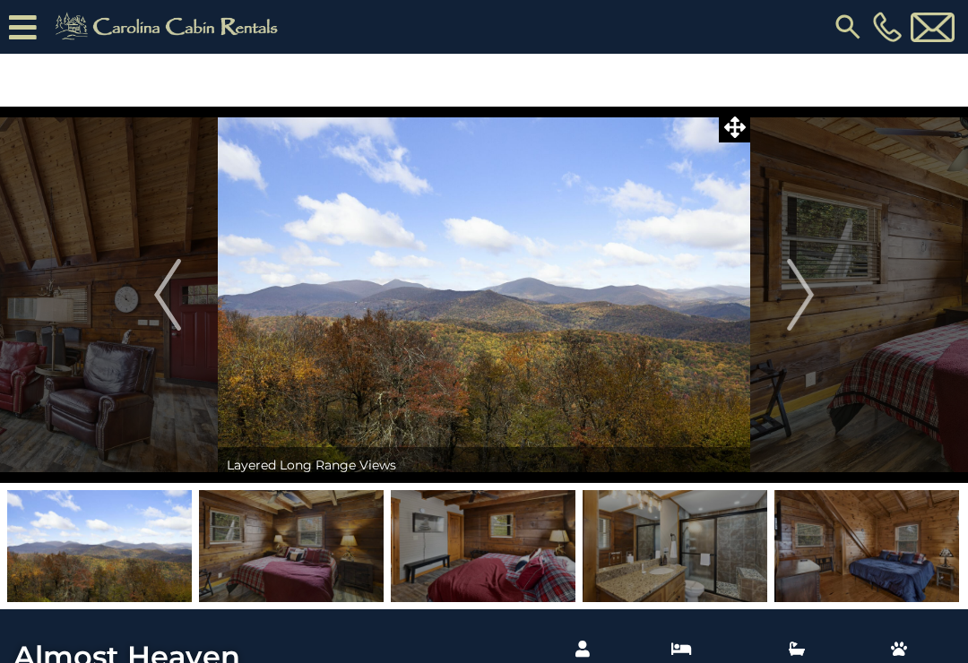
click at [829, 320] on button "Next" at bounding box center [800, 295] width 100 height 377
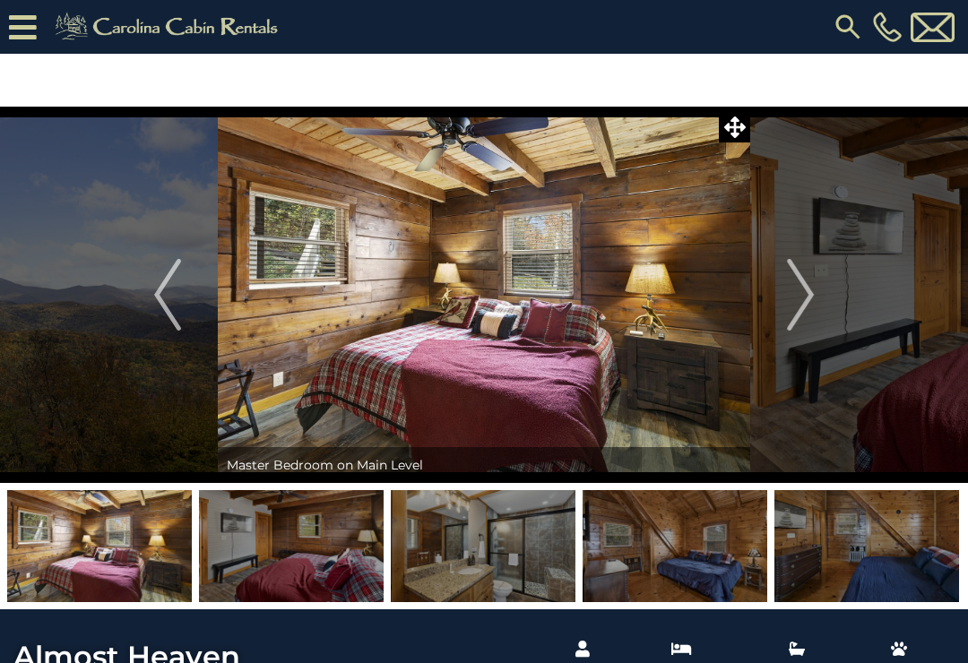
click at [812, 311] on img "Next" at bounding box center [800, 295] width 27 height 72
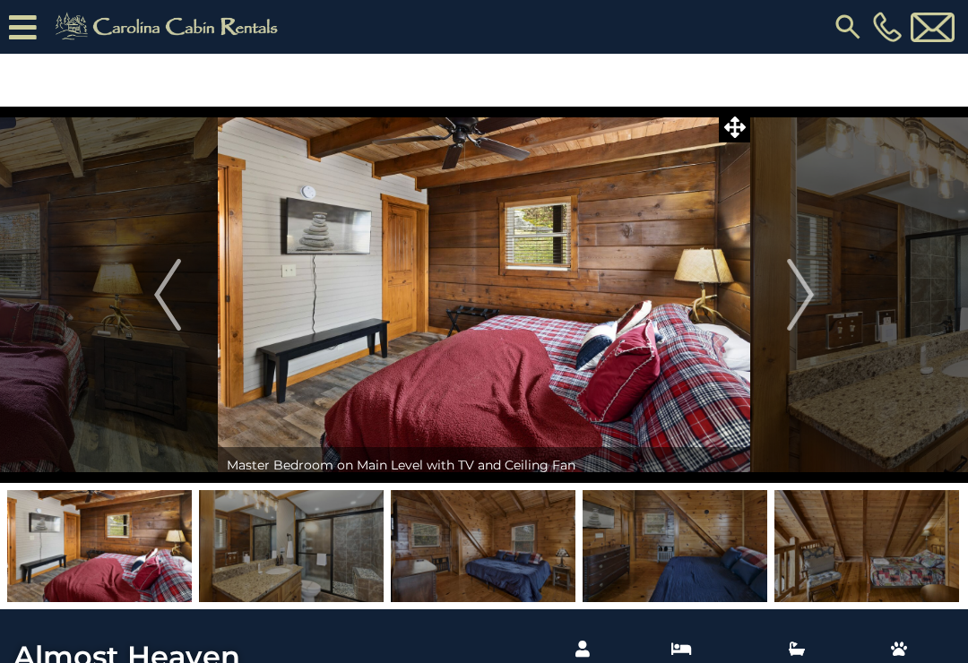
click at [788, 288] on img "Next" at bounding box center [800, 295] width 27 height 72
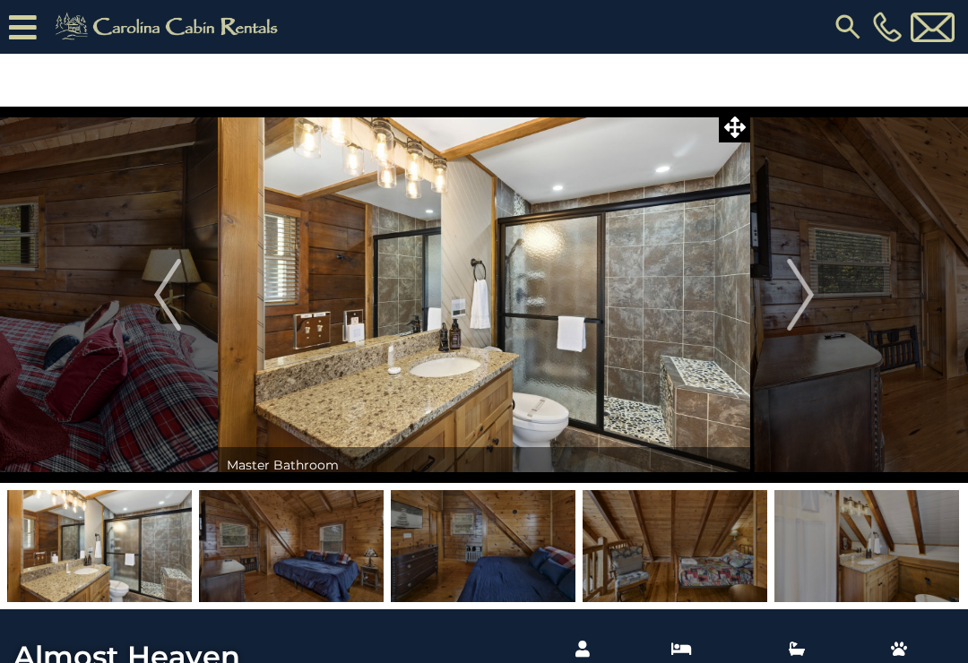
click at [809, 299] on img "Next" at bounding box center [800, 295] width 27 height 72
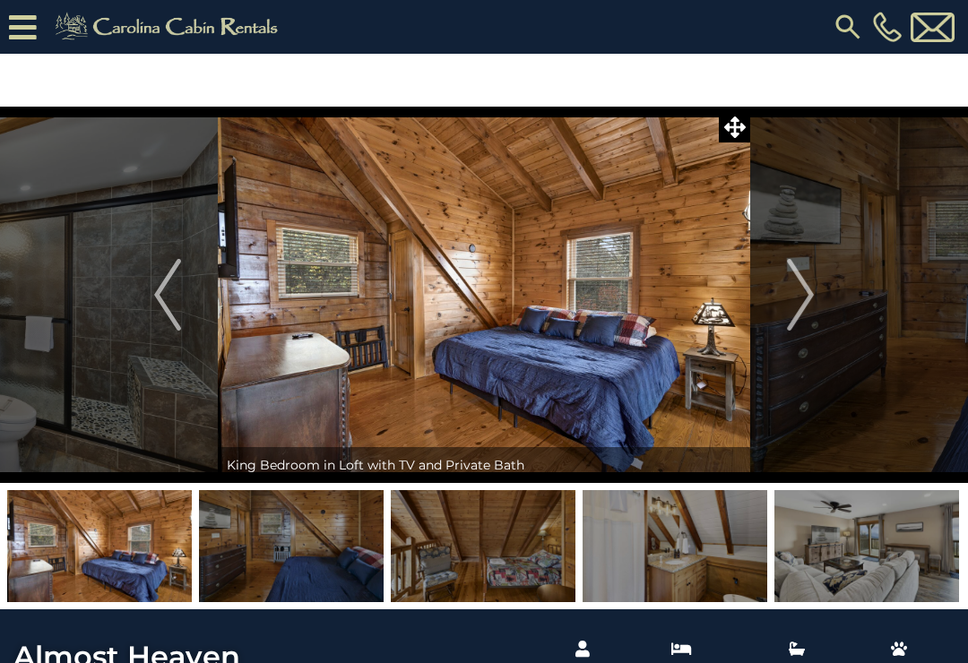
click at [819, 289] on button "Next" at bounding box center [800, 295] width 100 height 377
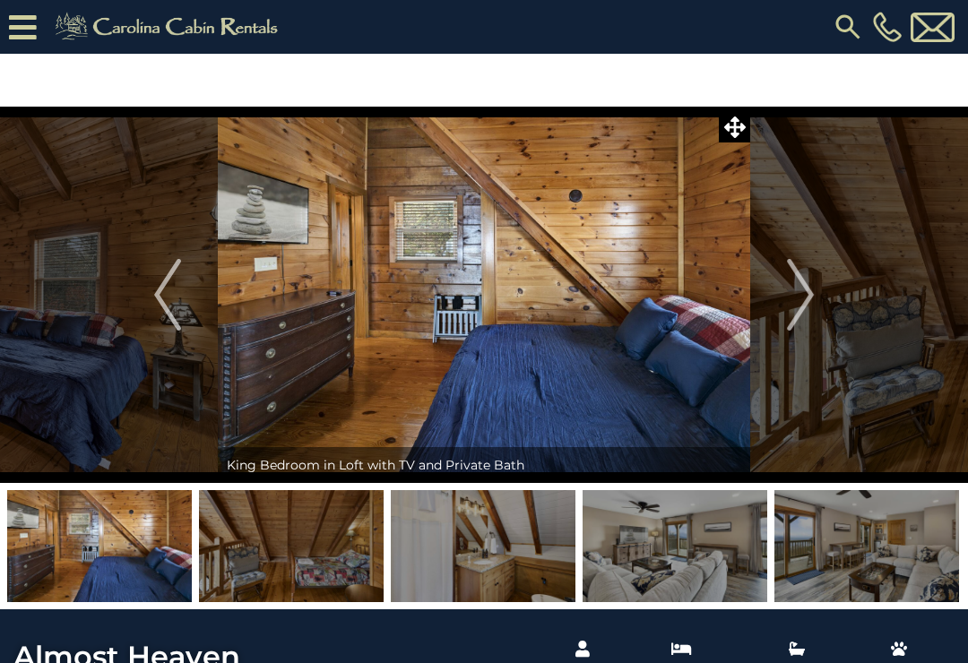
click at [805, 278] on img "Next" at bounding box center [800, 295] width 27 height 72
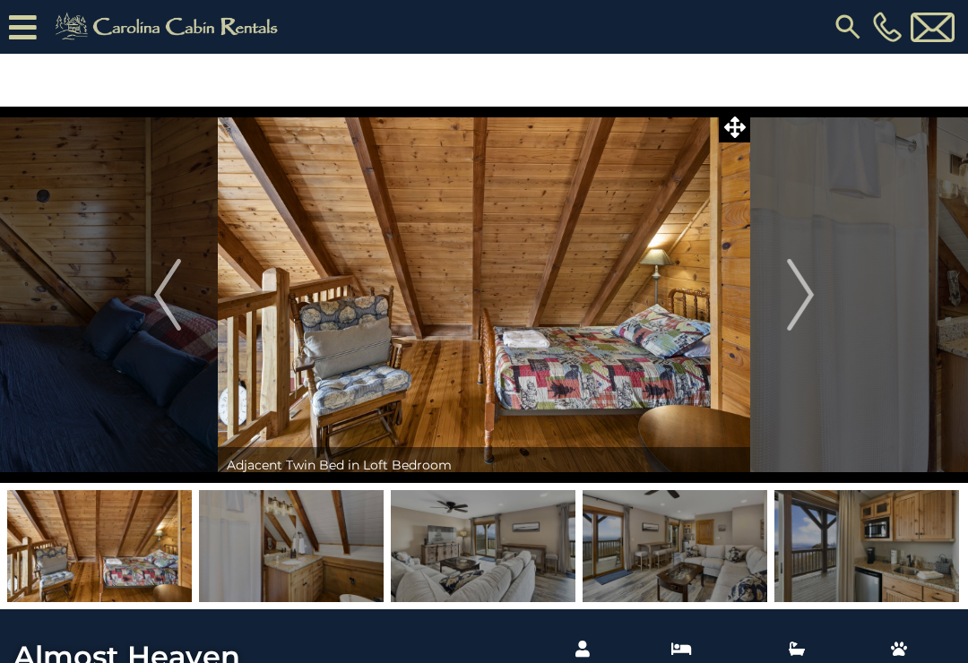
click at [799, 299] on img "Next" at bounding box center [800, 295] width 27 height 72
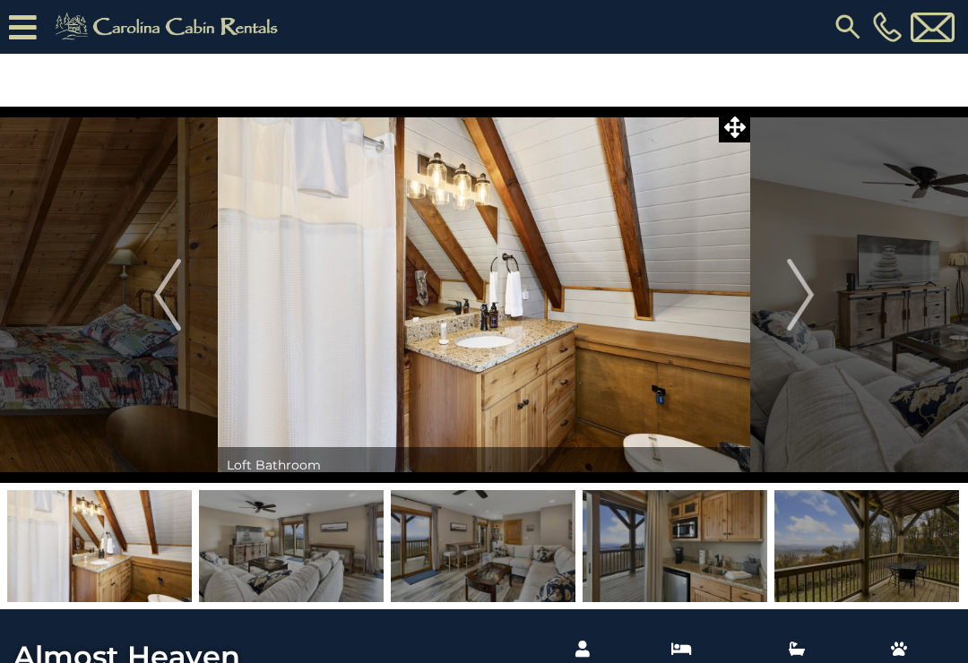
click at [796, 292] on img "Next" at bounding box center [800, 295] width 27 height 72
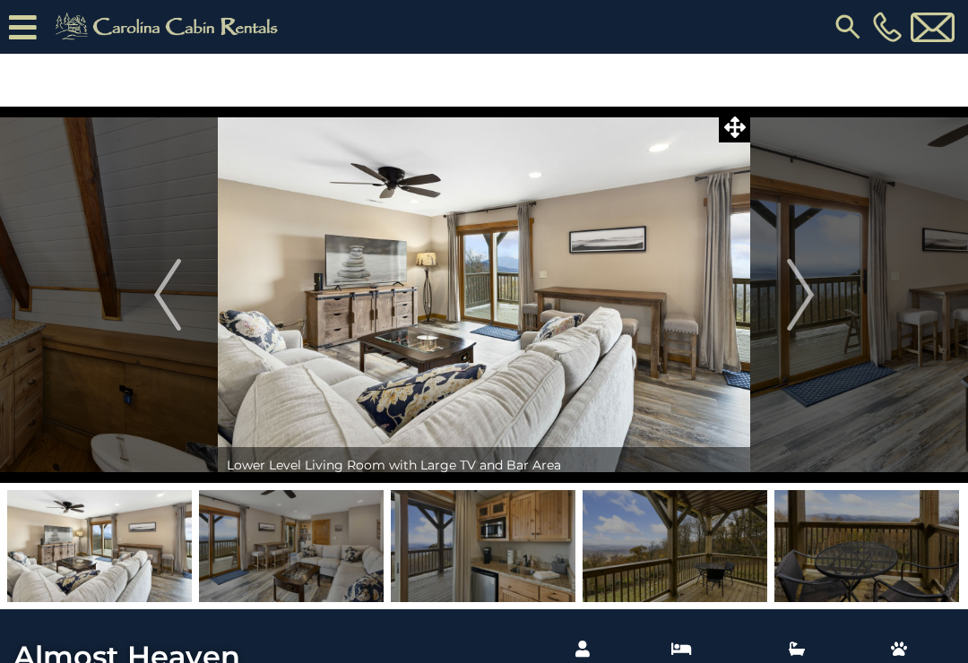
click at [802, 307] on img "Next" at bounding box center [800, 295] width 27 height 72
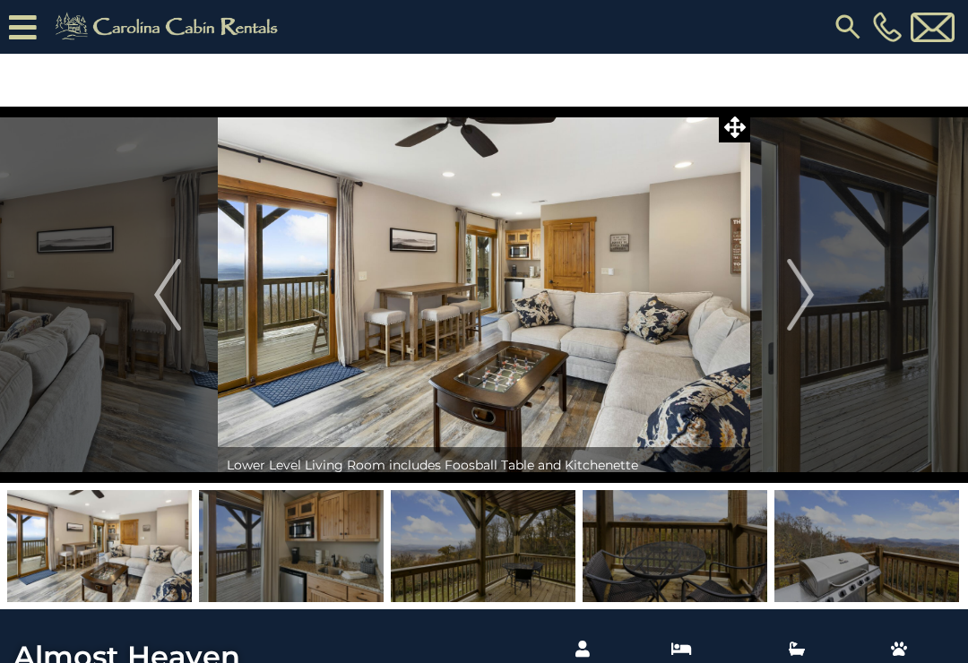
click at [801, 297] on img "Next" at bounding box center [800, 295] width 27 height 72
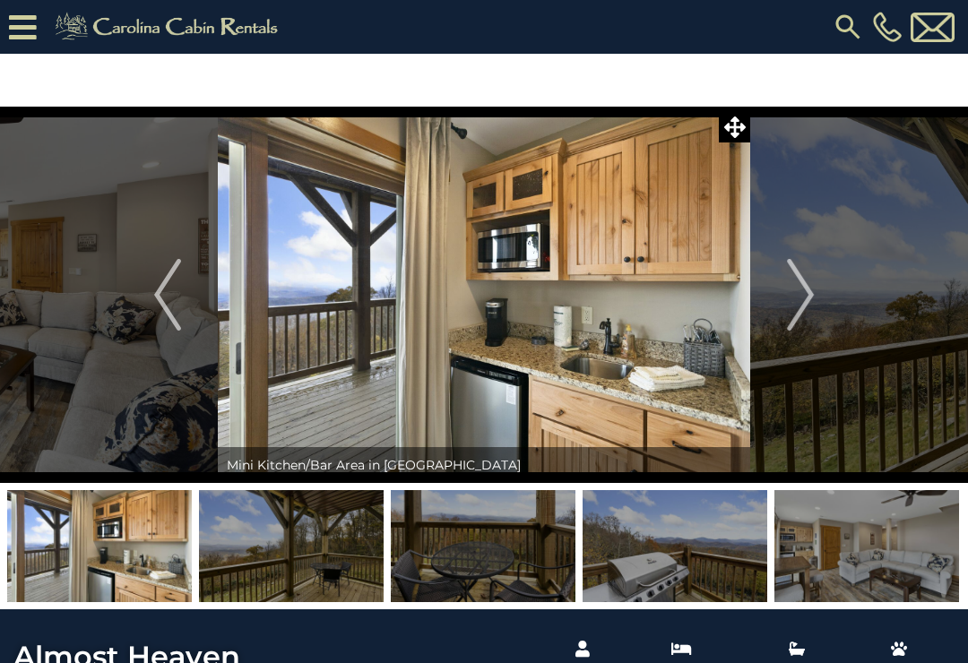
click at [797, 305] on img "Next" at bounding box center [800, 295] width 27 height 72
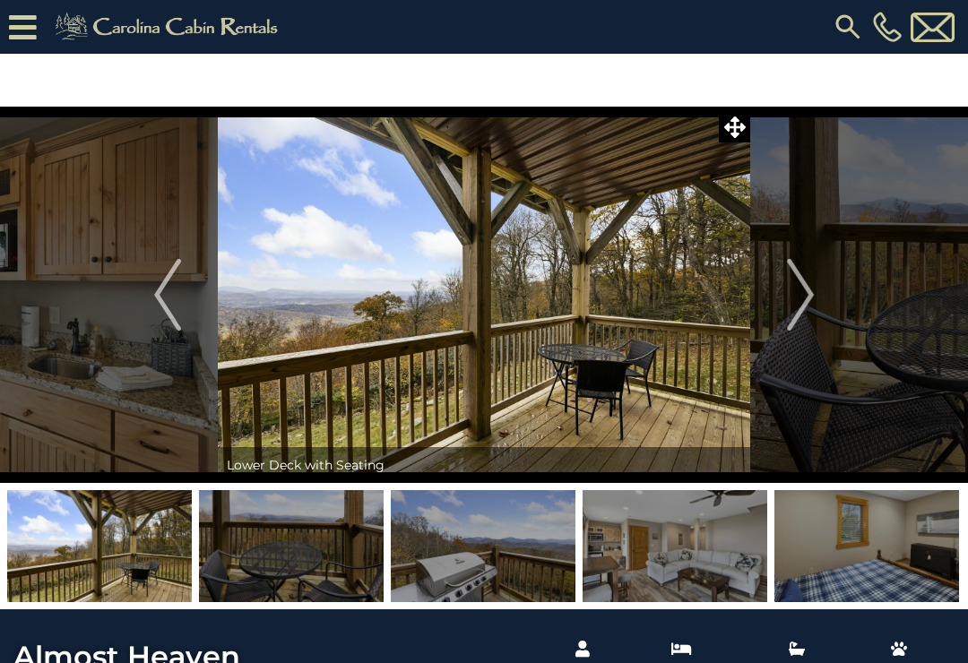
click at [808, 296] on img "Next" at bounding box center [800, 295] width 27 height 72
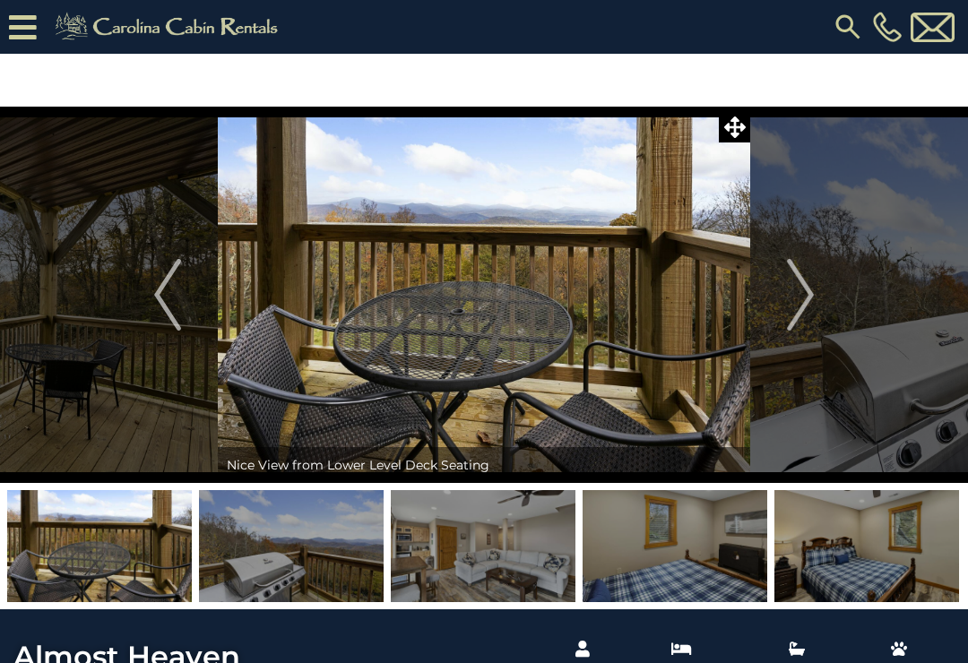
click at [803, 294] on img "Next" at bounding box center [800, 295] width 27 height 72
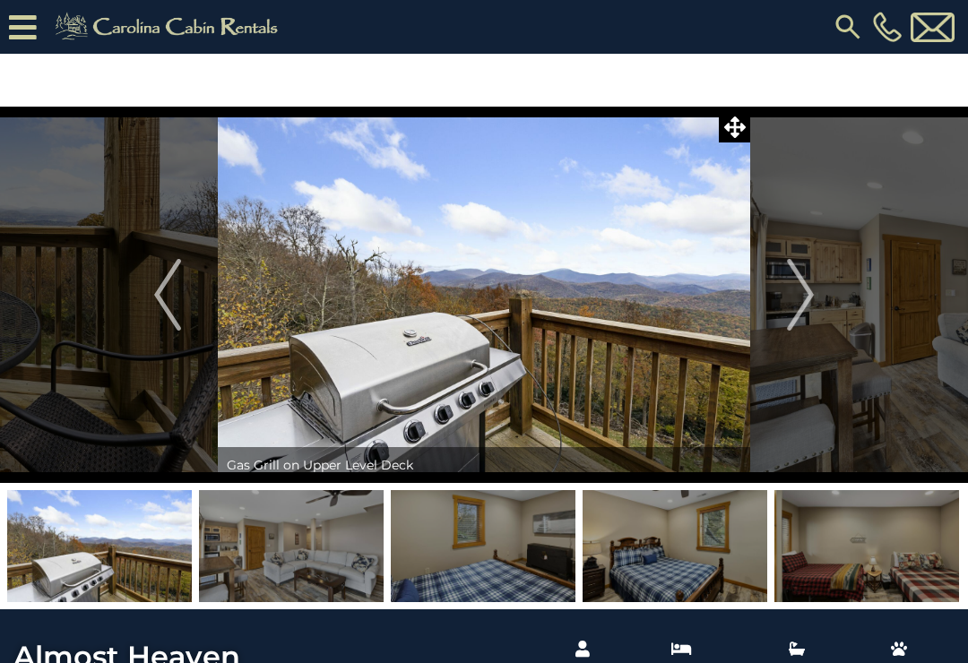
click at [805, 303] on img "Next" at bounding box center [800, 295] width 27 height 72
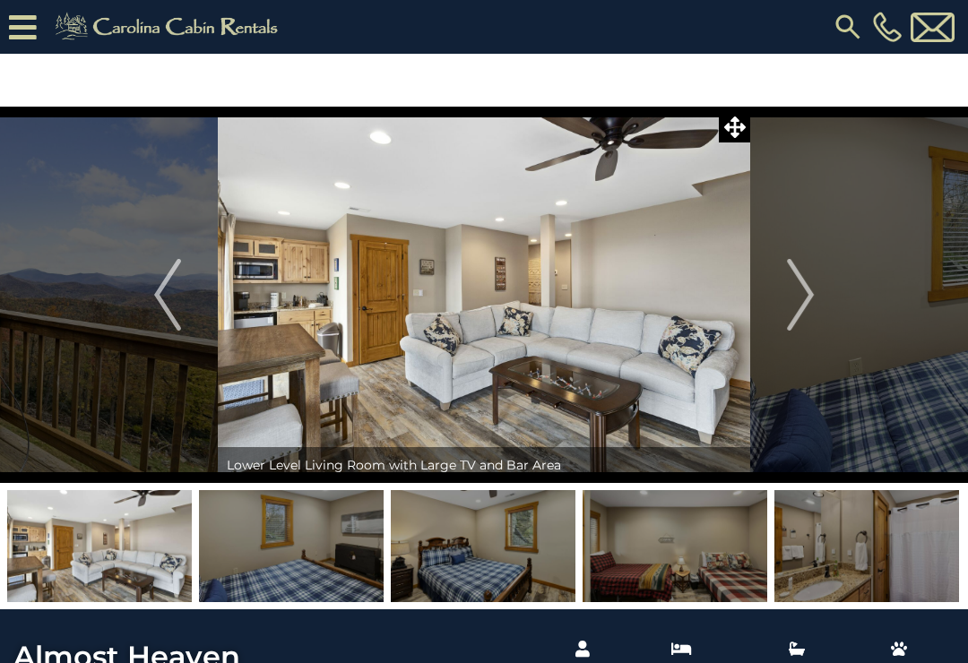
click at [808, 297] on img "Next" at bounding box center [800, 295] width 27 height 72
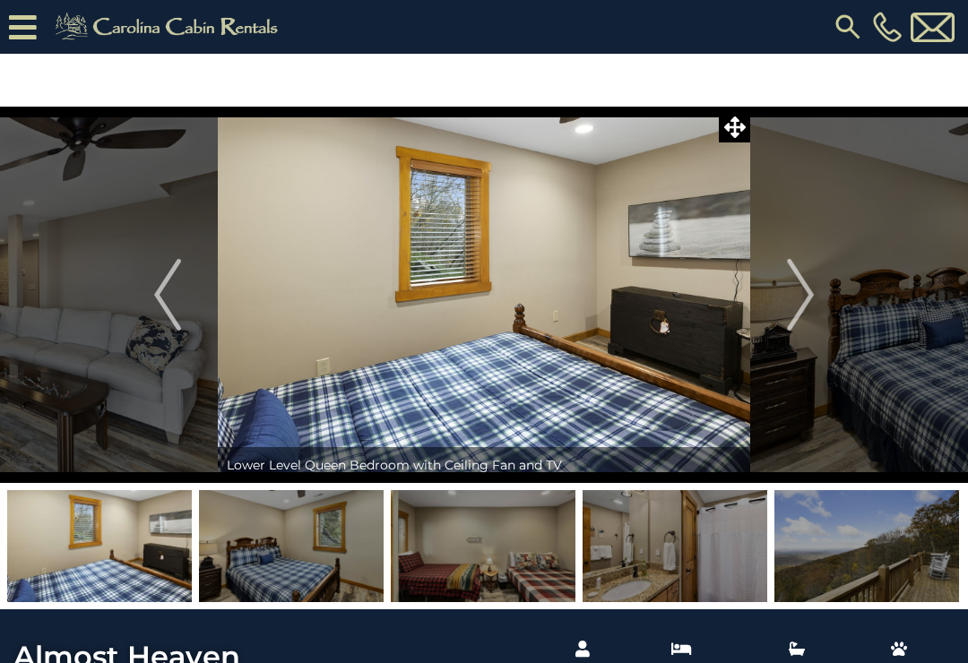
click at [807, 299] on img "Next" at bounding box center [800, 295] width 27 height 72
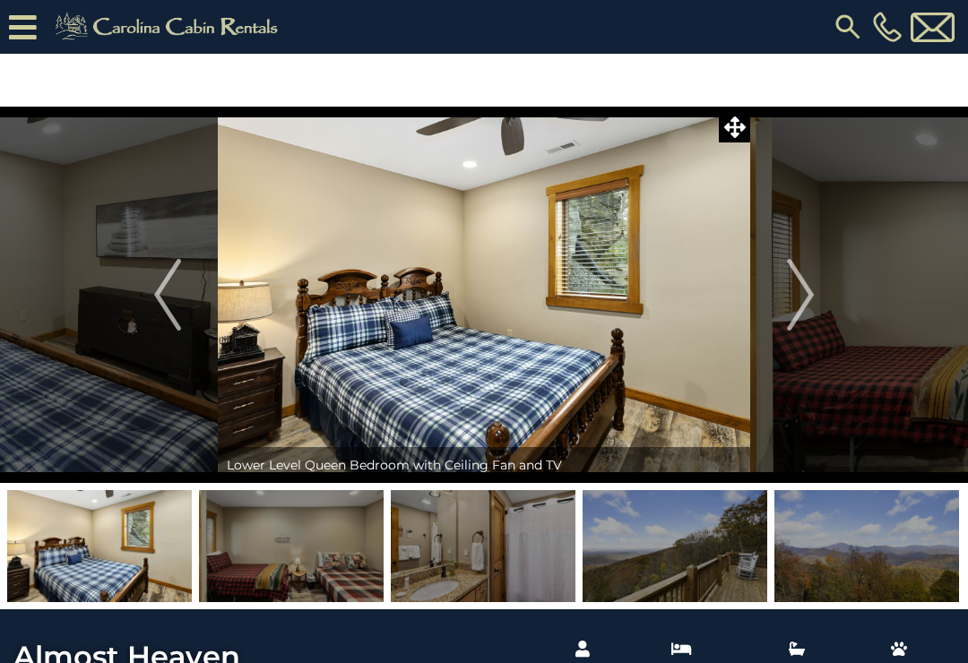
click at [810, 287] on img "Next" at bounding box center [800, 295] width 27 height 72
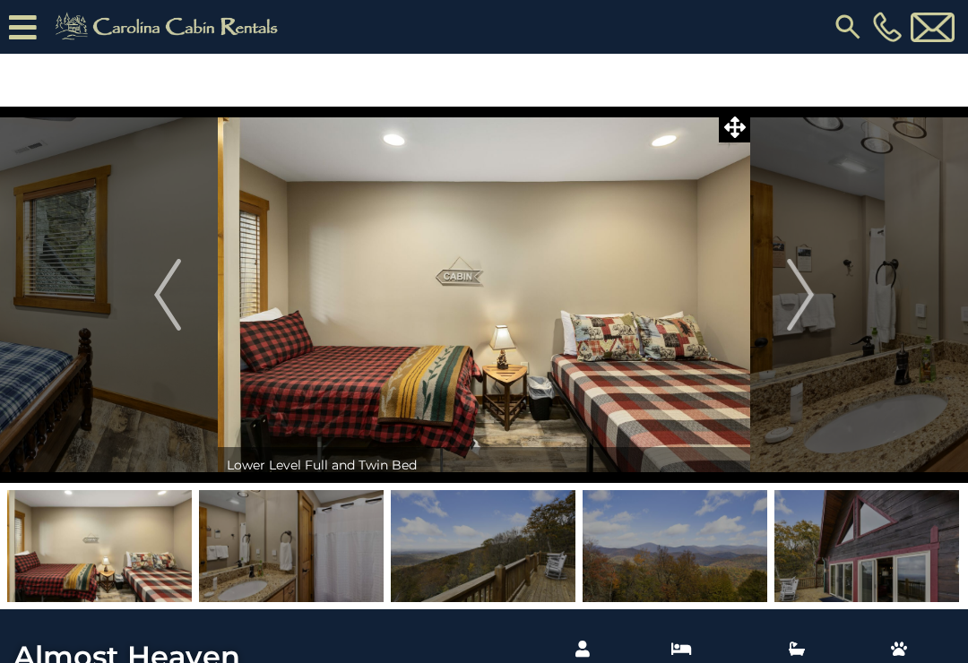
click at [799, 289] on img "Next" at bounding box center [800, 295] width 27 height 72
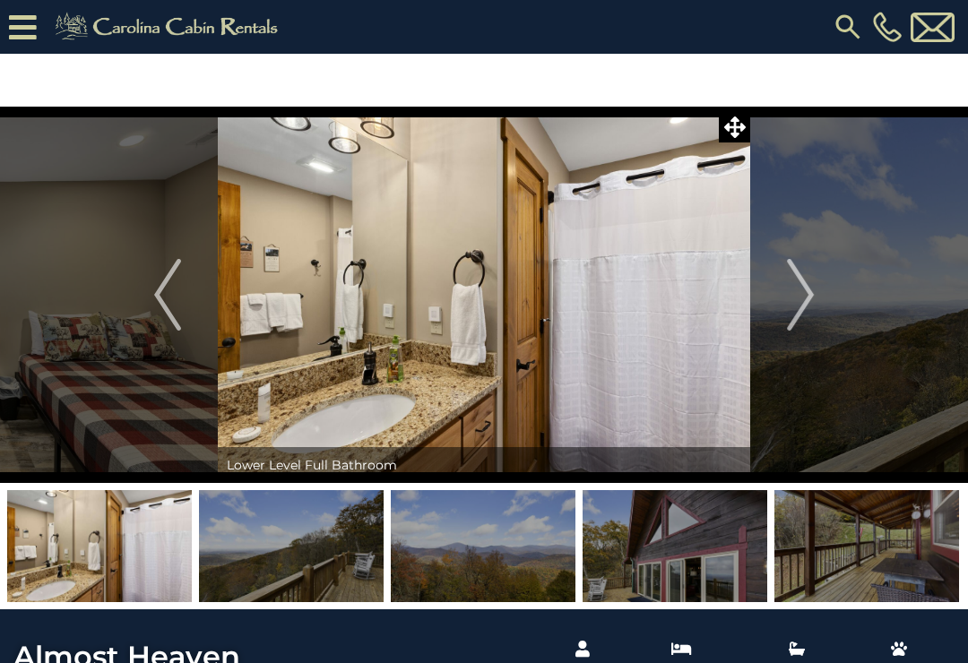
click at [804, 299] on img "Next" at bounding box center [800, 295] width 27 height 72
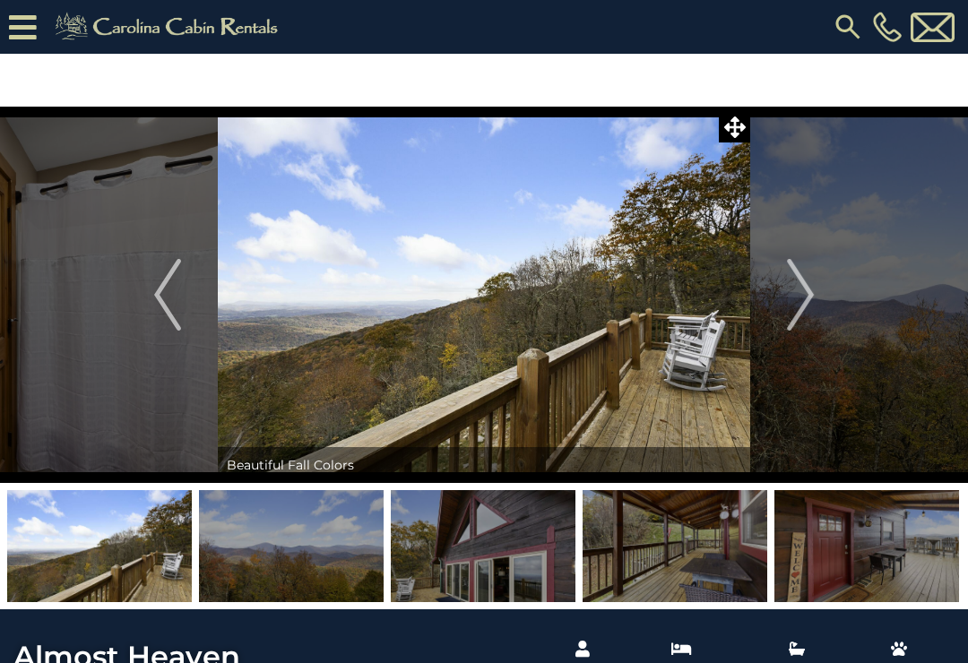
click at [808, 290] on img "Next" at bounding box center [800, 295] width 27 height 72
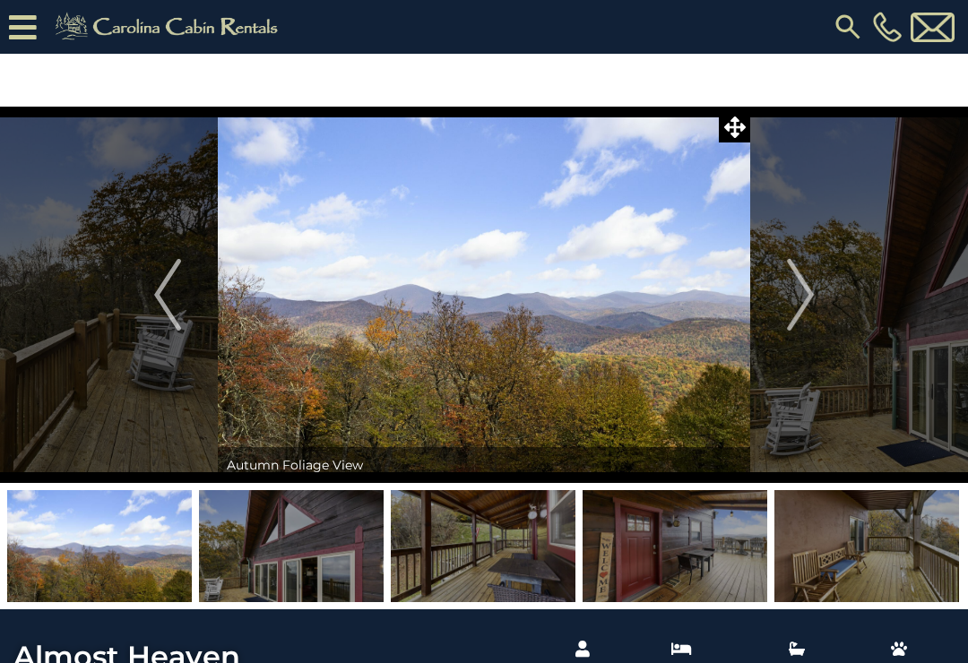
click at [811, 286] on img "Next" at bounding box center [800, 295] width 27 height 72
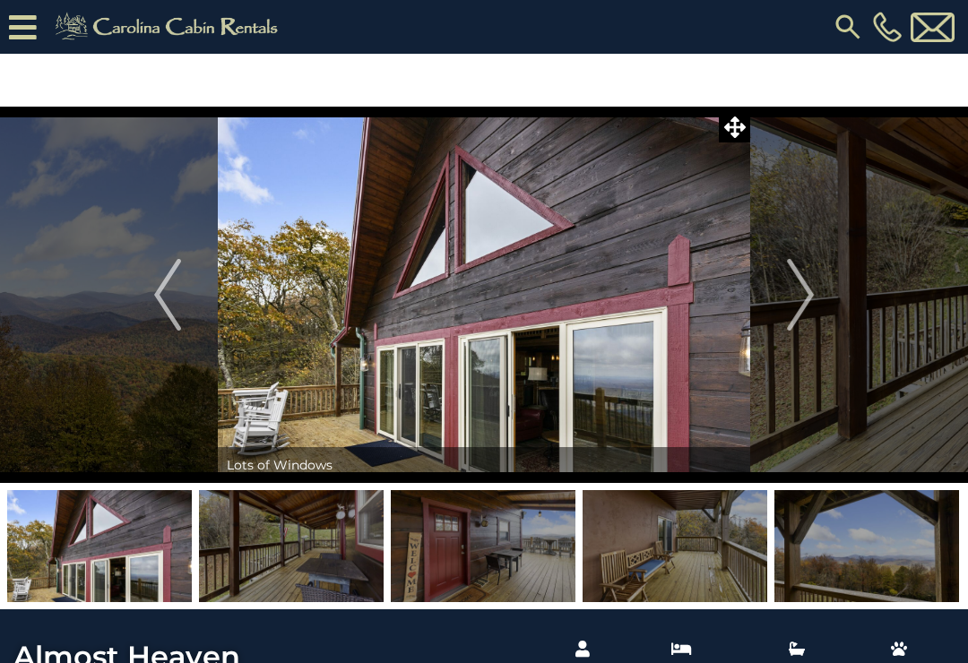
click at [814, 300] on img "Next" at bounding box center [800, 295] width 27 height 72
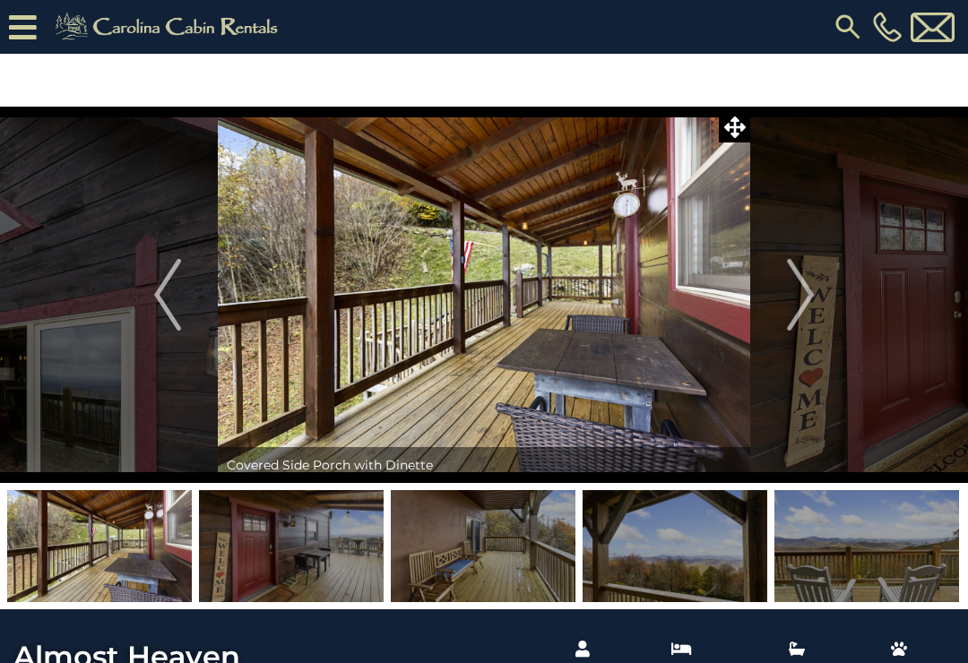
click at [799, 299] on img "Next" at bounding box center [800, 295] width 27 height 72
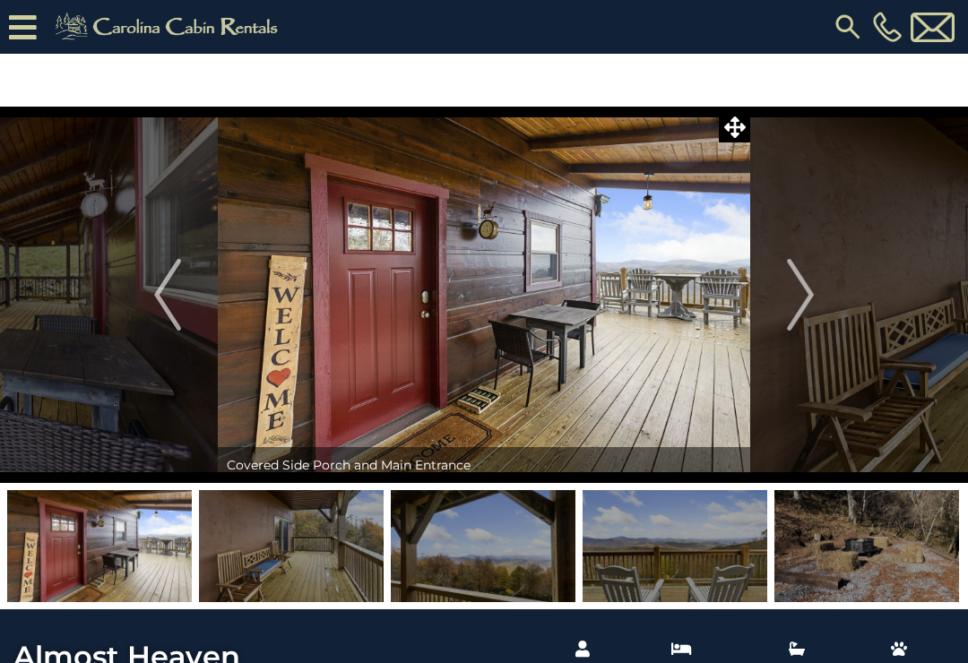
click at [807, 286] on img "Next" at bounding box center [800, 295] width 27 height 72
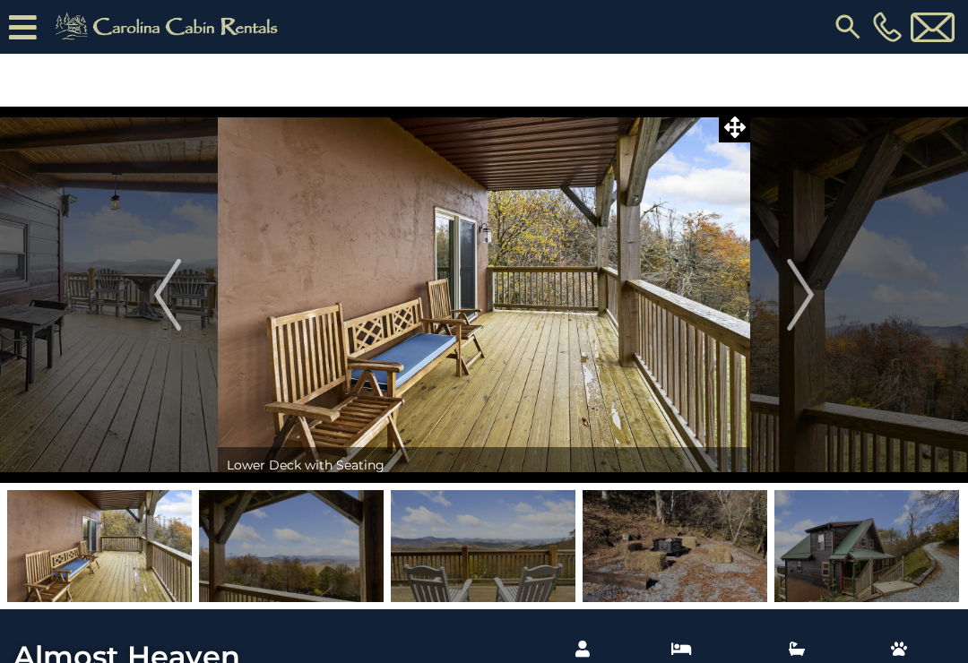
click at [805, 288] on img "Next" at bounding box center [800, 295] width 27 height 72
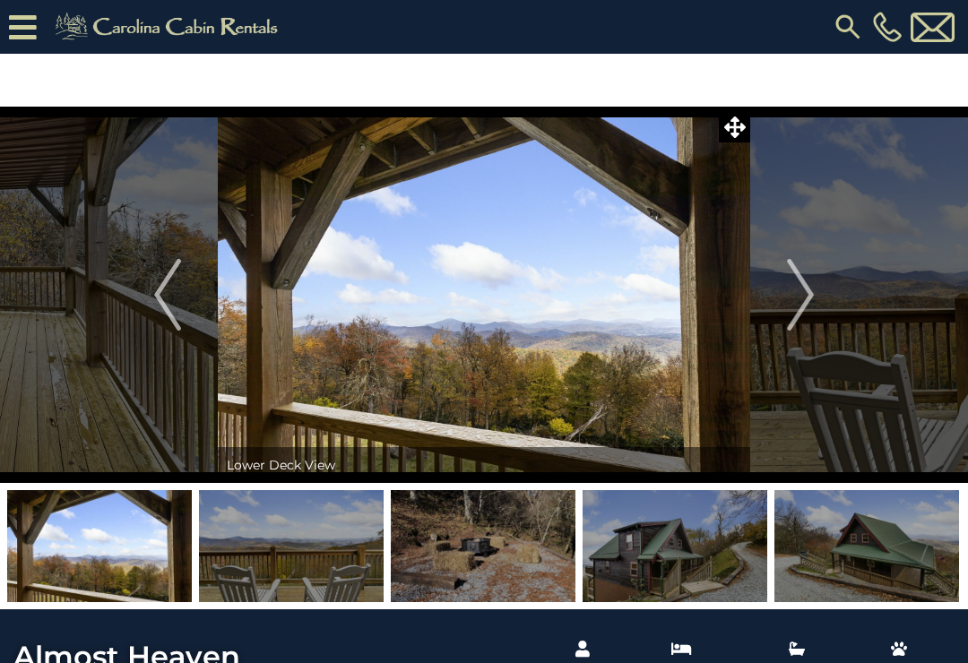
click at [806, 289] on img "Next" at bounding box center [800, 295] width 27 height 72
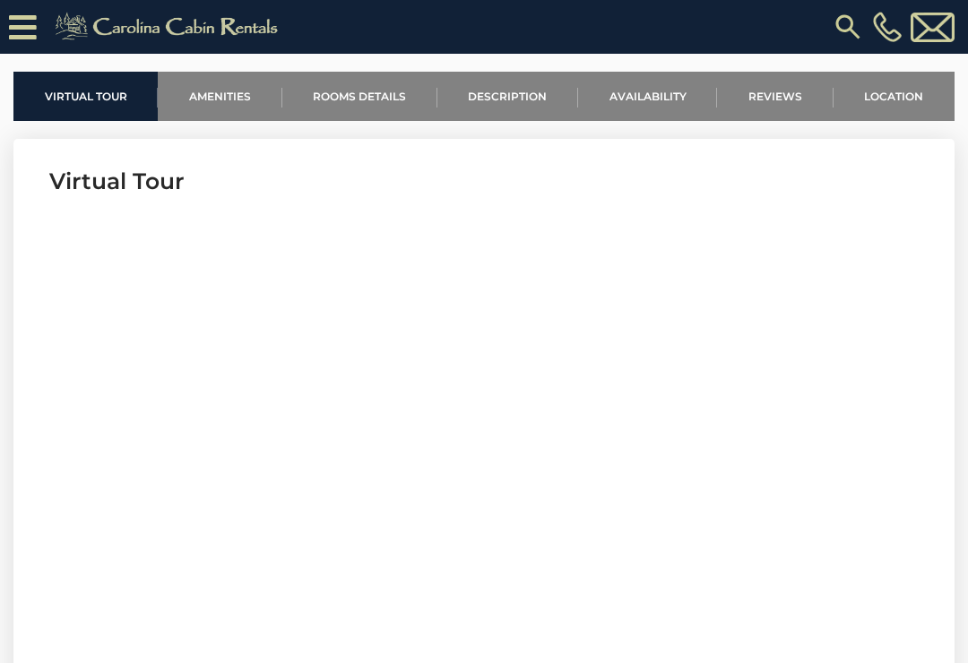
scroll to position [602, 0]
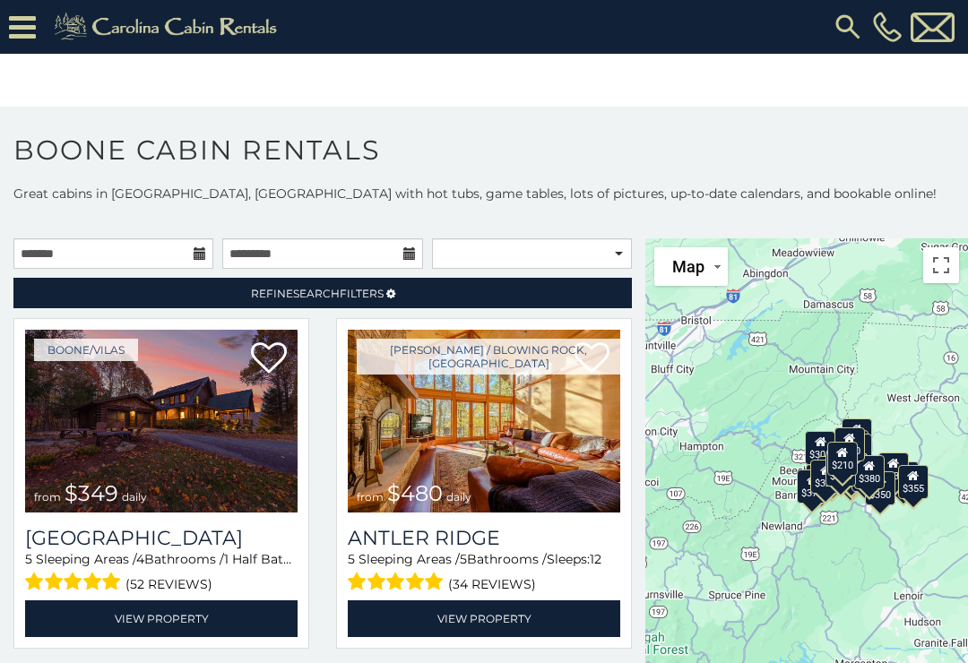
click at [848, 29] on img at bounding box center [848, 27] width 32 height 32
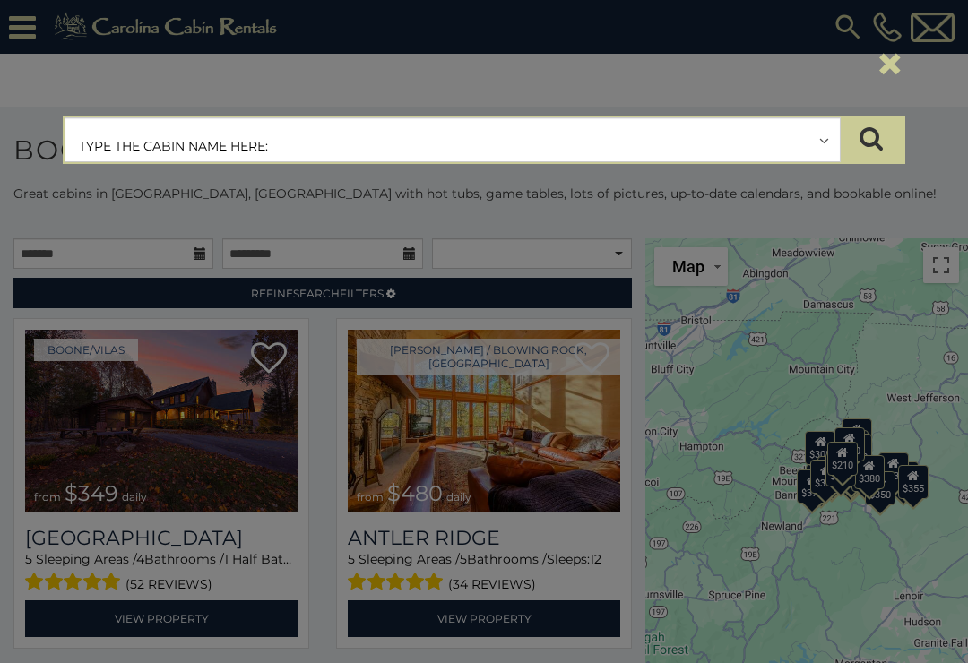
click at [140, 138] on input "text" at bounding box center [452, 140] width 775 height 45
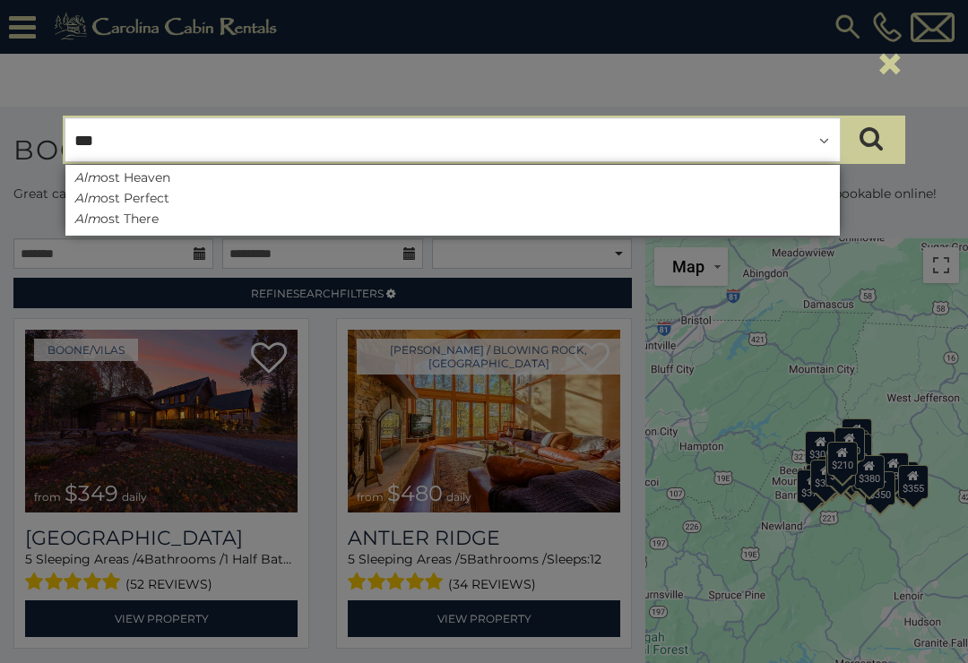
type input "****"
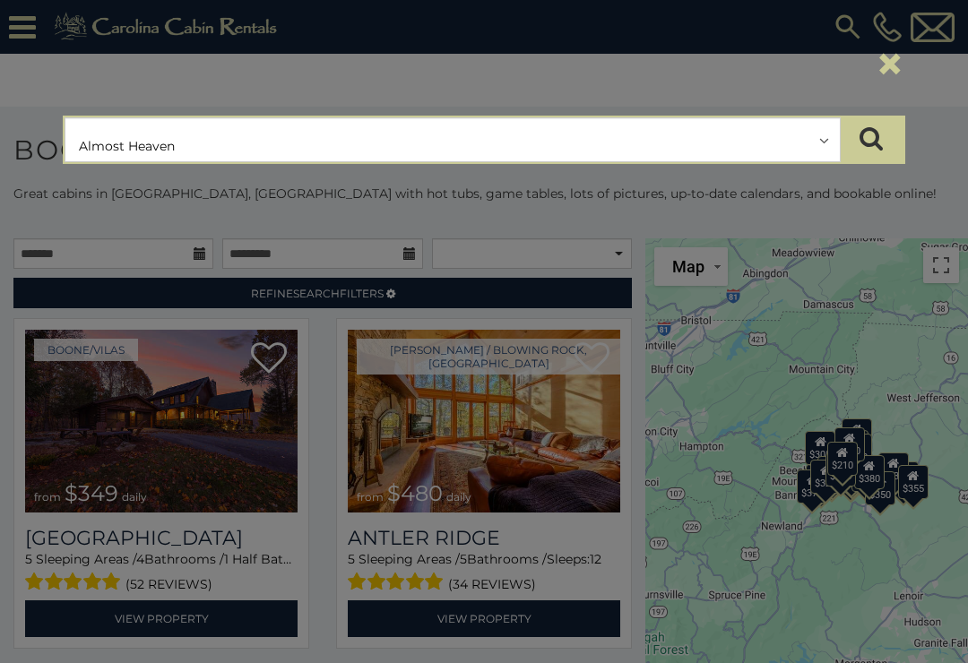
click at [871, 140] on button "submit" at bounding box center [871, 139] width 63 height 45
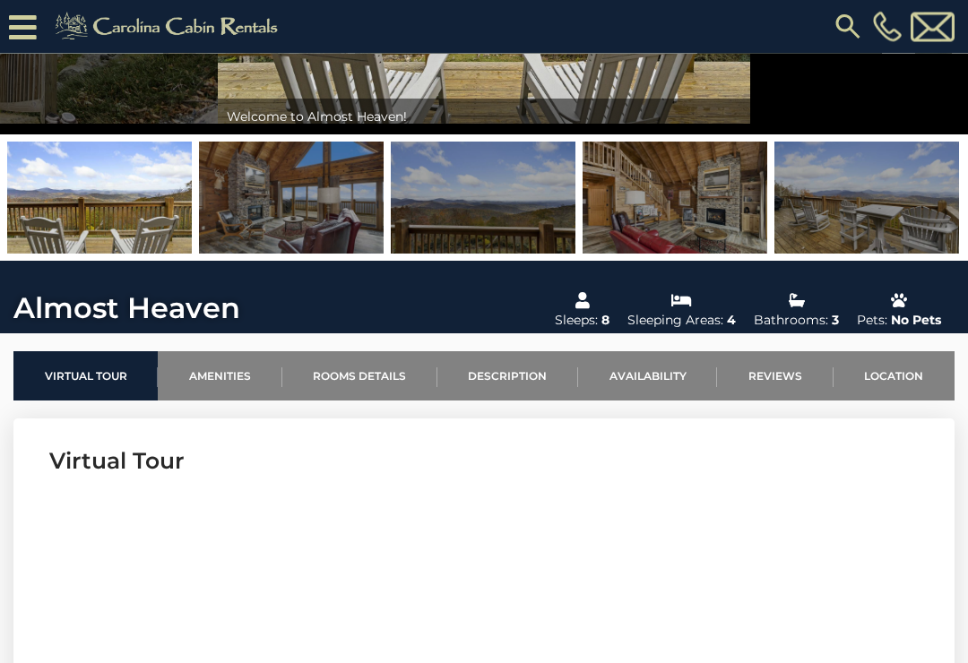
scroll to position [295, 0]
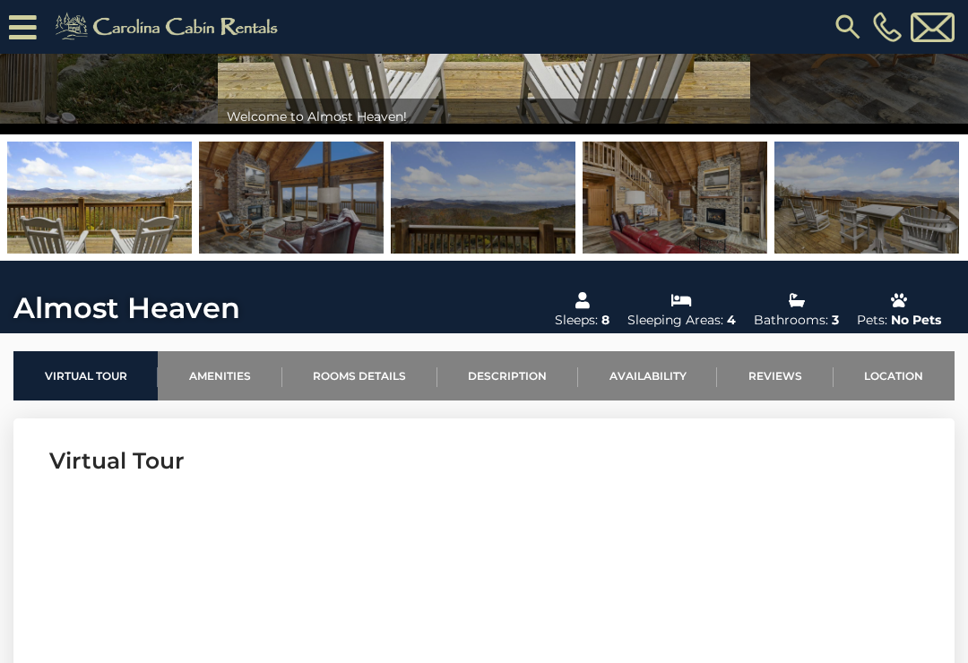
click at [652, 377] on link "Availability" at bounding box center [647, 375] width 139 height 49
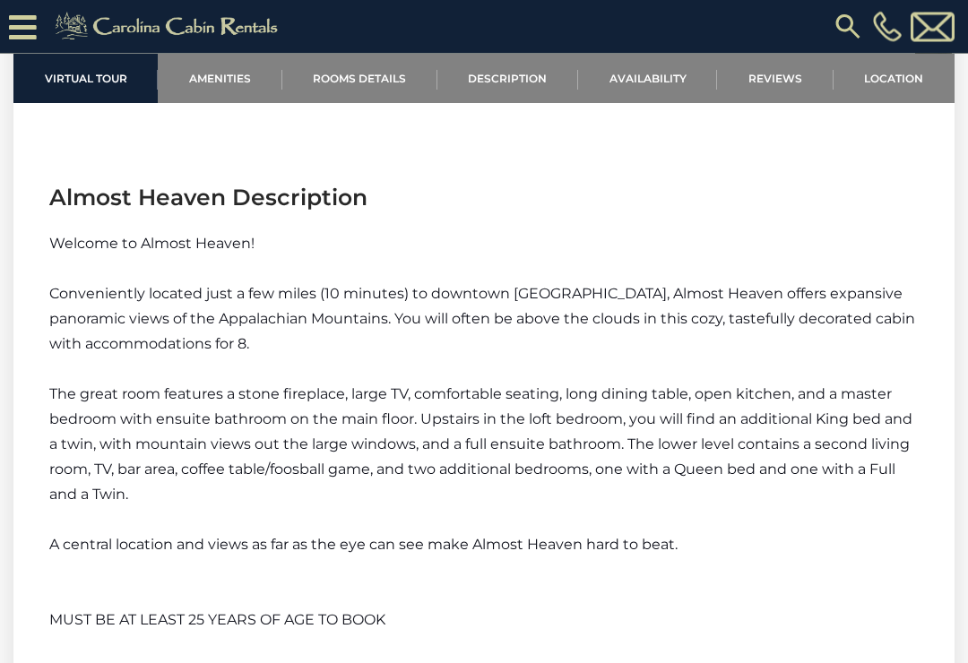
scroll to position [2128, 0]
